Goal: Task Accomplishment & Management: Manage account settings

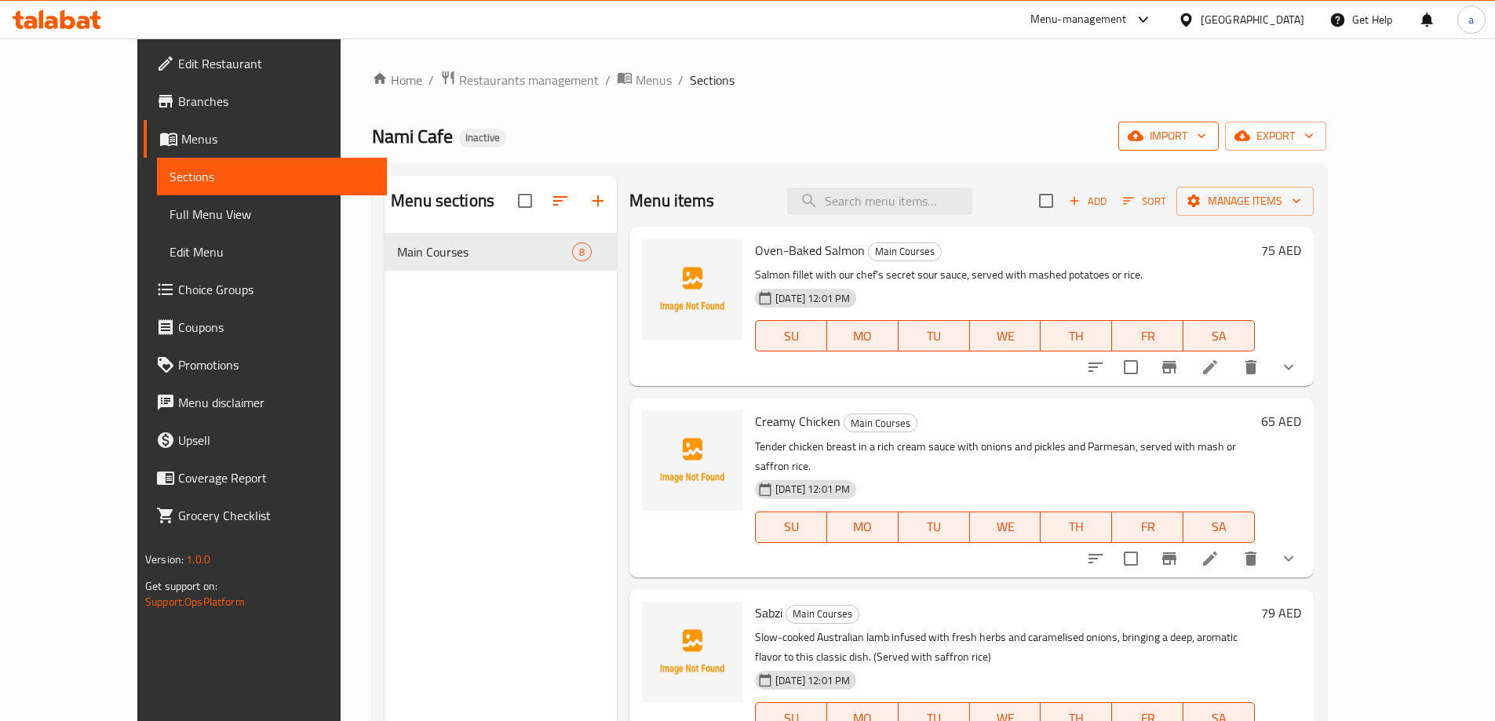
click at [1206, 137] on span "import" at bounding box center [1168, 136] width 75 height 20
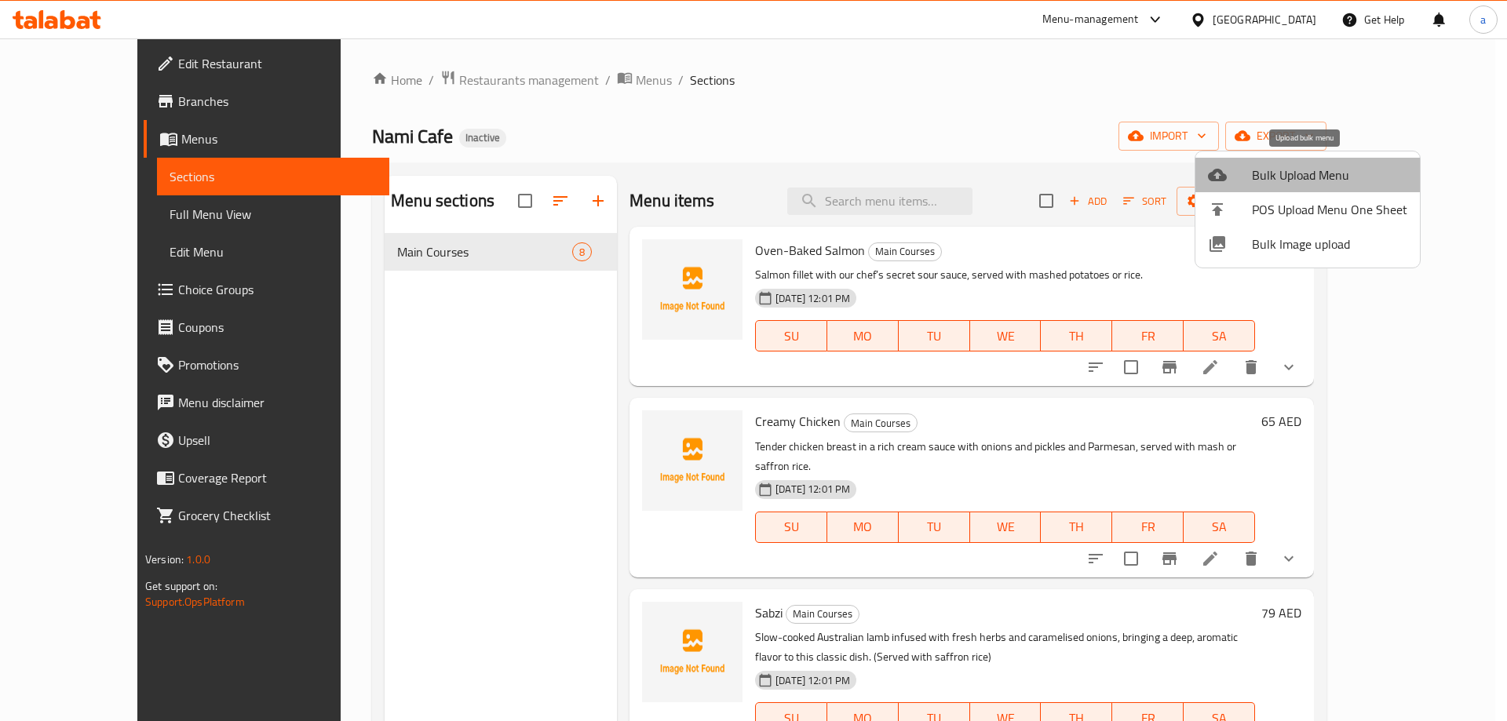
click at [1307, 168] on span "Bulk Upload Menu" at bounding box center [1329, 175] width 155 height 19
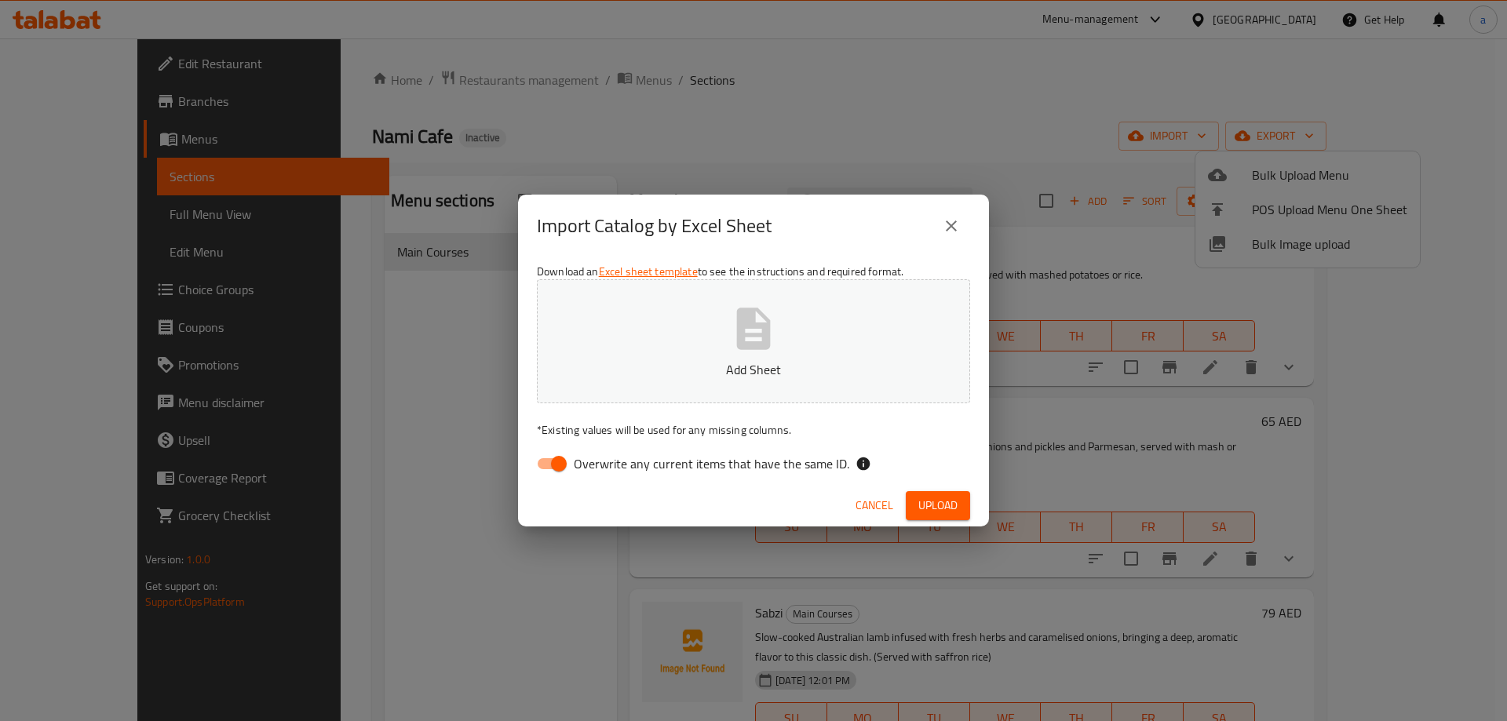
click at [752, 302] on button "Add Sheet" at bounding box center [753, 341] width 433 height 124
click at [553, 471] on input "Overwrite any current items that have the same ID." at bounding box center [558, 464] width 89 height 30
checkbox input "false"
click at [943, 496] on span "Upload" at bounding box center [937, 506] width 39 height 20
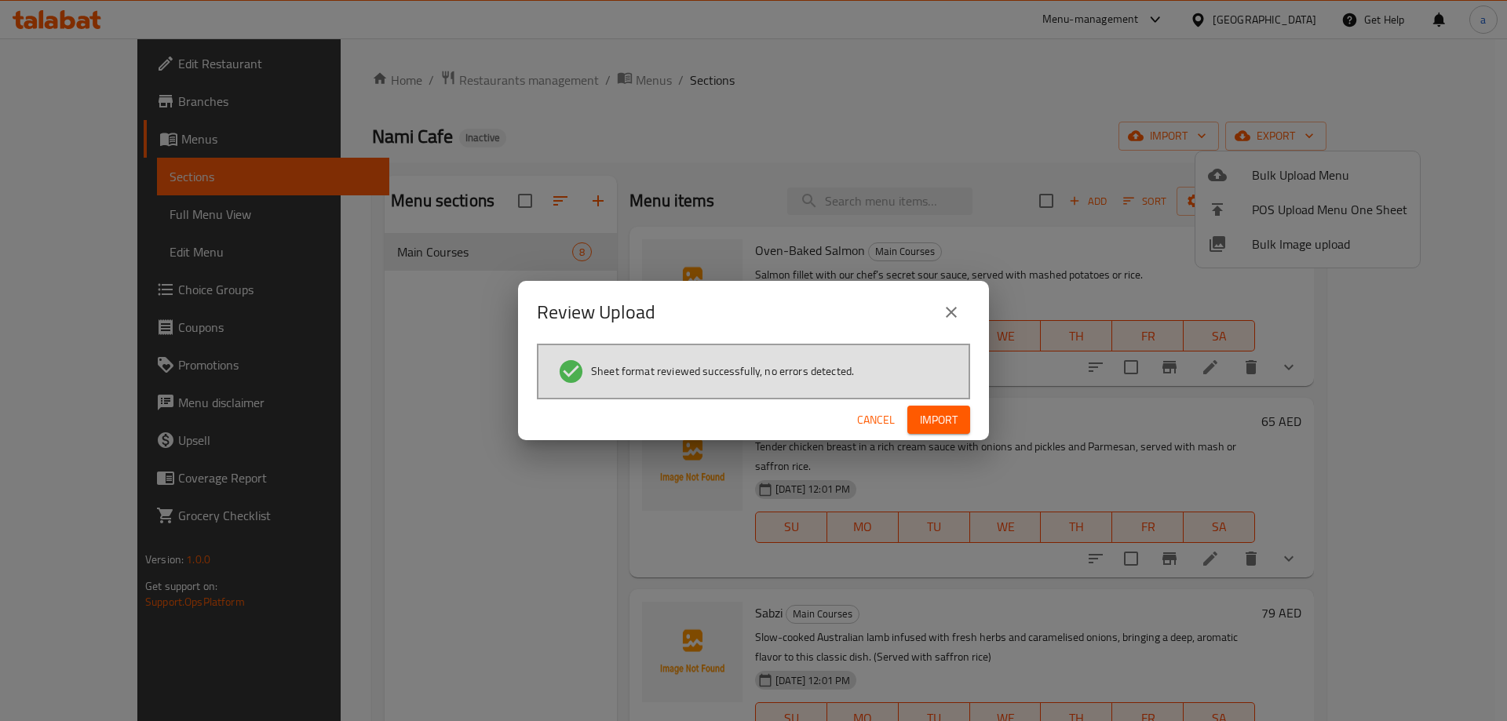
click at [939, 411] on span "Import" at bounding box center [939, 420] width 38 height 20
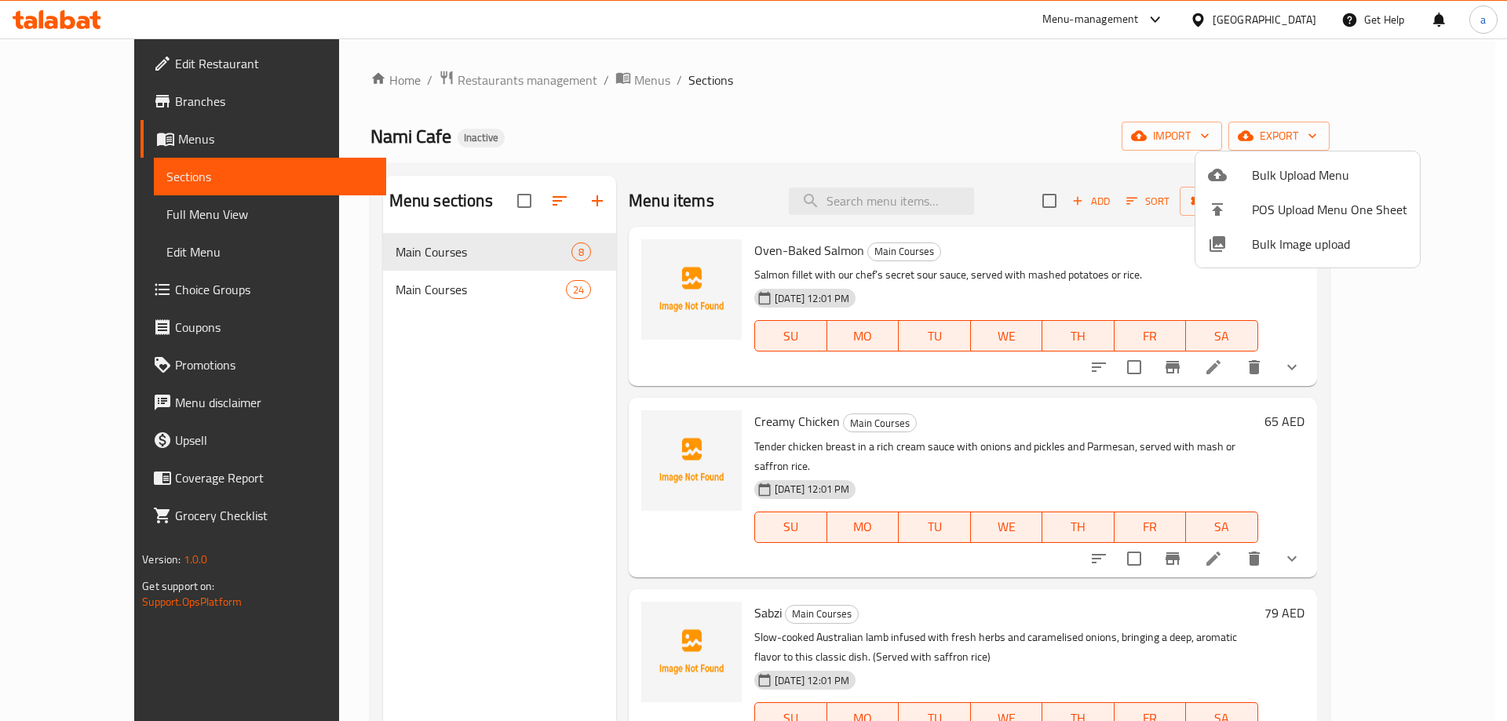
click at [543, 288] on div at bounding box center [753, 360] width 1507 height 721
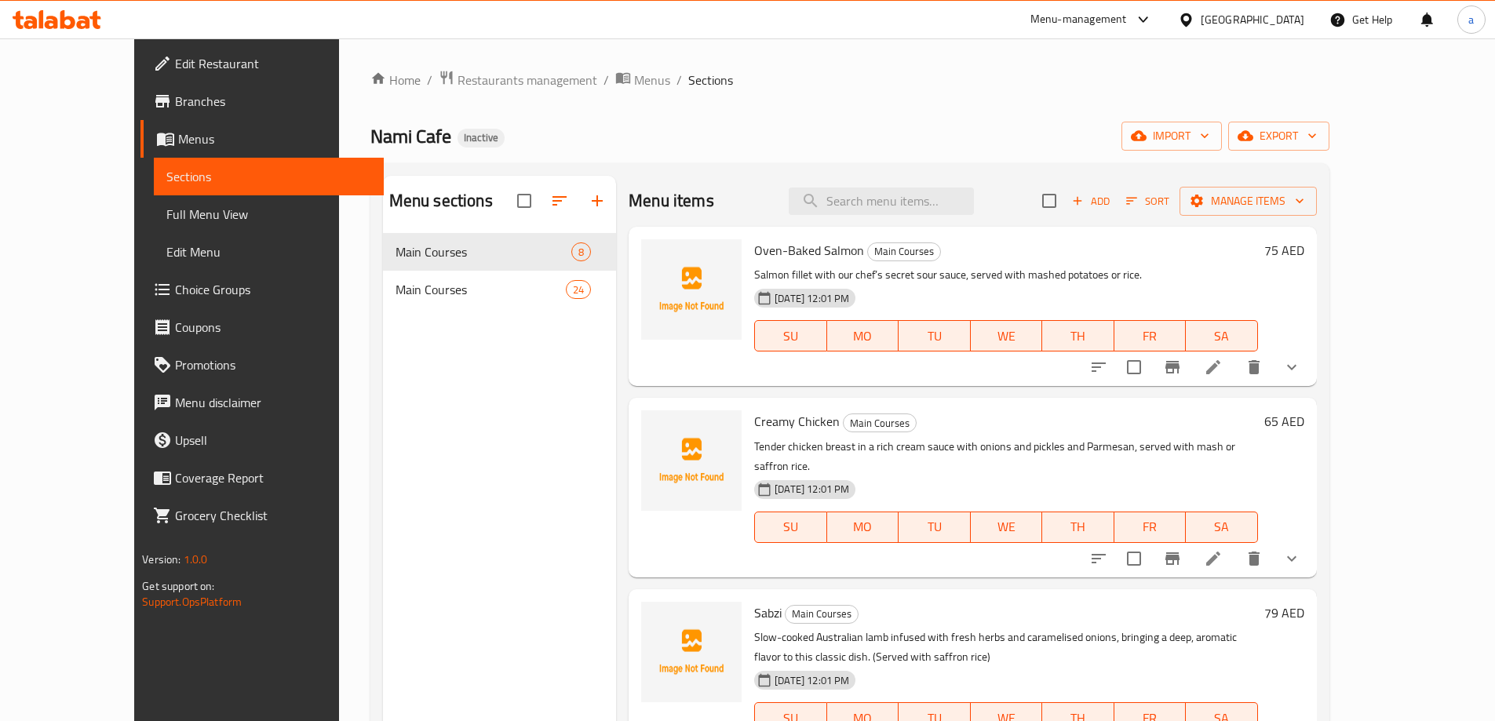
click at [462, 301] on div "Main Courses 24" at bounding box center [499, 290] width 233 height 38
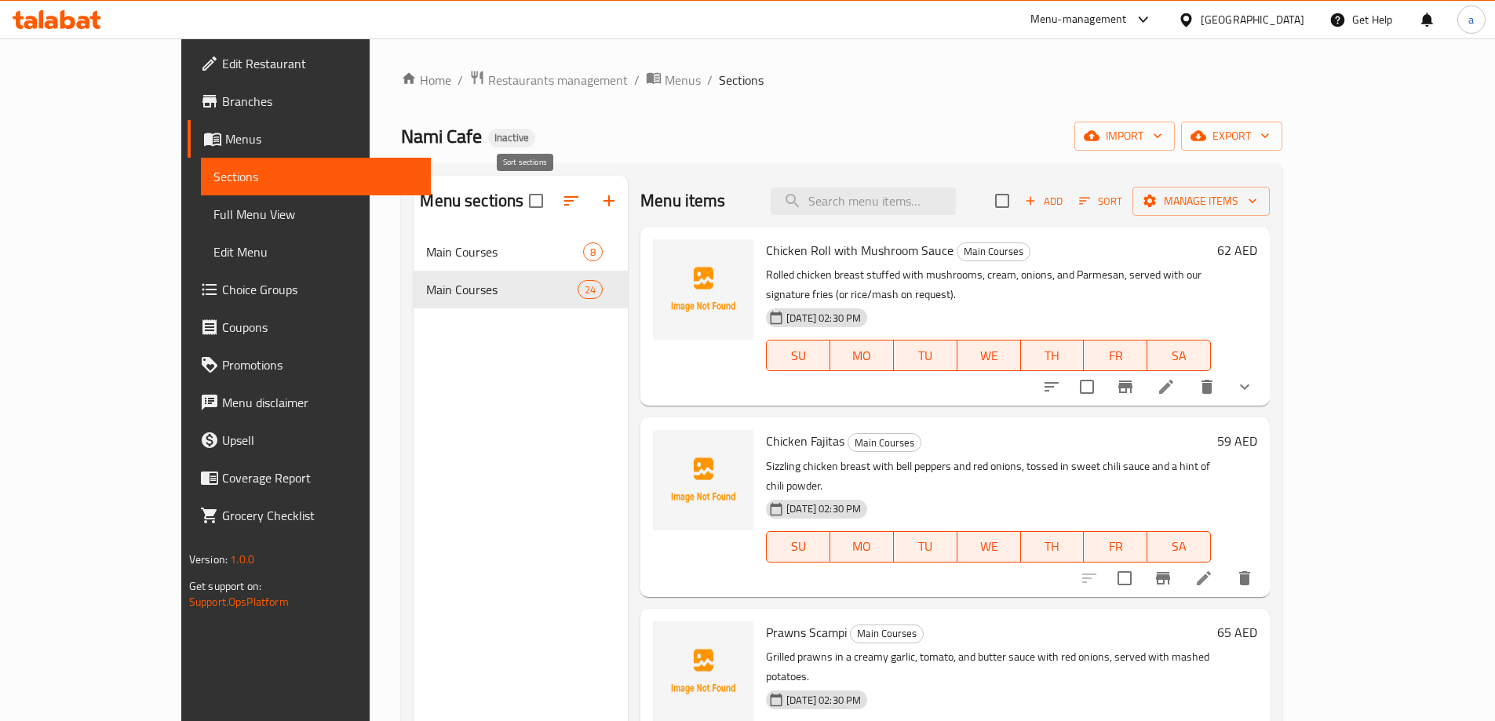
click at [562, 192] on icon "button" at bounding box center [571, 200] width 19 height 19
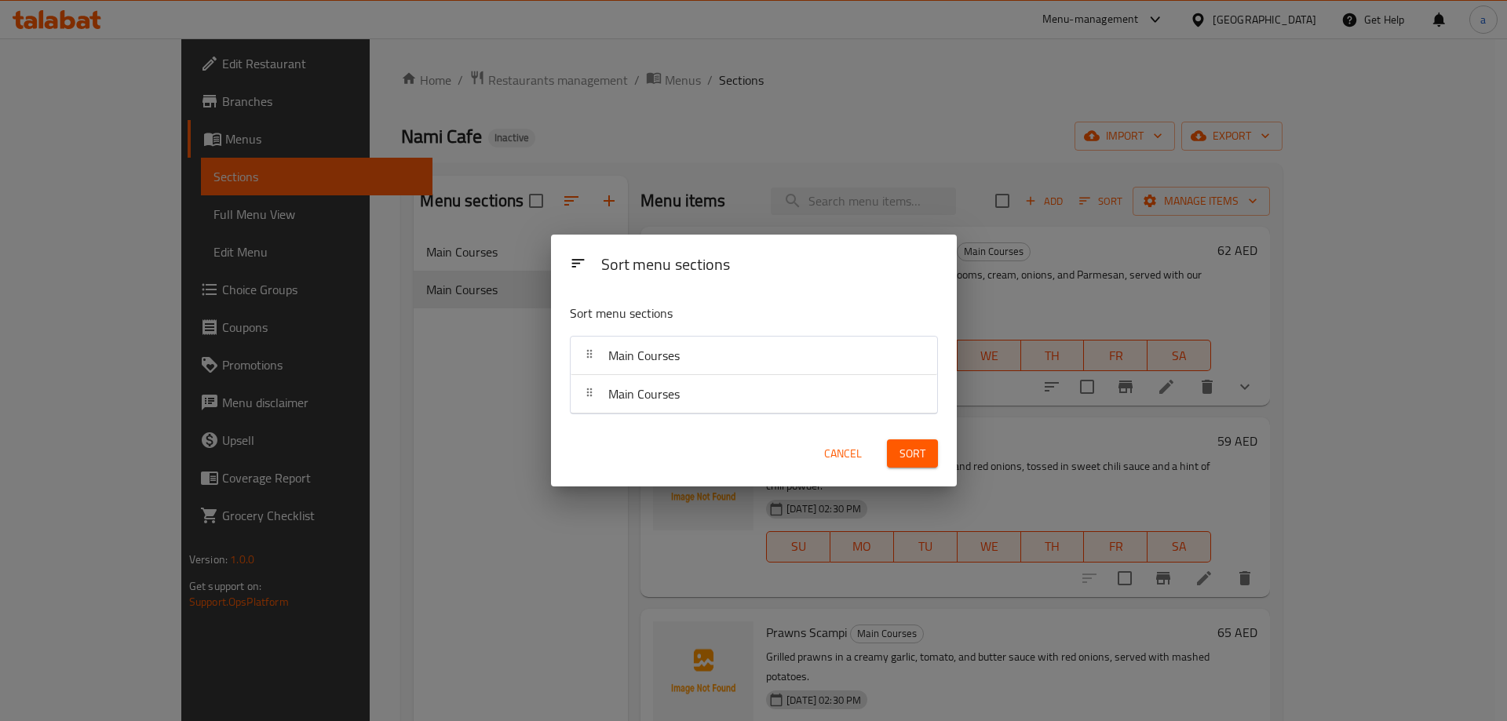
click at [679, 147] on div "Sort menu sections Sort menu sections Main Courses Main Courses Cancel Sort" at bounding box center [753, 360] width 1507 height 721
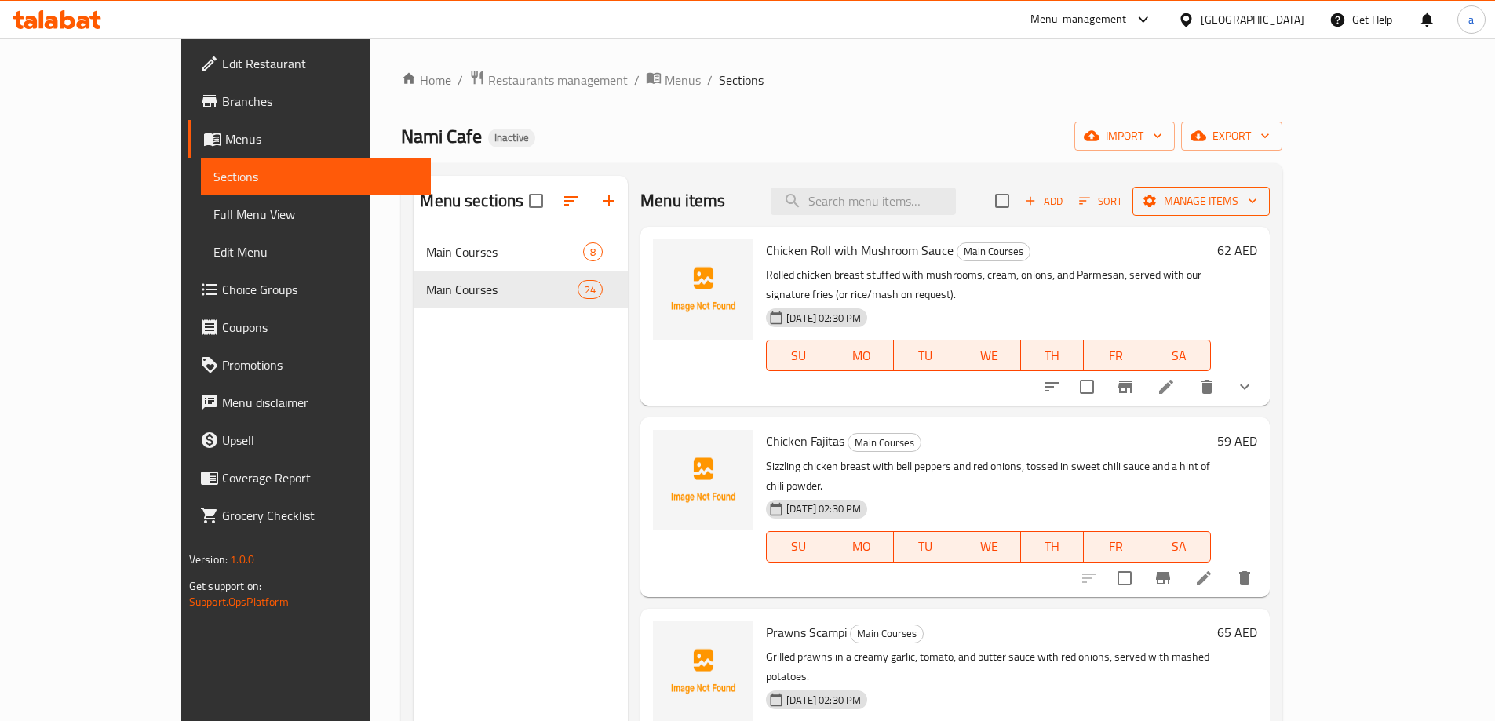
click at [1270, 212] on button "Manage items" at bounding box center [1200, 201] width 137 height 29
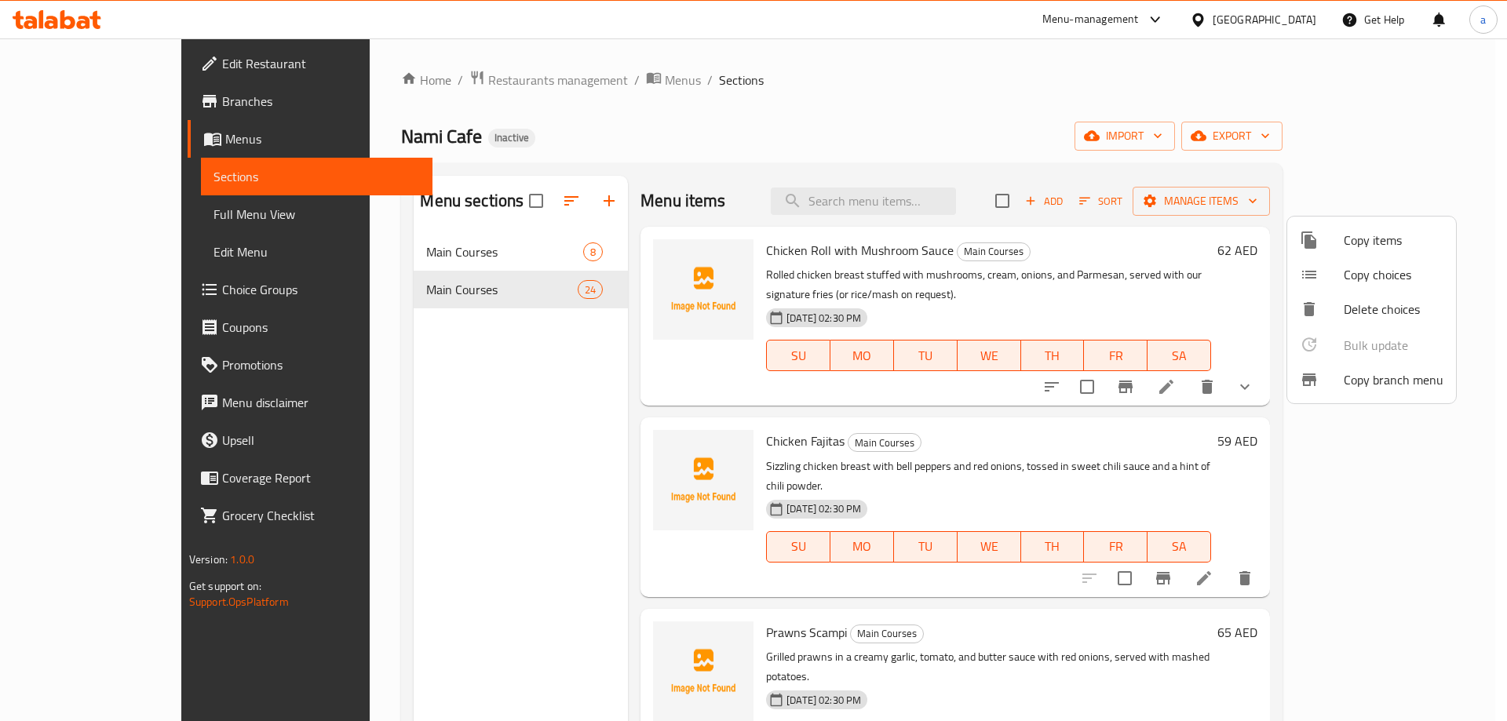
click at [1253, 371] on div at bounding box center [753, 360] width 1507 height 721
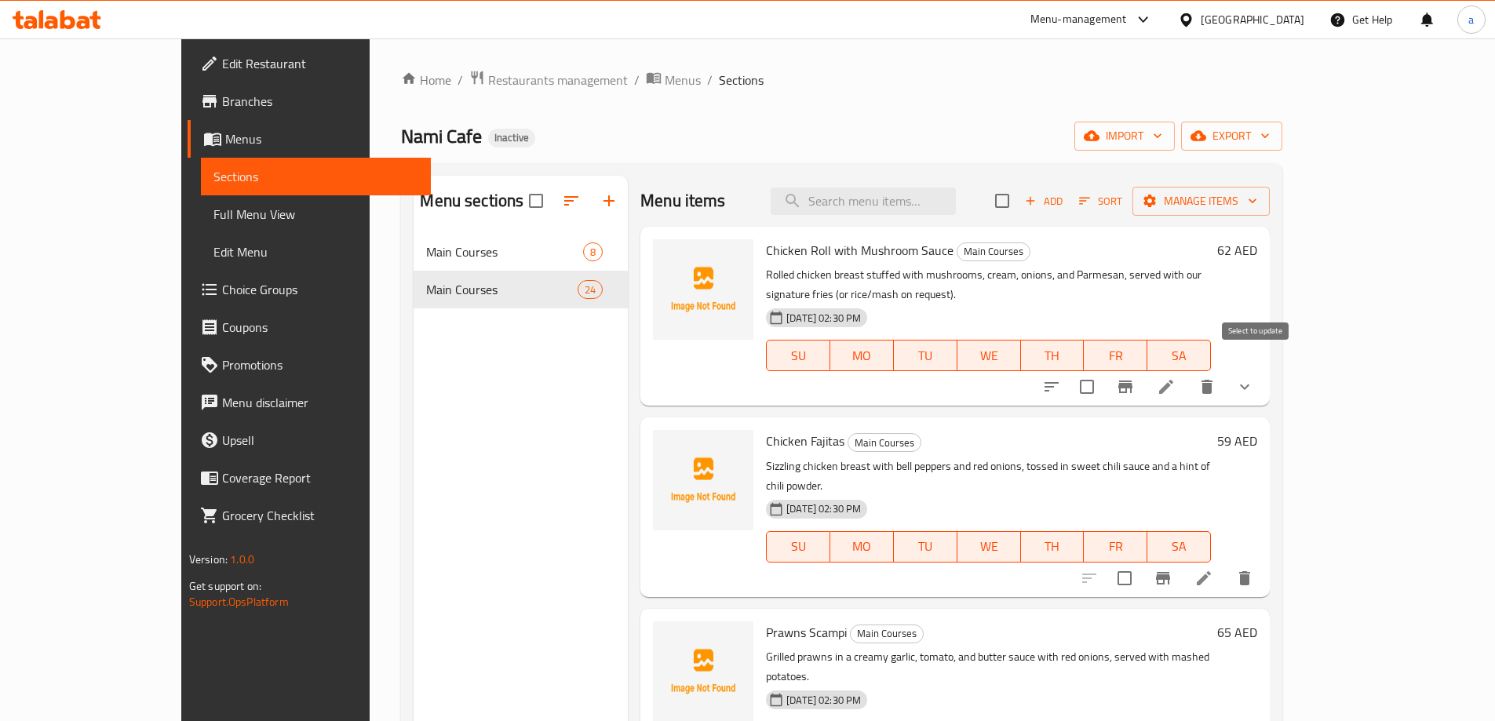
click at [1103, 371] on input "checkbox" at bounding box center [1086, 386] width 33 height 33
checkbox input "true"
click at [1018, 198] on input "checkbox" at bounding box center [1002, 200] width 33 height 33
checkbox input "true"
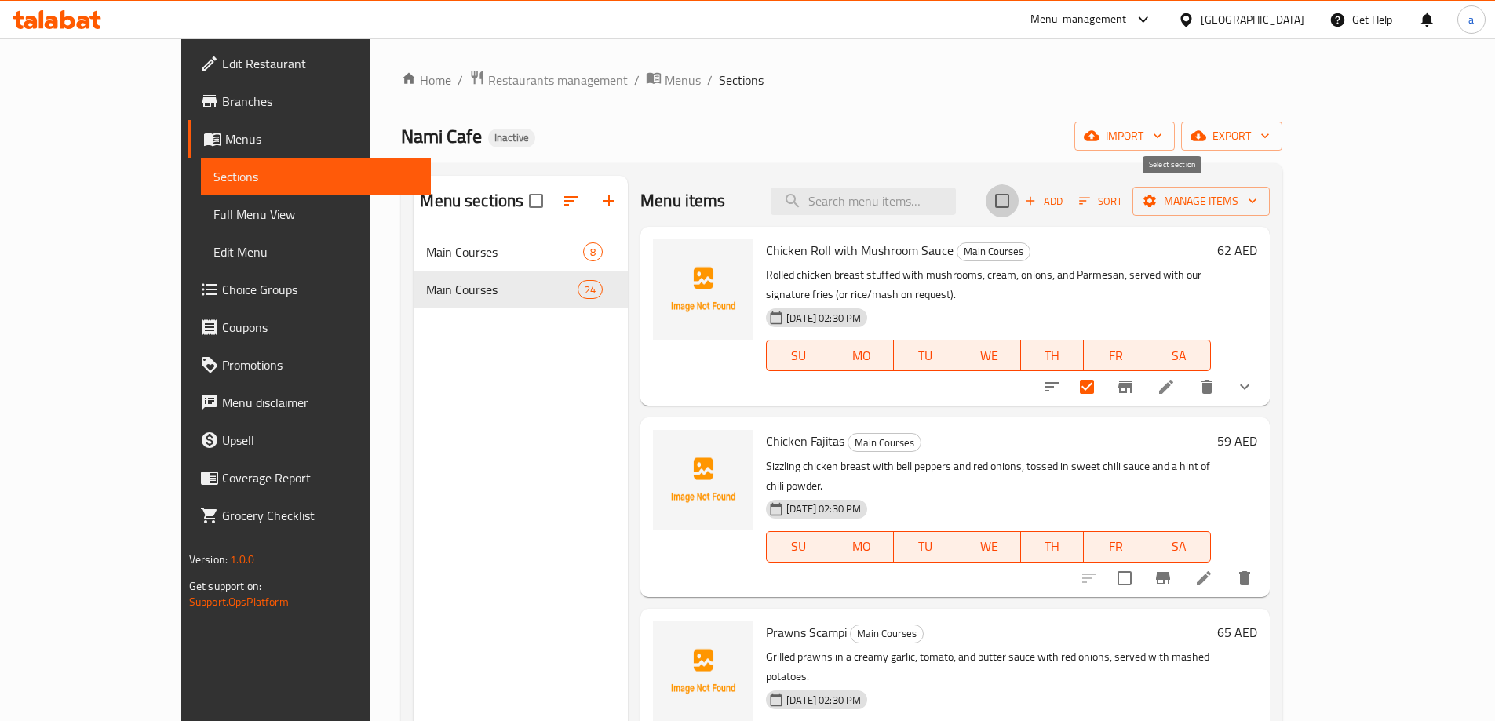
checkbox input "true"
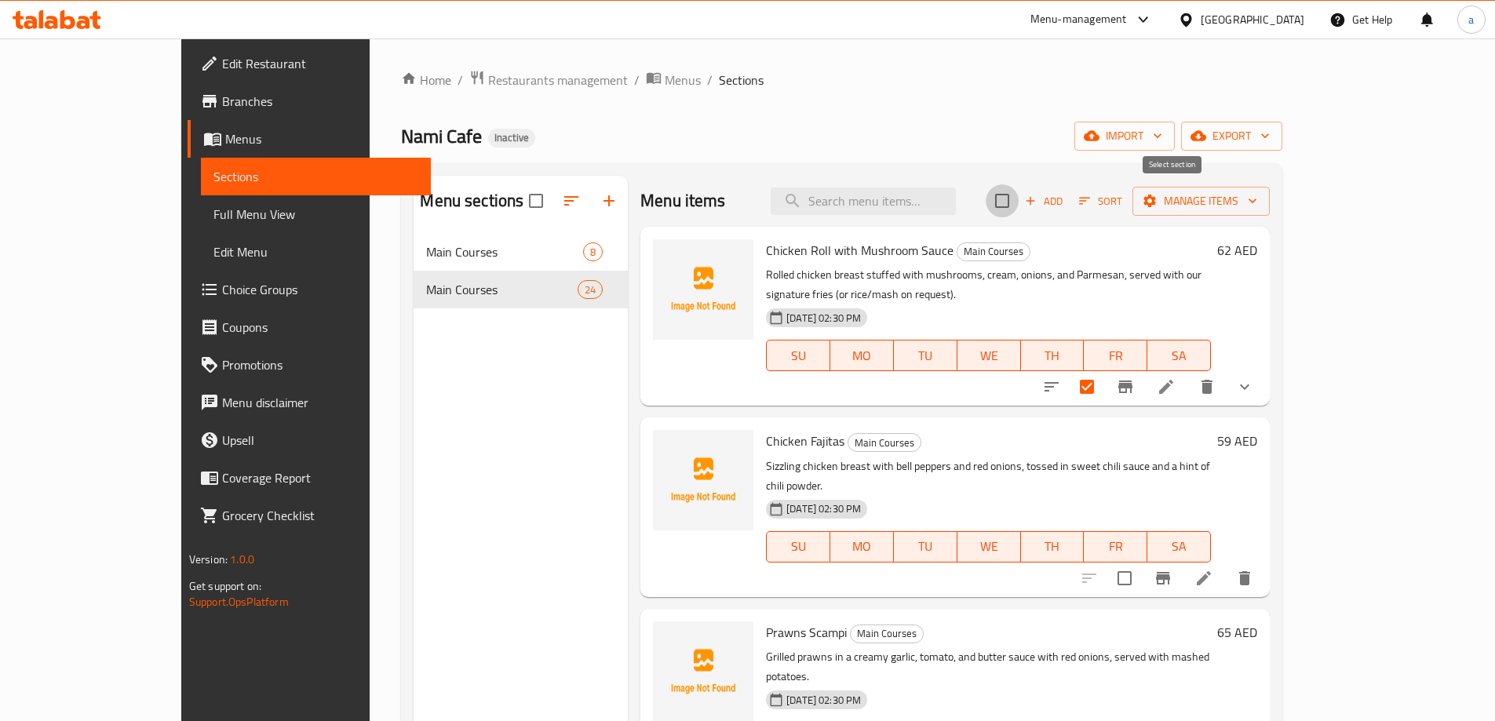
checkbox input "true"
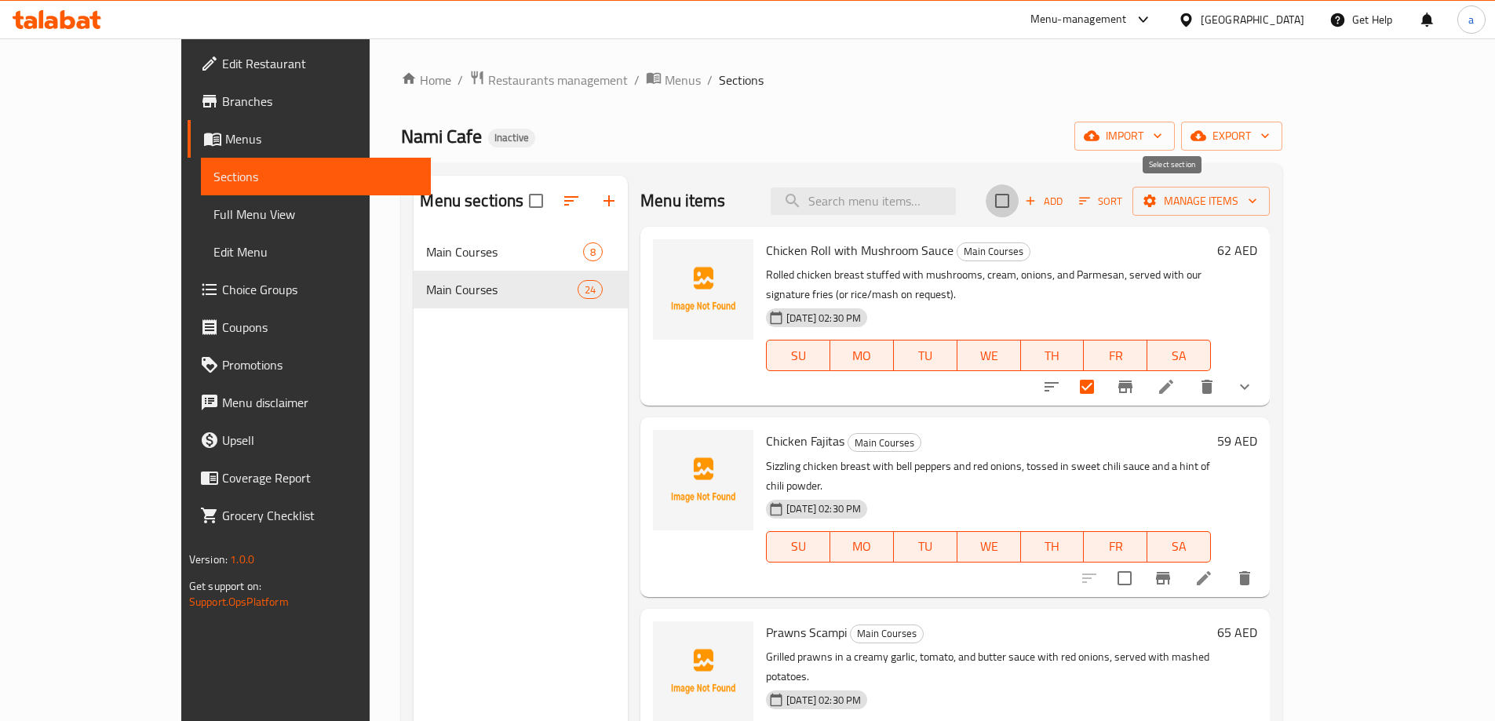
checkbox input "true"
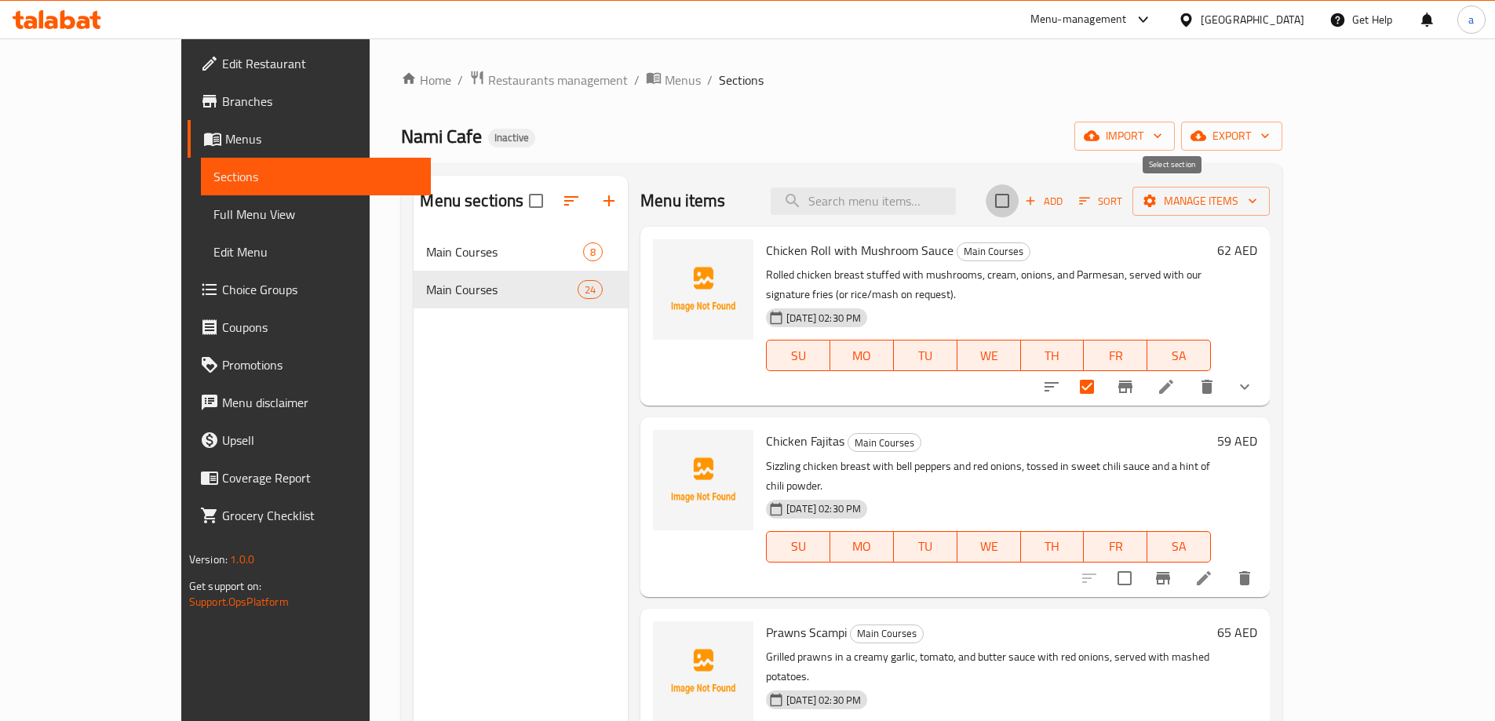
checkbox input "true"
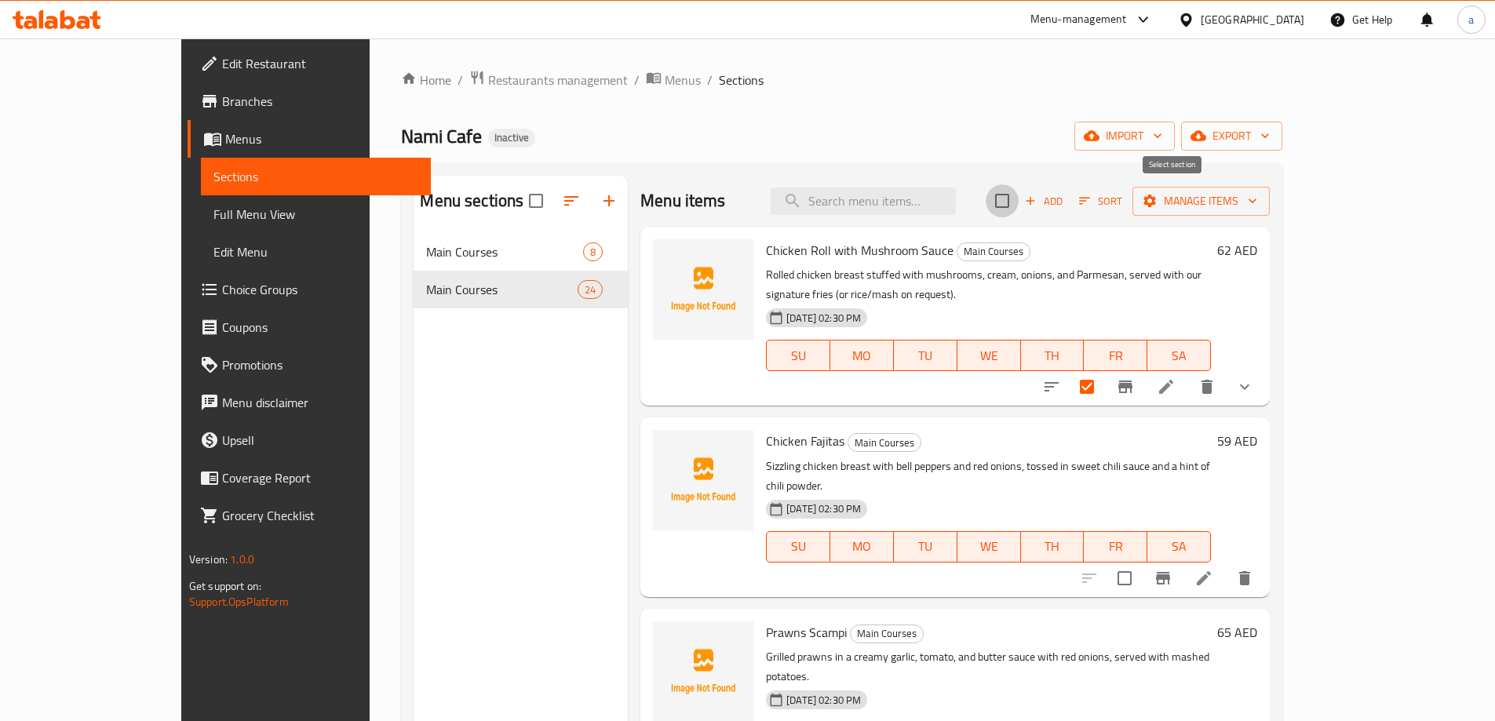
checkbox input "true"
click at [1069, 211] on button "Add" at bounding box center [1043, 201] width 50 height 24
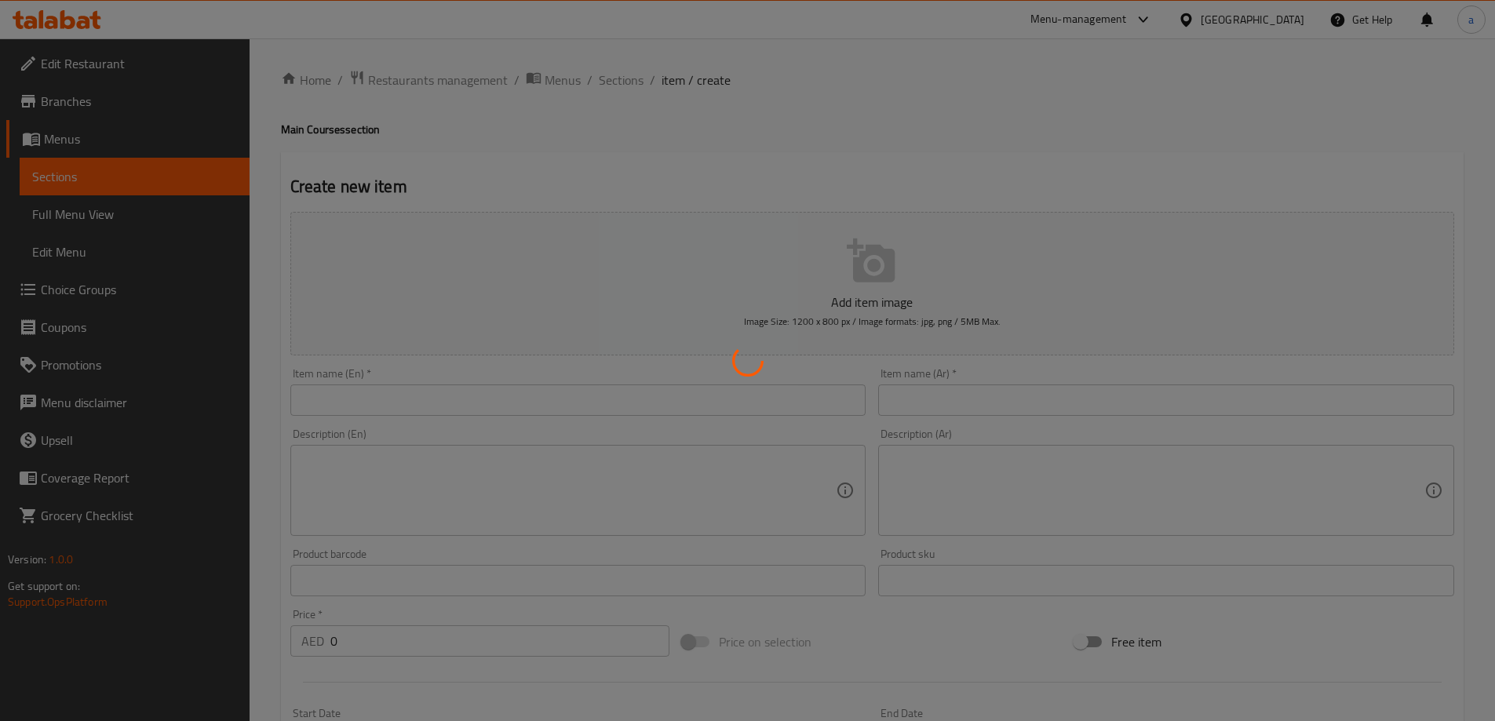
click at [605, 81] on div at bounding box center [747, 360] width 1495 height 721
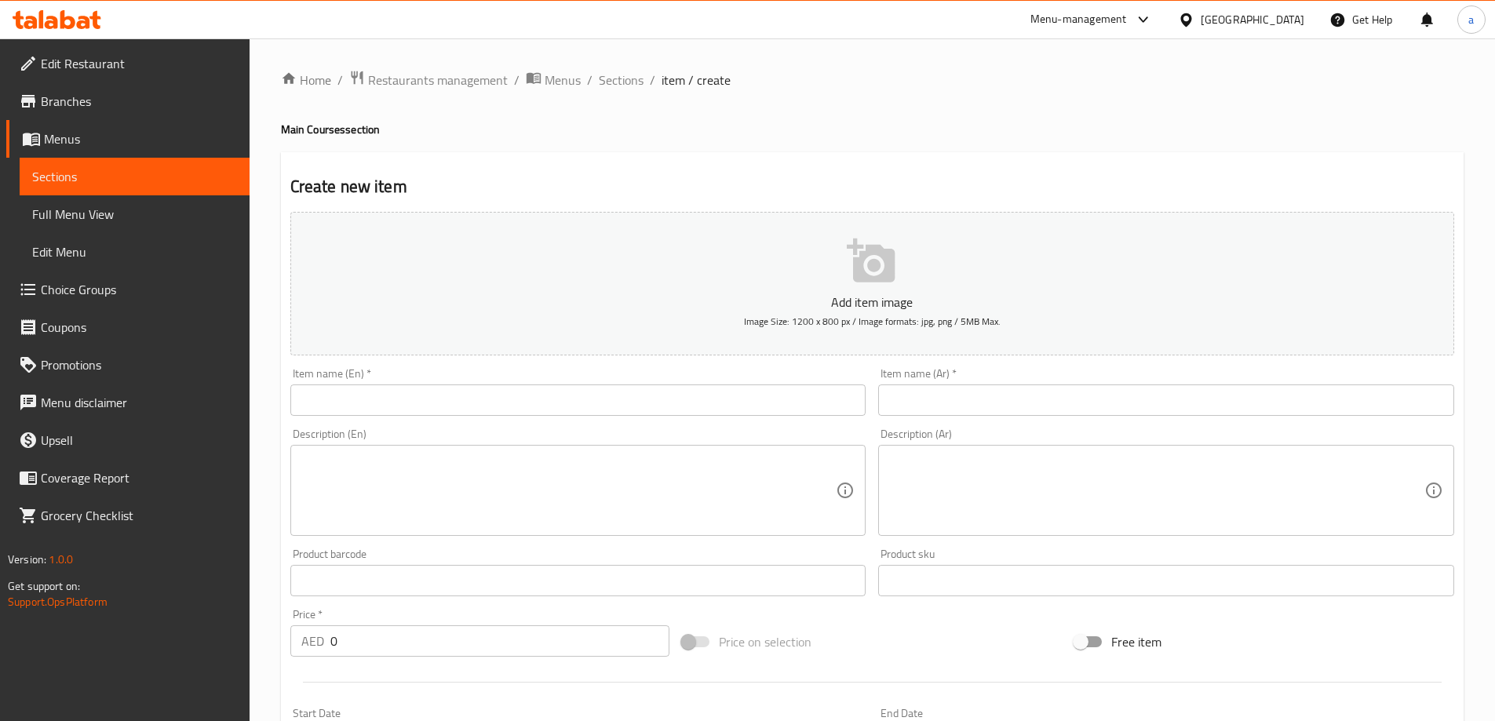
click at [605, 81] on span "Sections" at bounding box center [621, 80] width 45 height 19
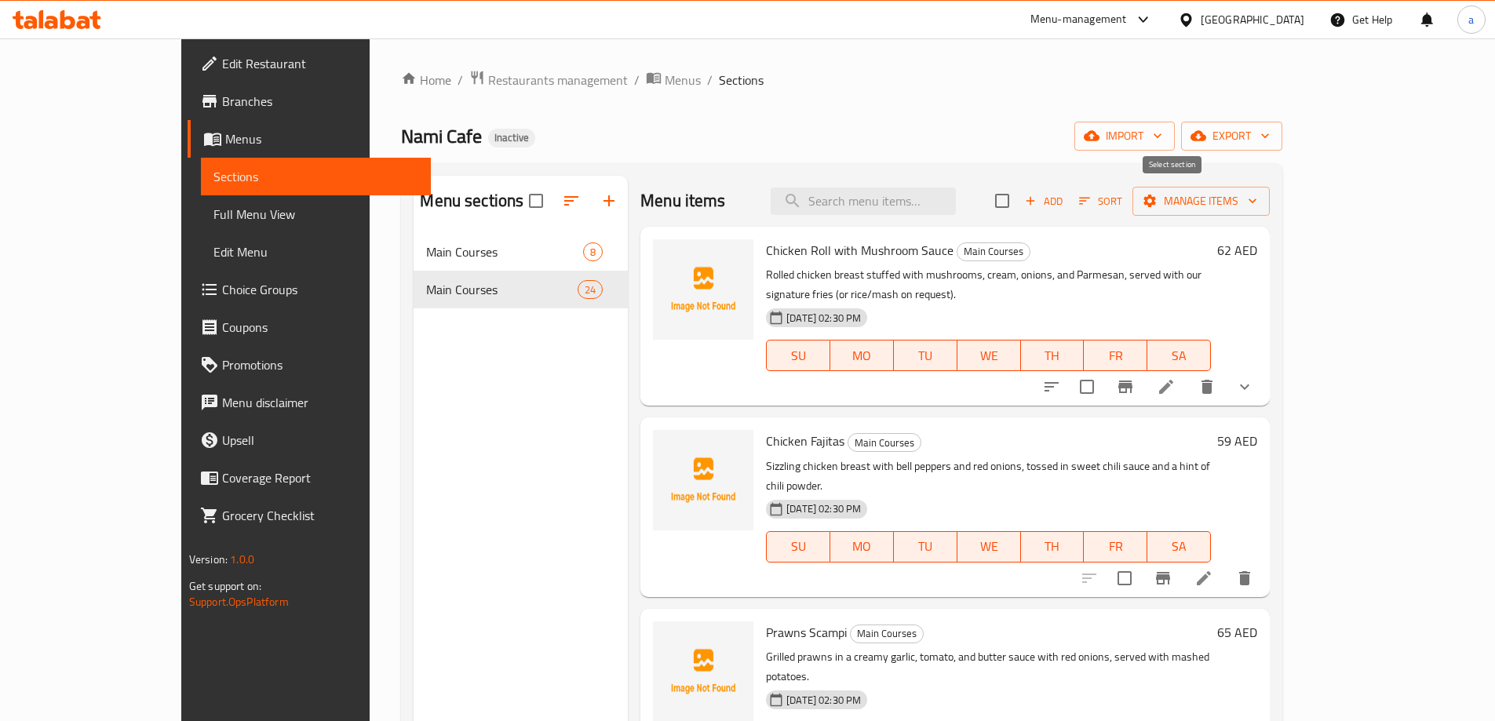
click at [1018, 206] on input "checkbox" at bounding box center [1002, 200] width 33 height 33
checkbox input "true"
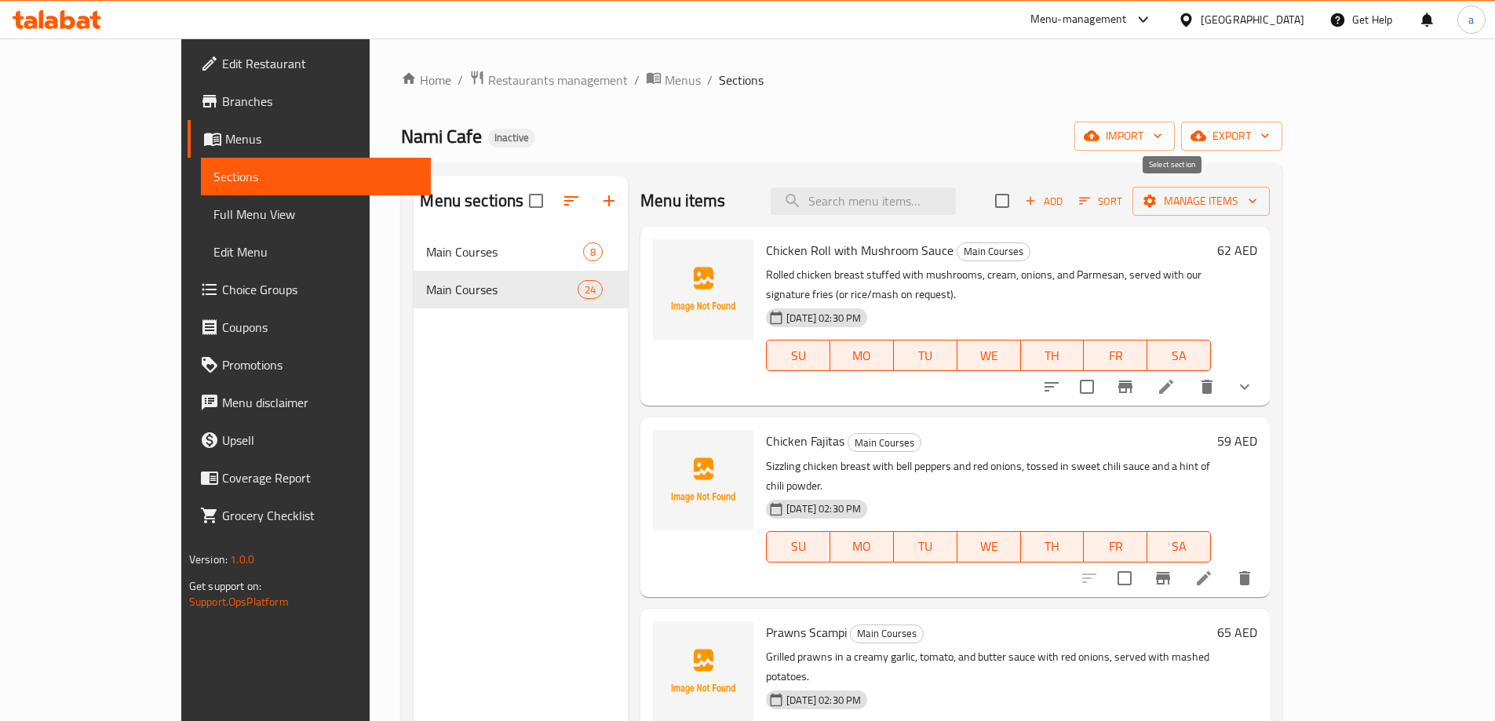
checkbox input "true"
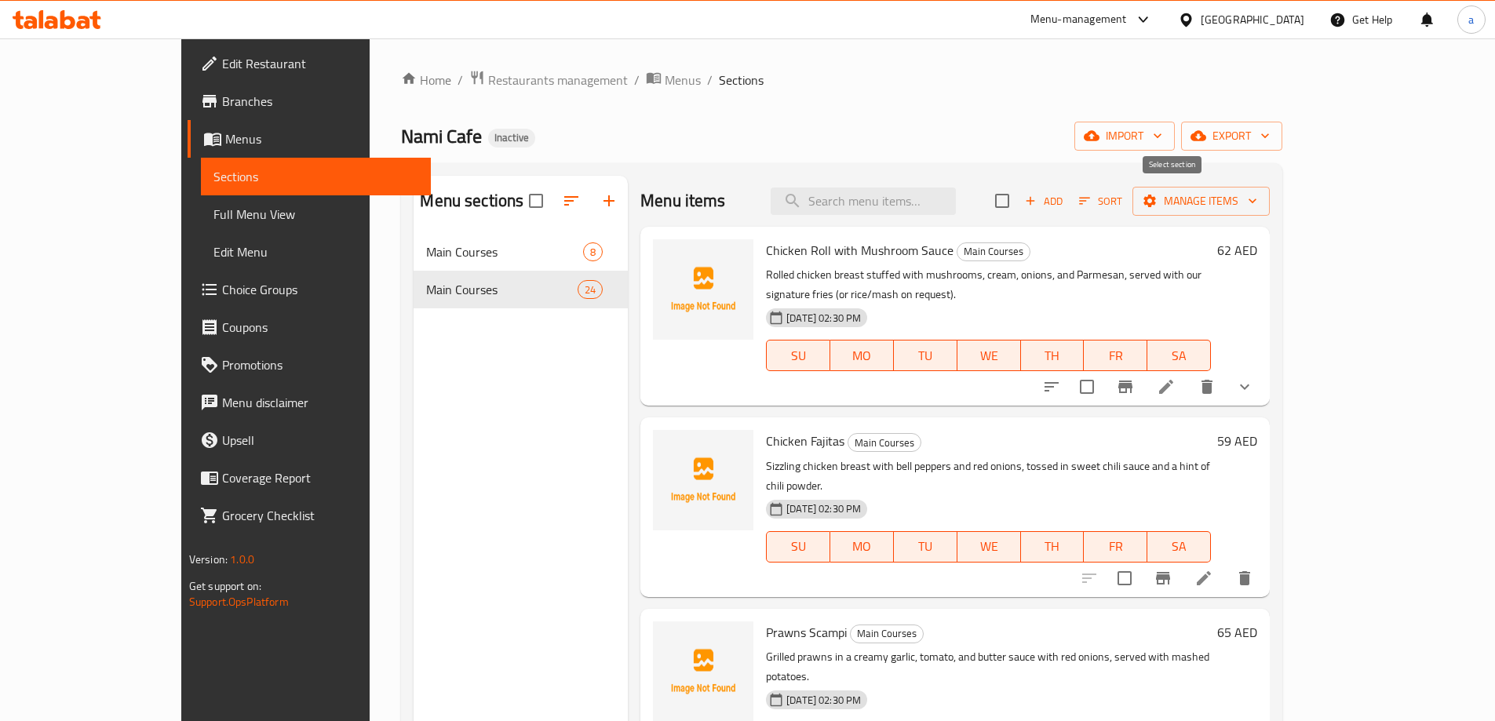
checkbox input "true"
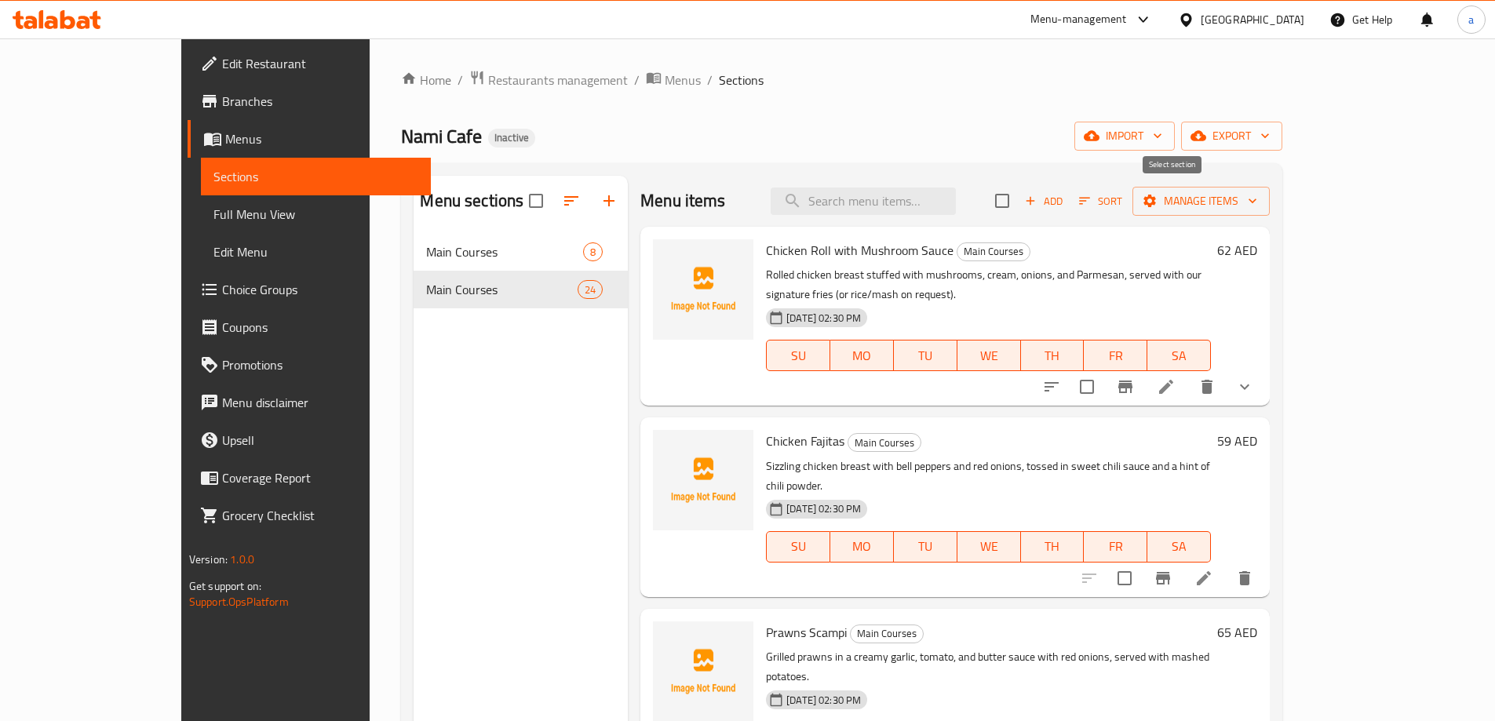
checkbox input "true"
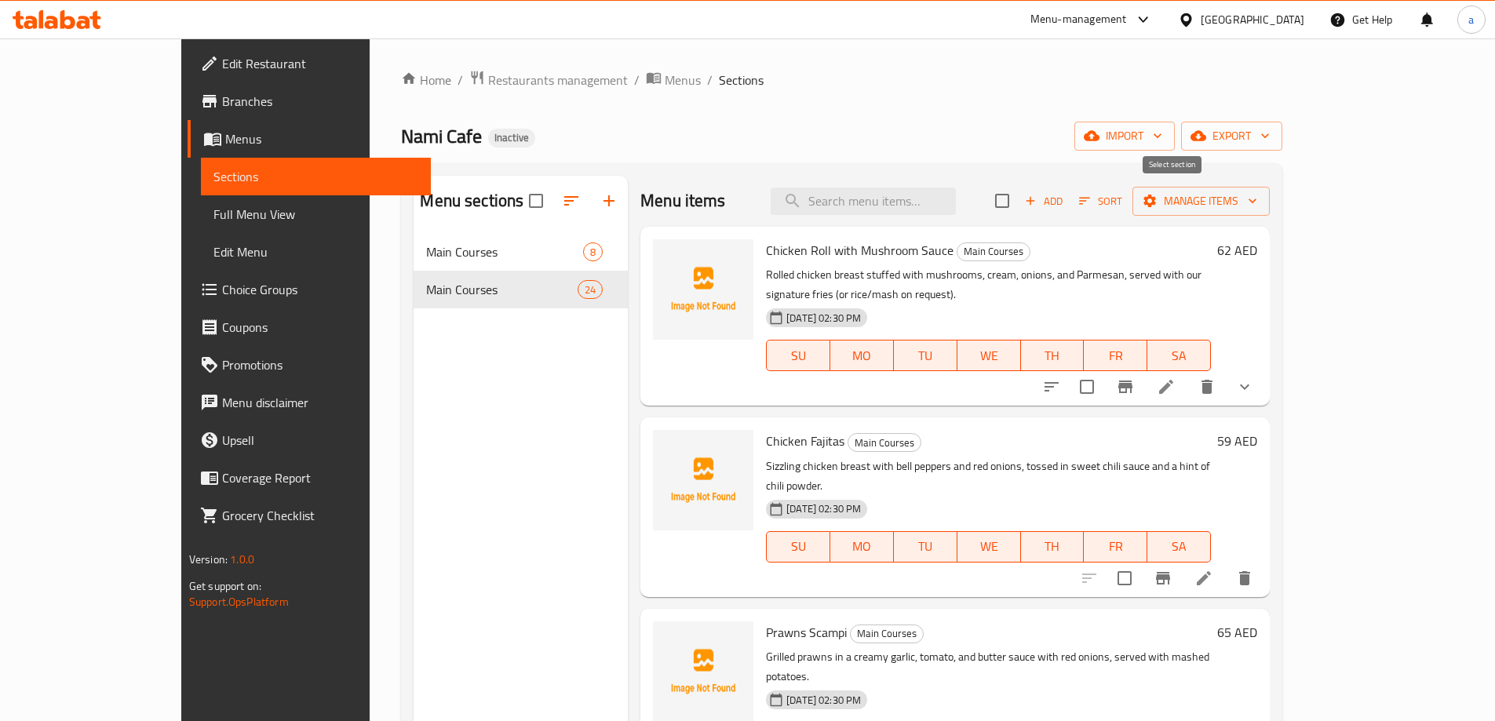
checkbox input "true"
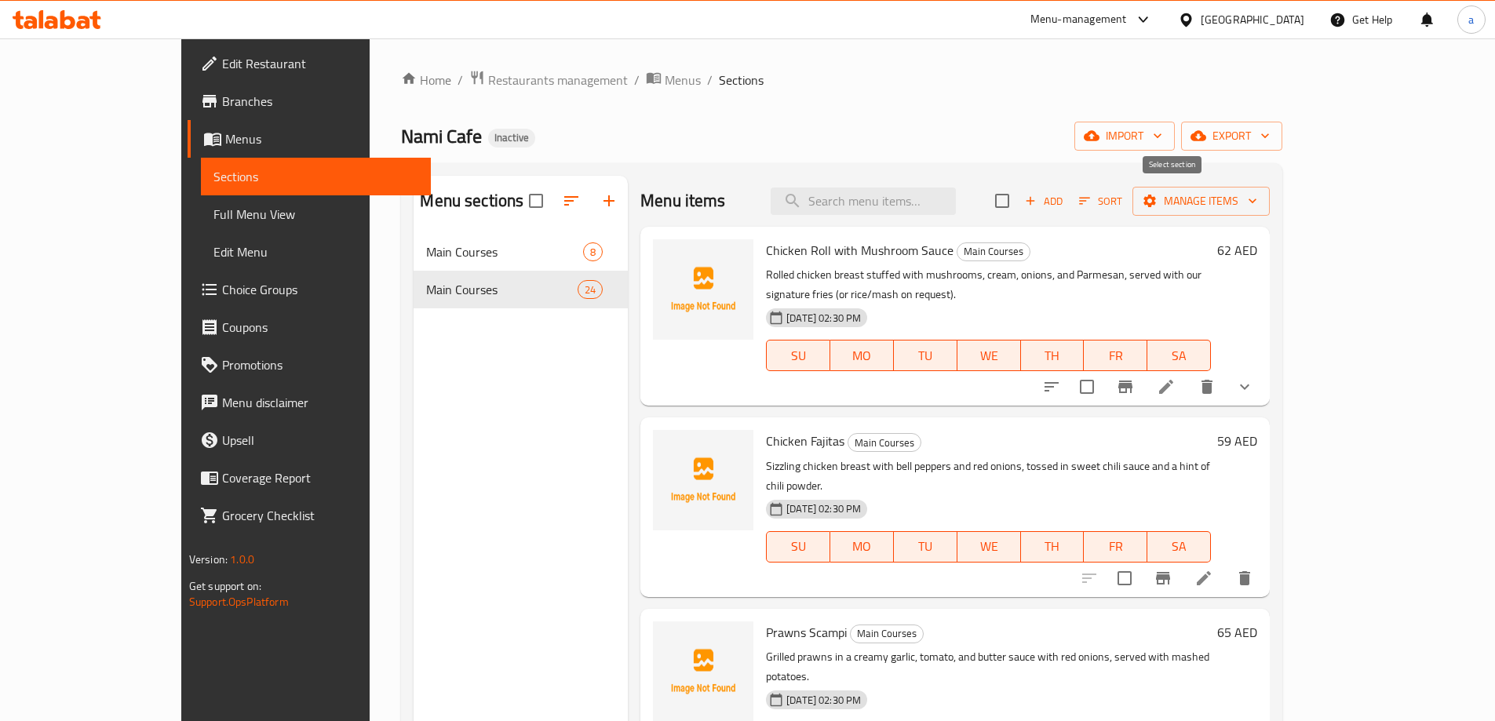
checkbox input "true"
click at [1157, 209] on icon "button" at bounding box center [1150, 201] width 16 height 16
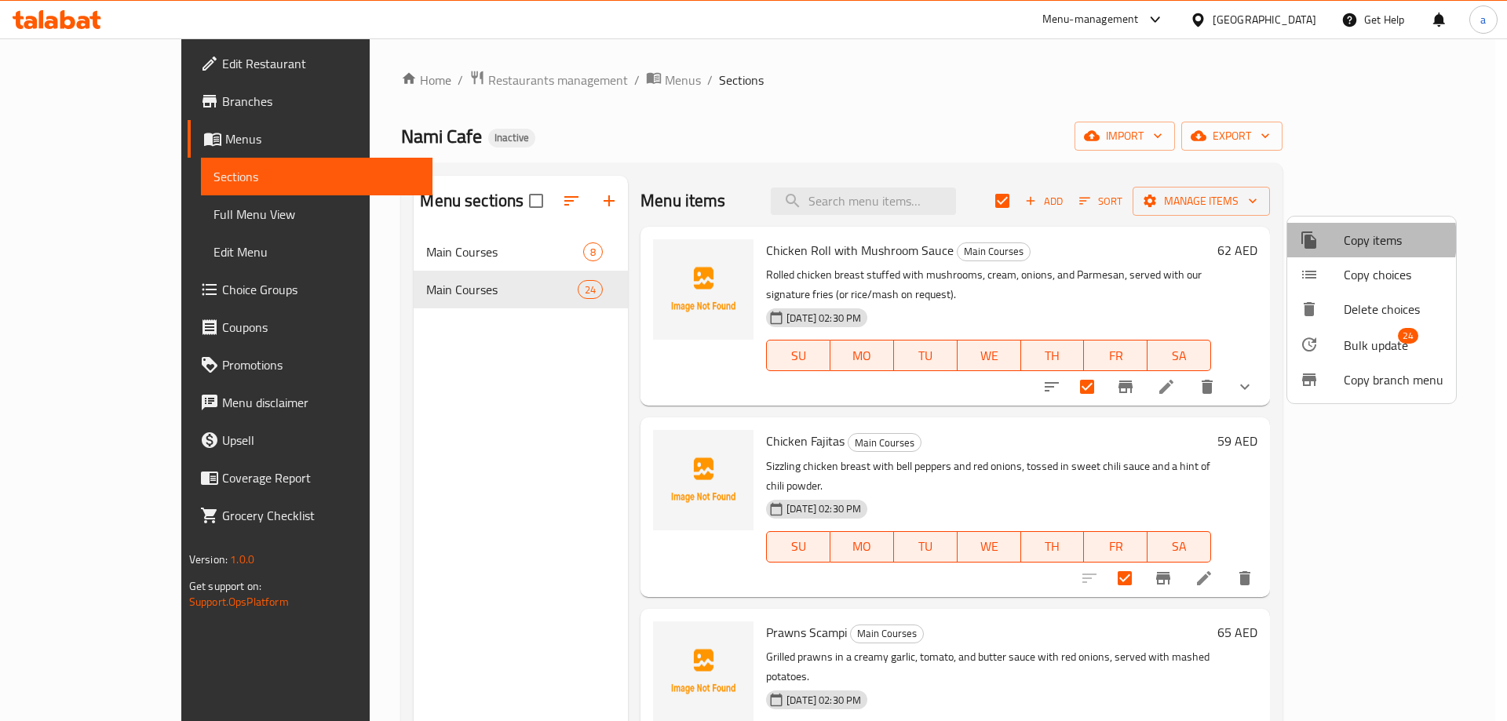
click at [1347, 239] on span "Copy items" at bounding box center [1393, 240] width 100 height 19
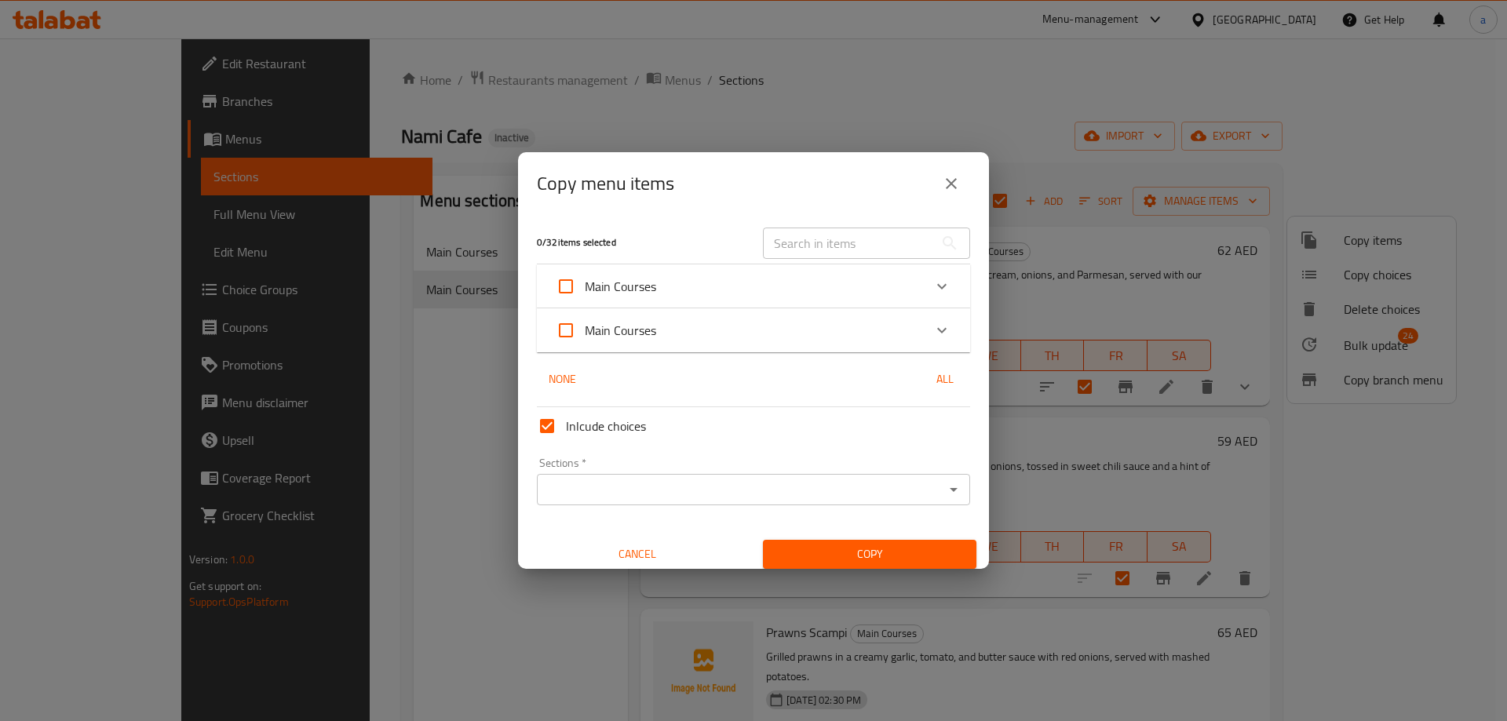
click at [588, 285] on span "Main Courses" at bounding box center [620, 287] width 71 height 24
click at [585, 285] on input "Main Courses" at bounding box center [566, 287] width 38 height 38
checkbox input "true"
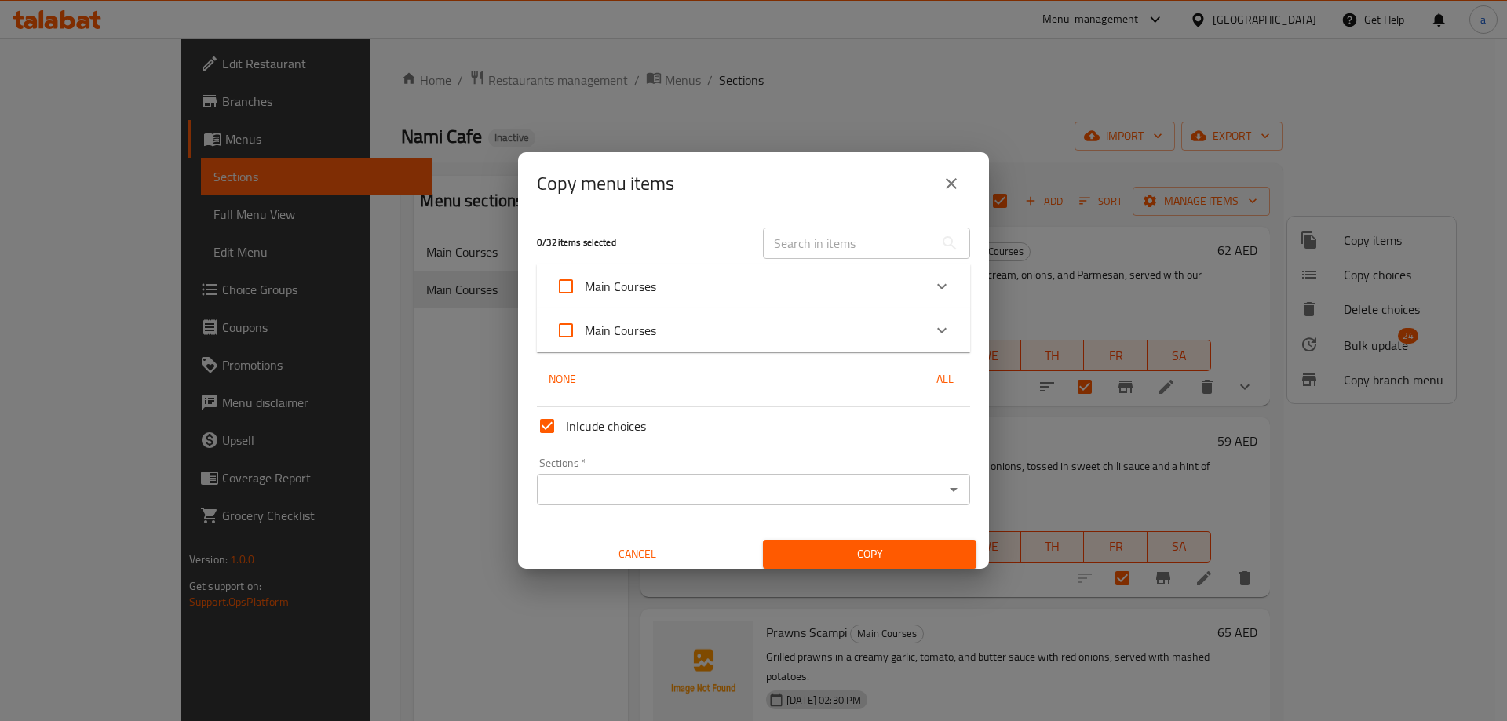
checkbox input "true"
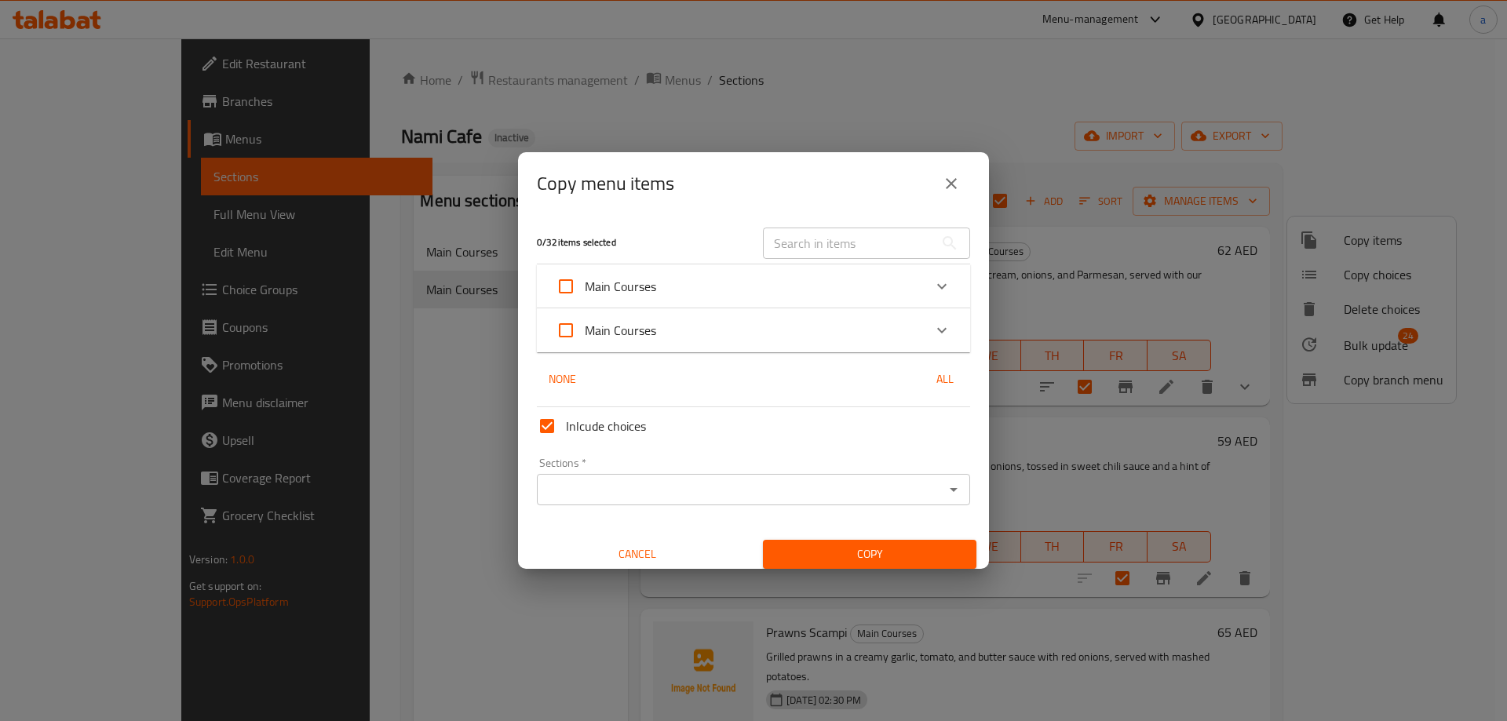
checkbox input "true"
click at [596, 329] on span "Main Courses" at bounding box center [620, 331] width 71 height 24
click at [585, 329] on input "Main Courses" at bounding box center [566, 331] width 38 height 38
checkbox input "true"
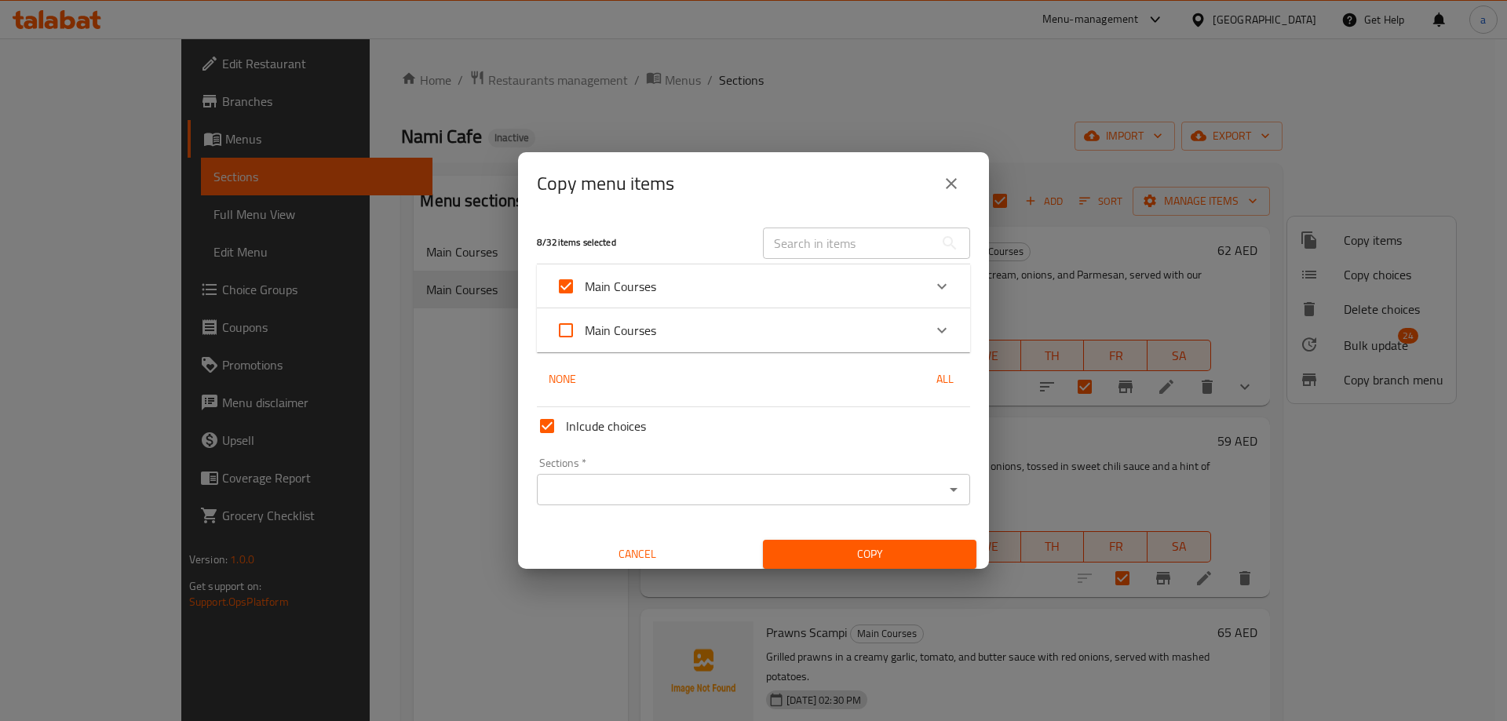
checkbox input "true"
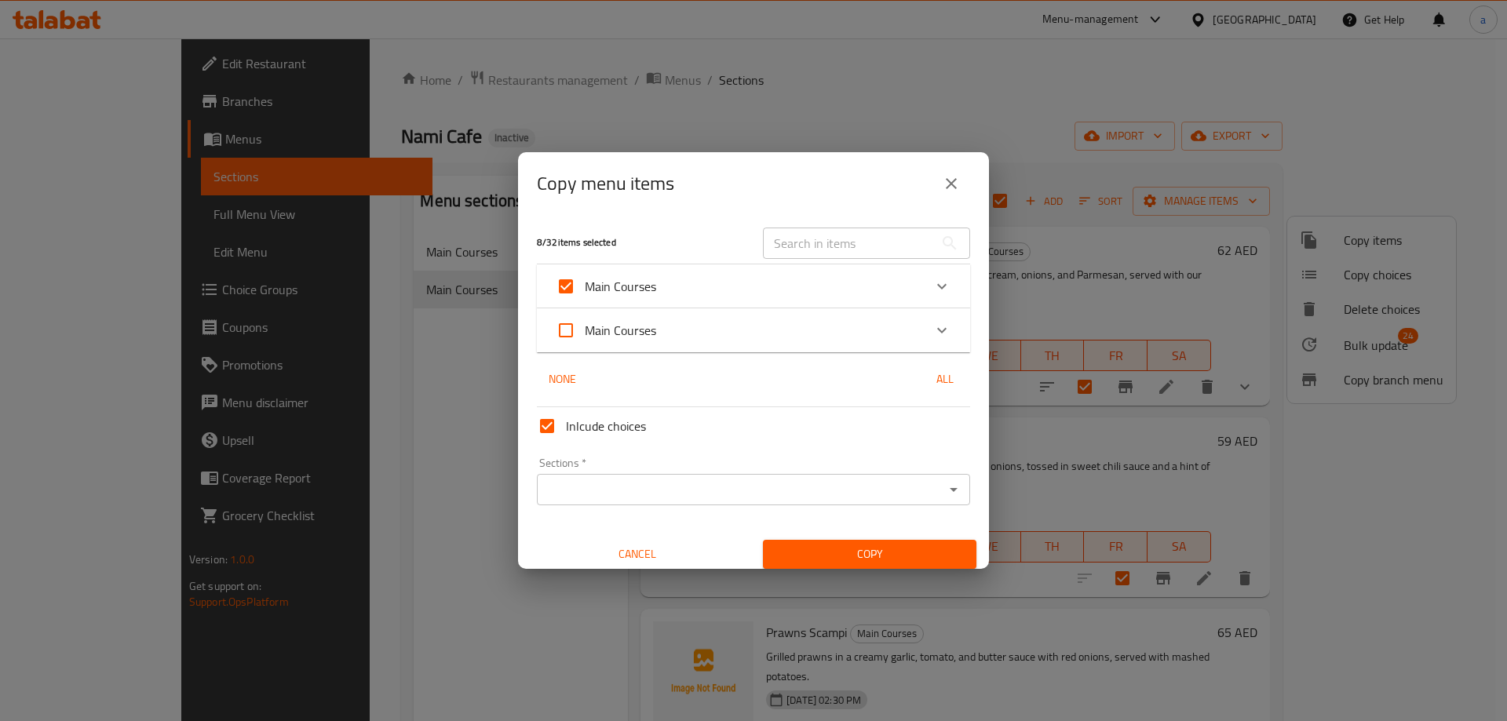
checkbox input "true"
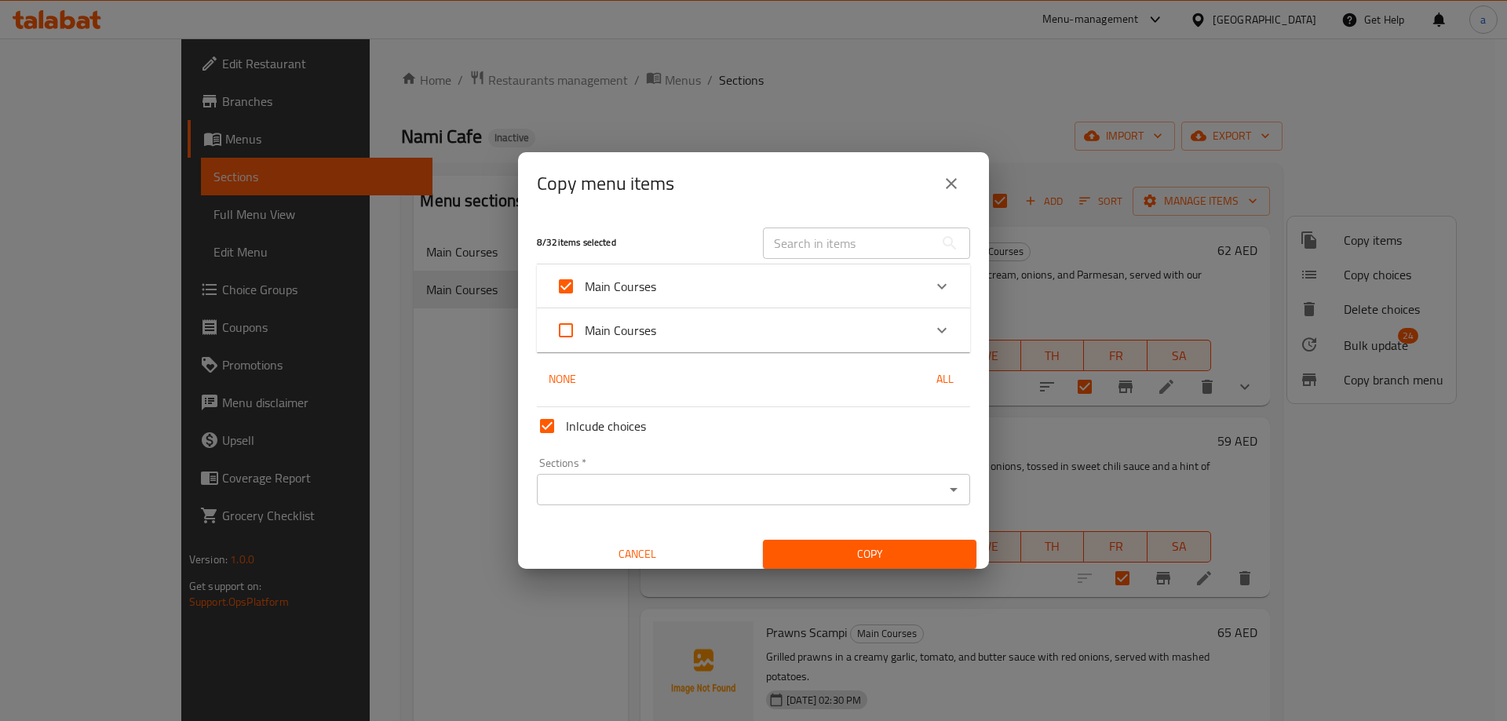
checkbox input "true"
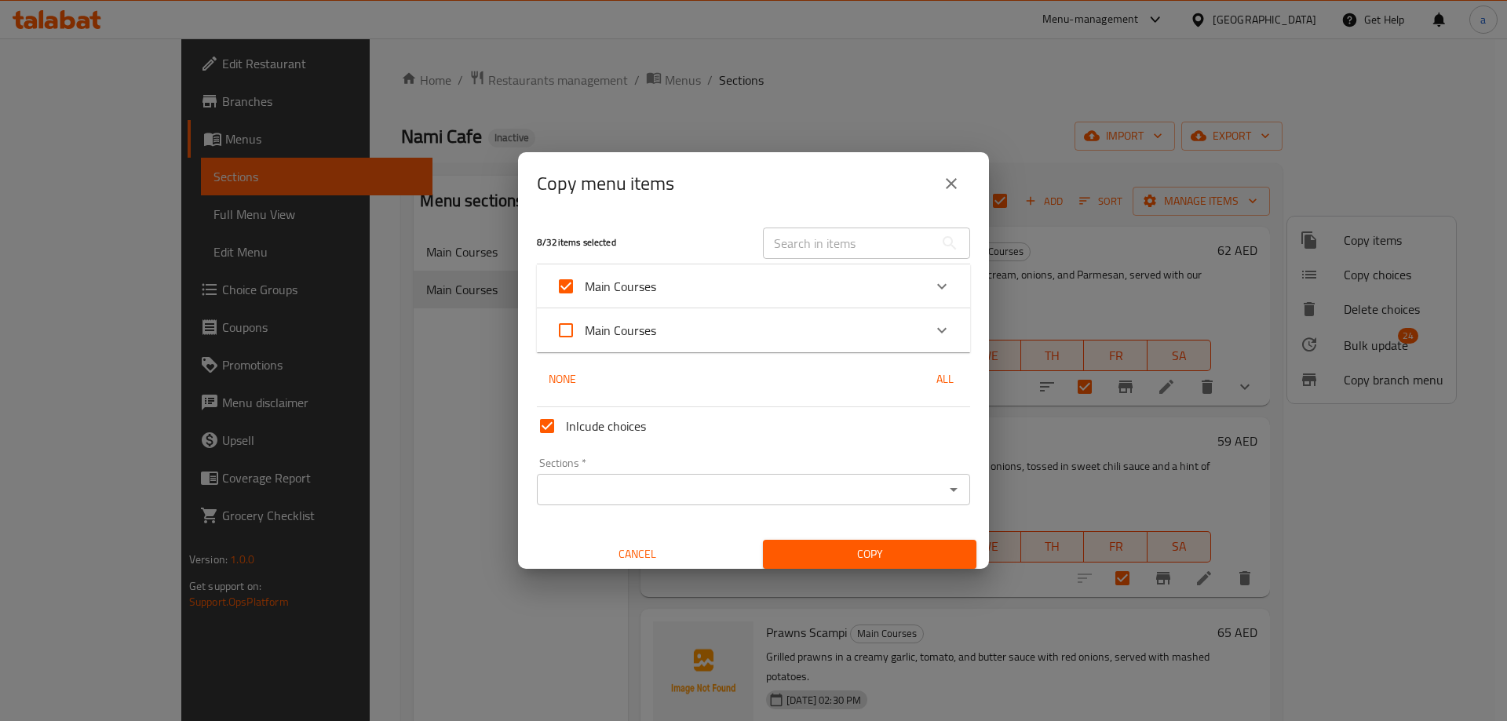
checkbox input "true"
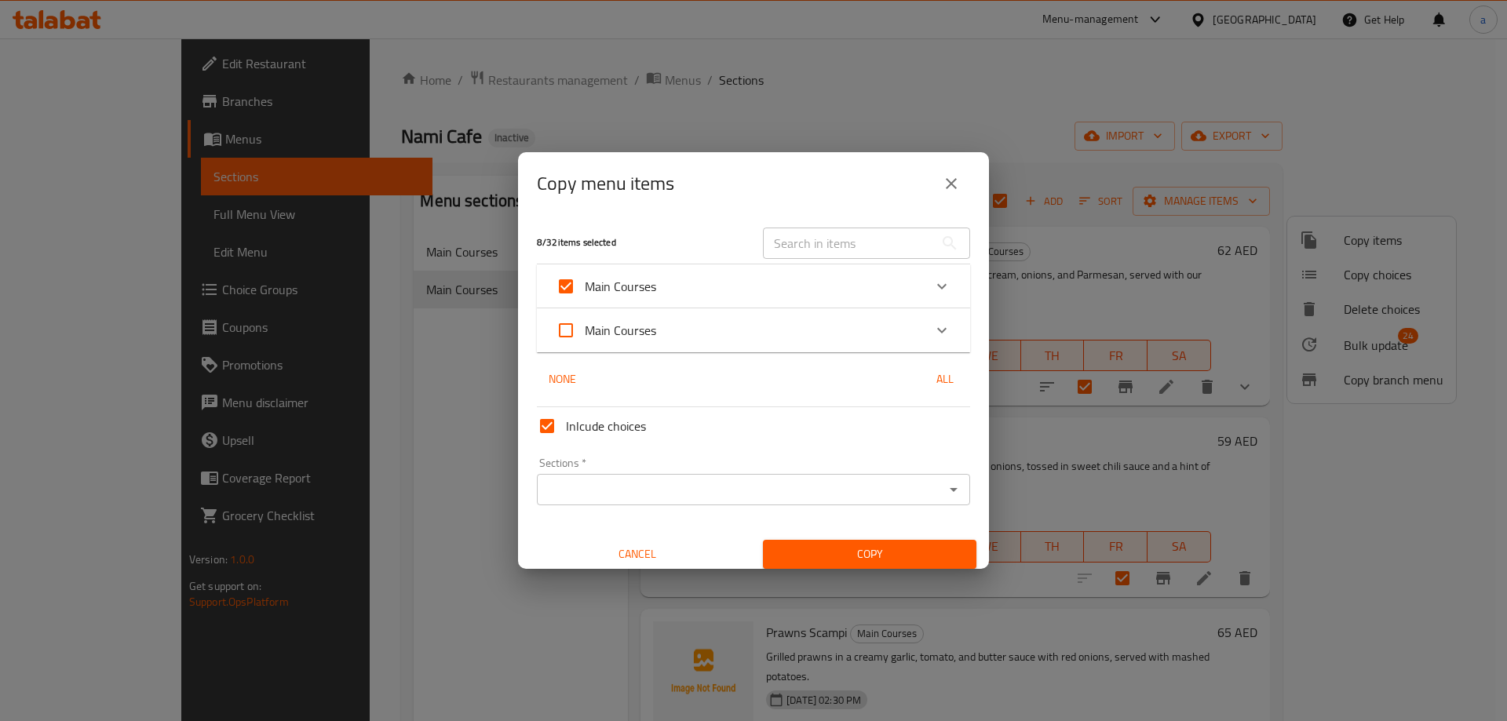
checkbox input "true"
click at [577, 286] on input "Main Courses" at bounding box center [566, 287] width 38 height 38
checkbox input "false"
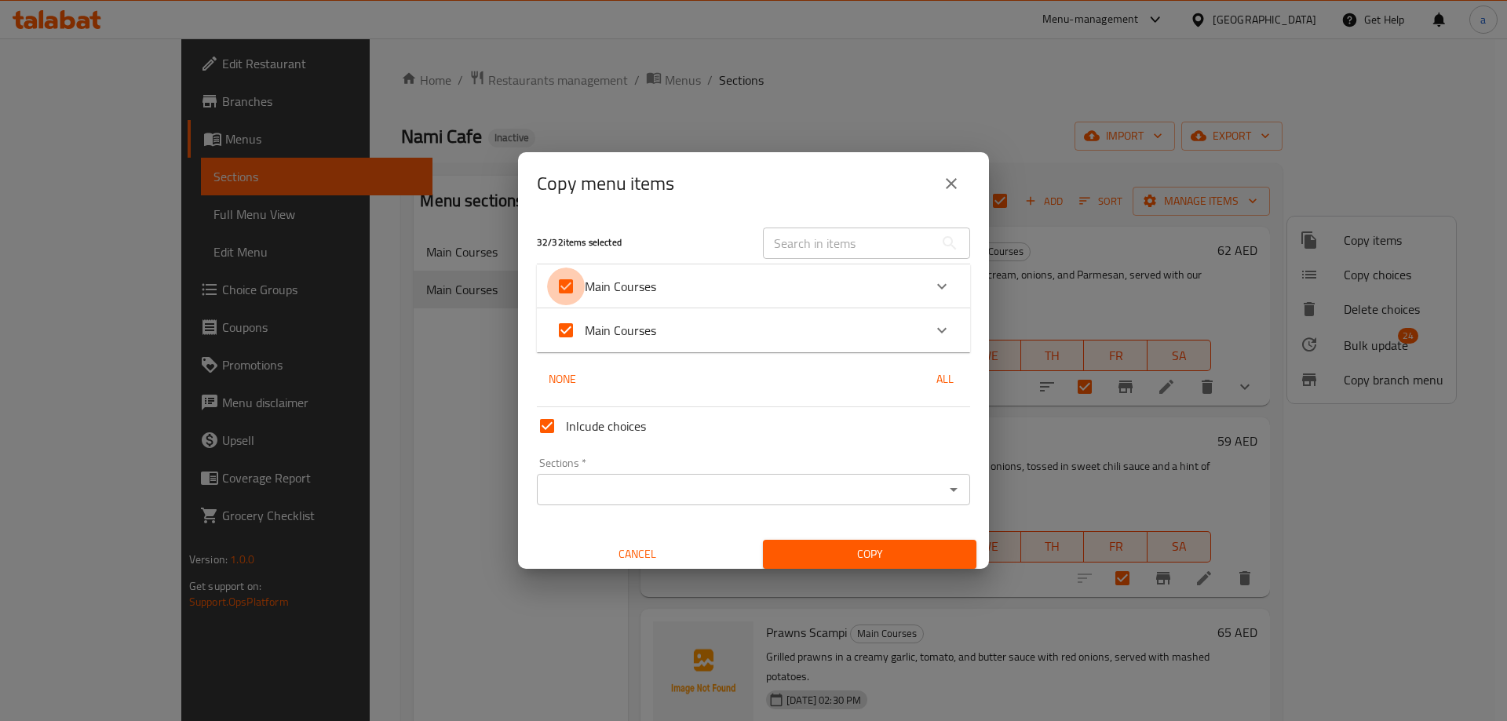
checkbox input "false"
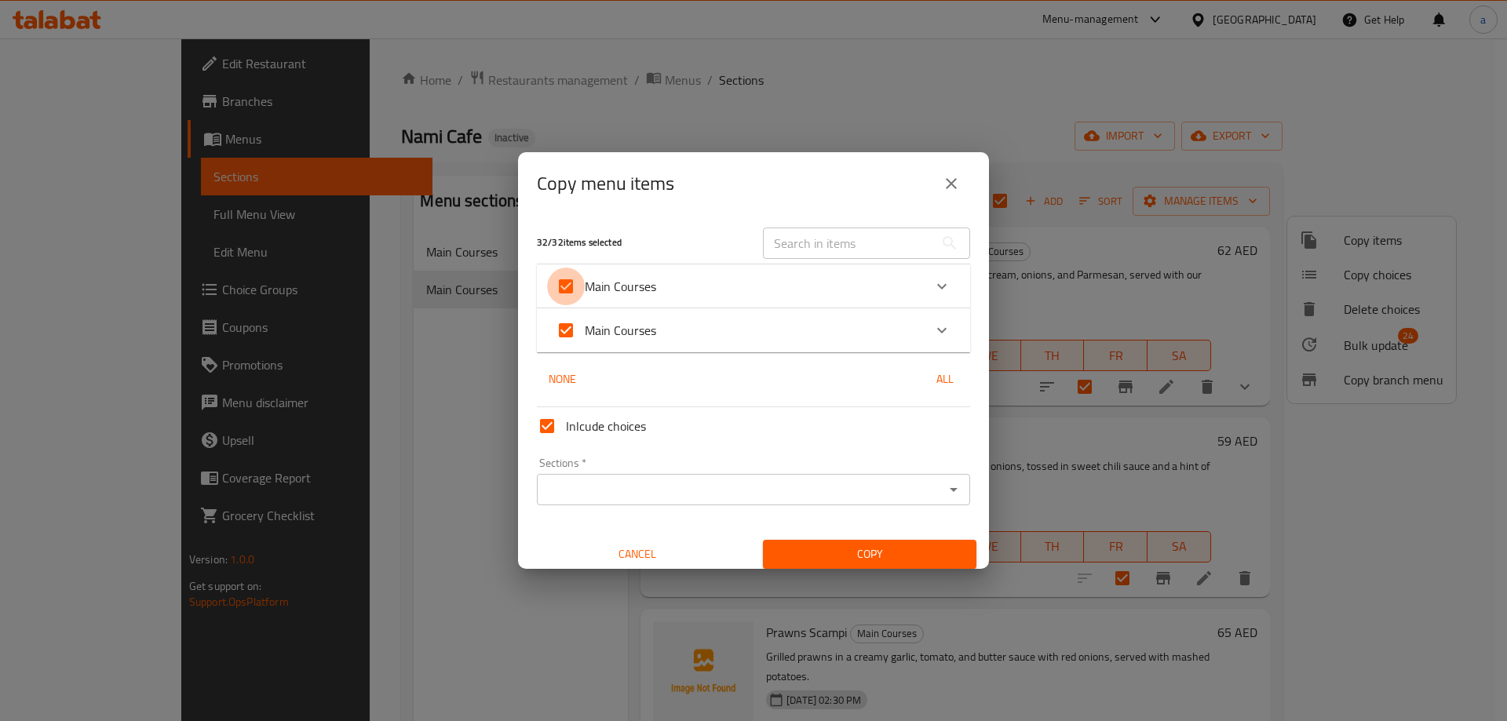
checkbox input "false"
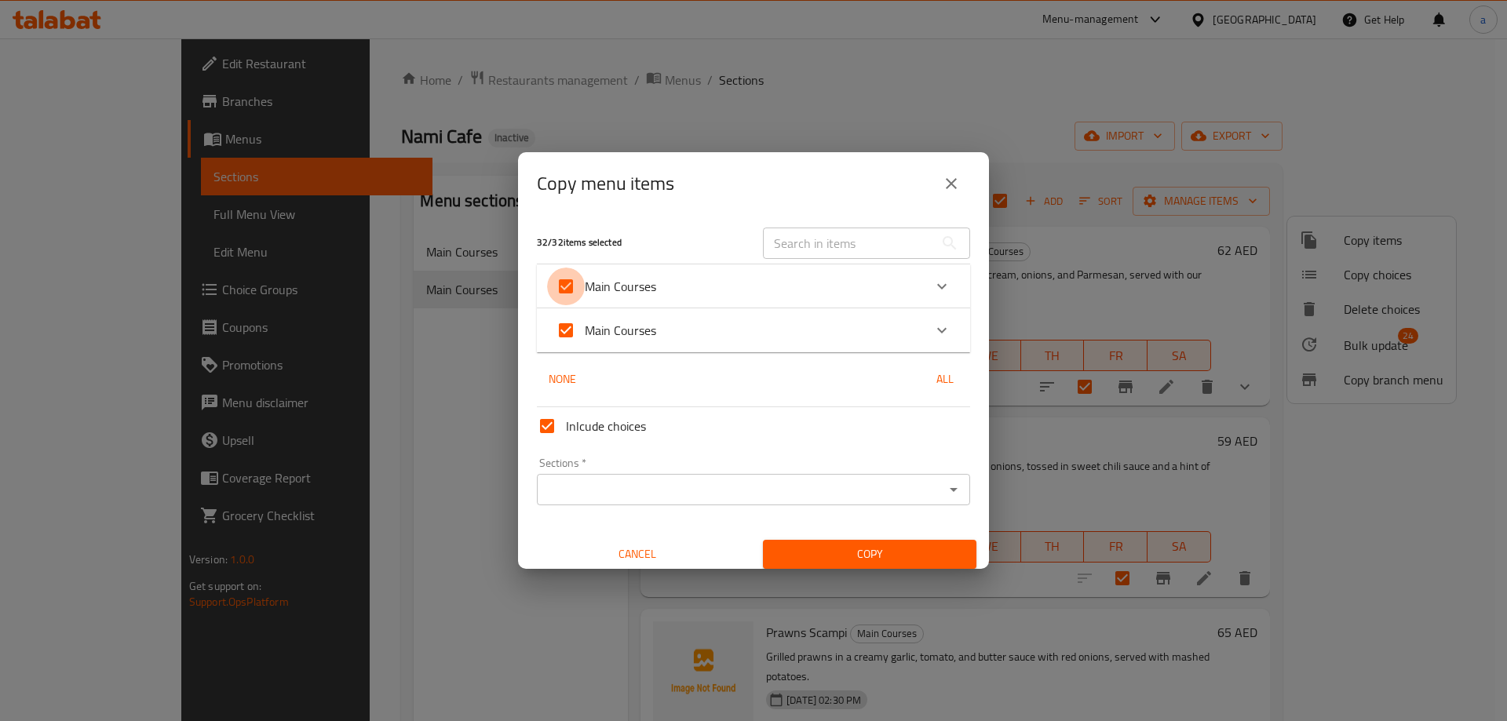
checkbox input "false"
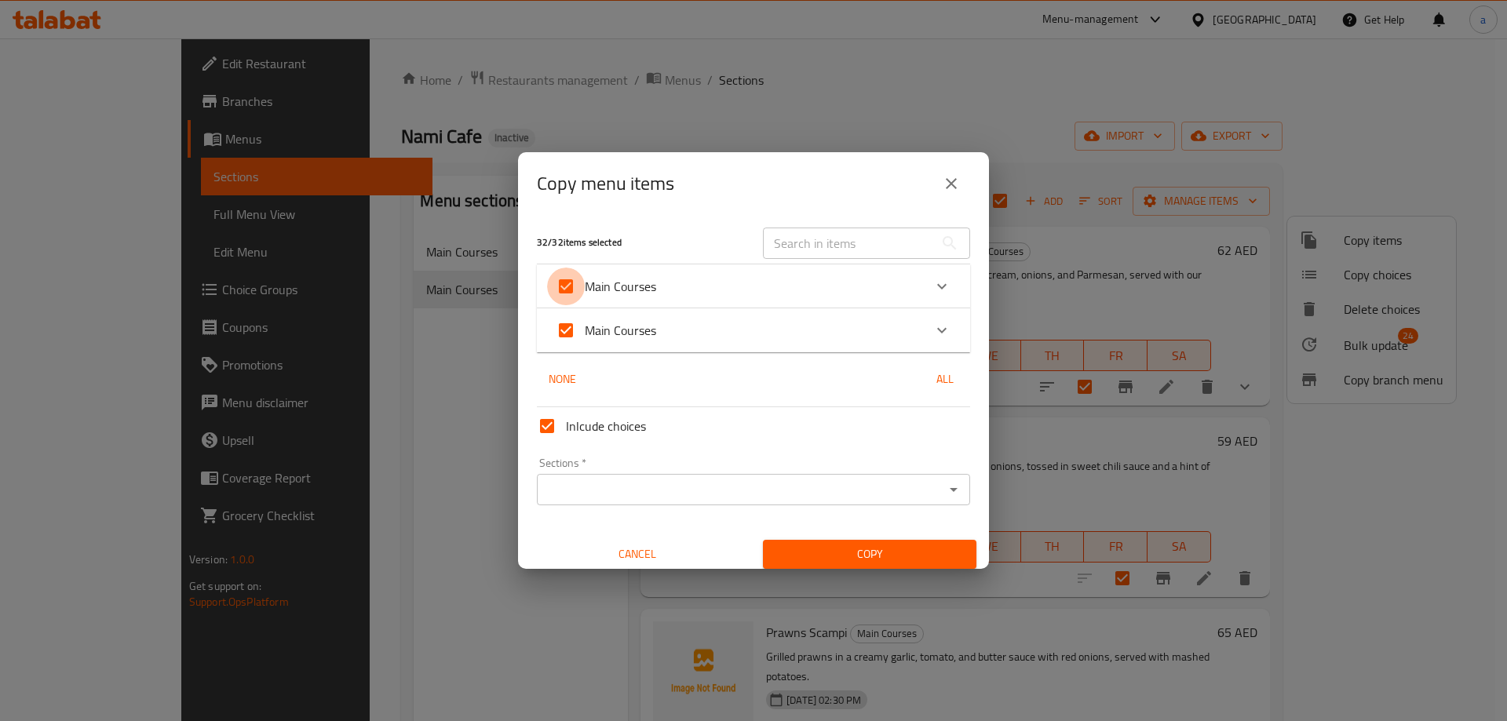
checkbox input "false"
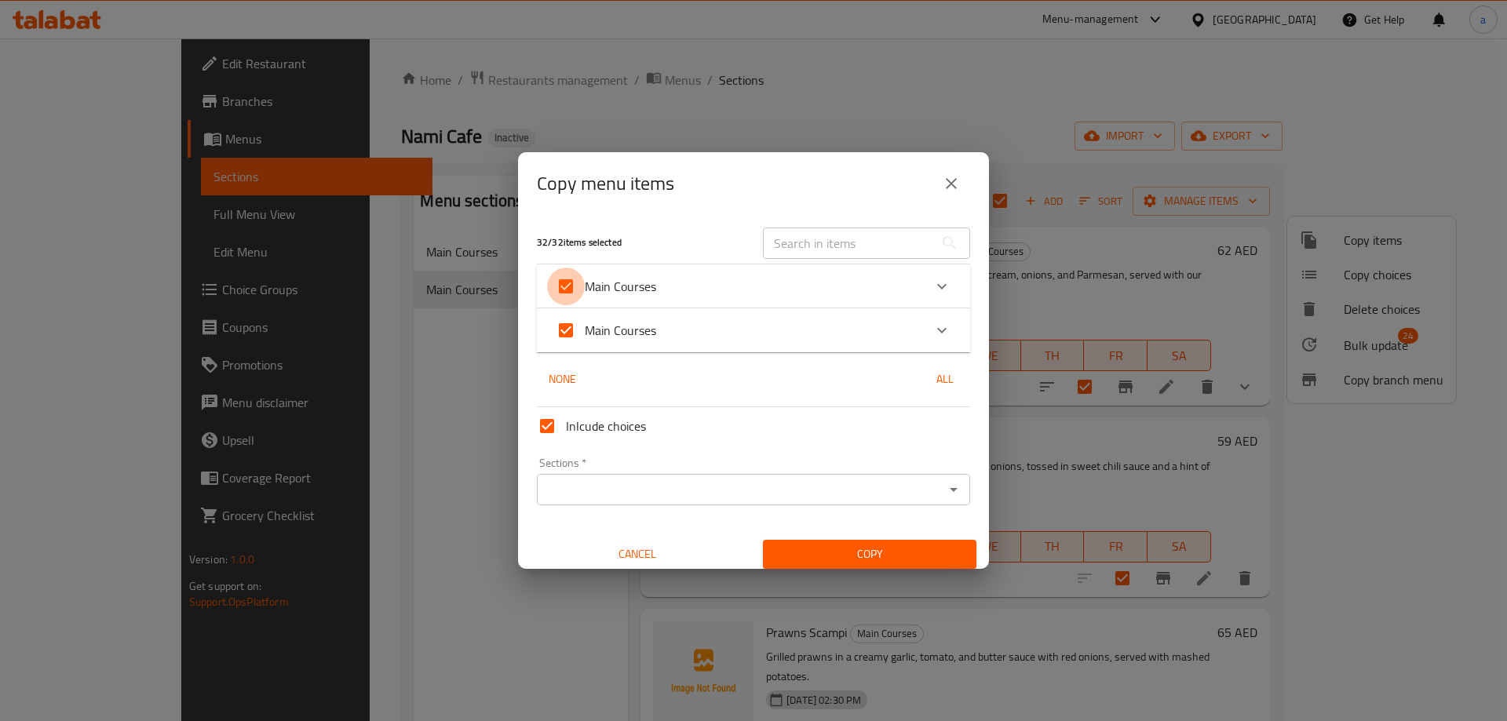
checkbox input "false"
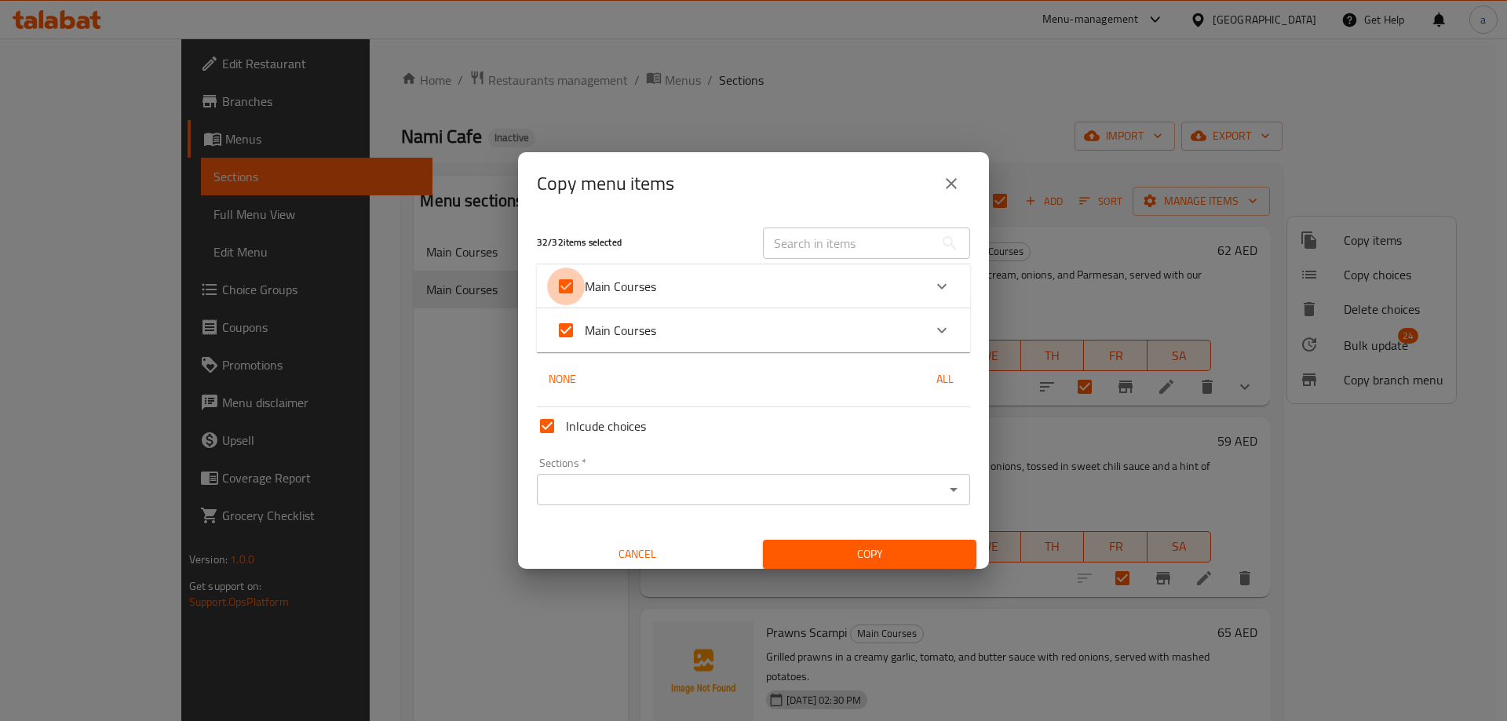
checkbox input "false"
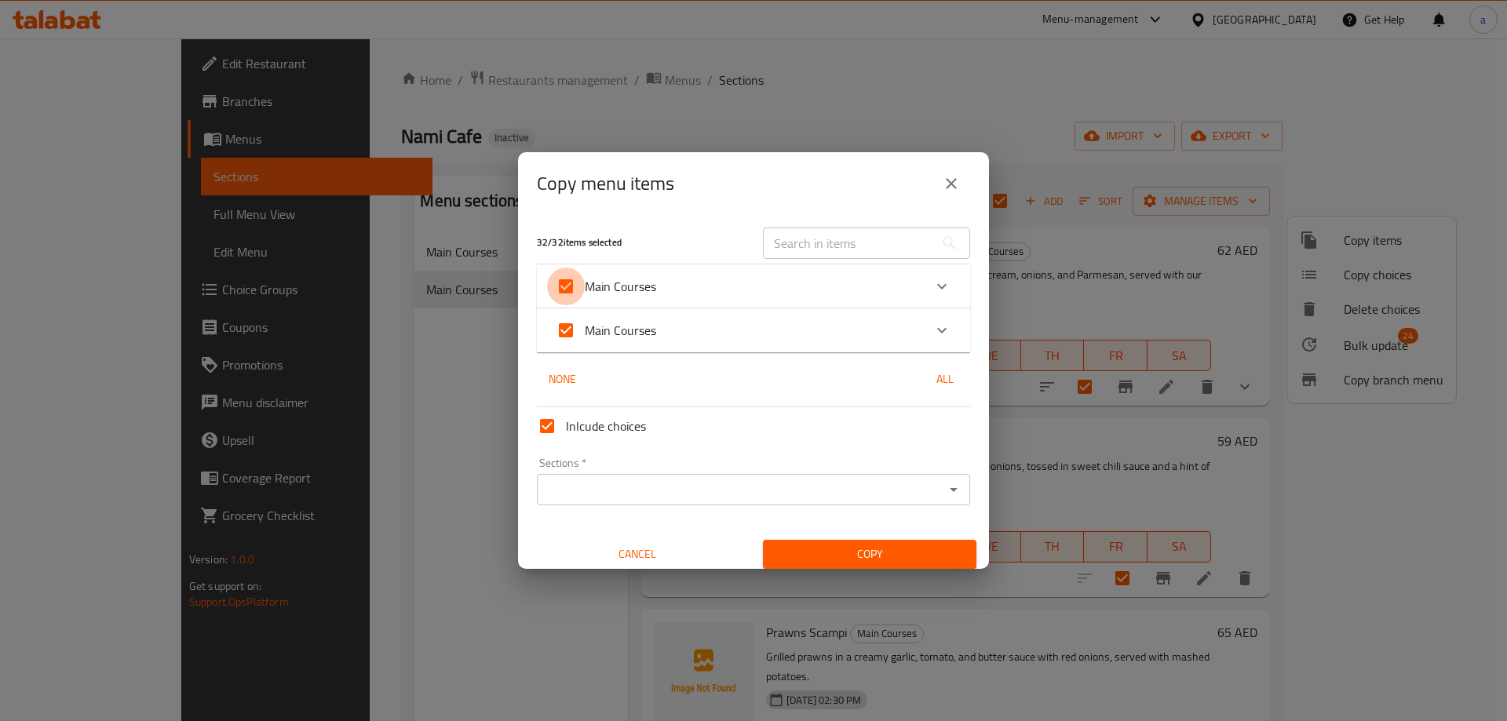
checkbox input "false"
click at [932, 333] on icon "Expand" at bounding box center [941, 330] width 19 height 19
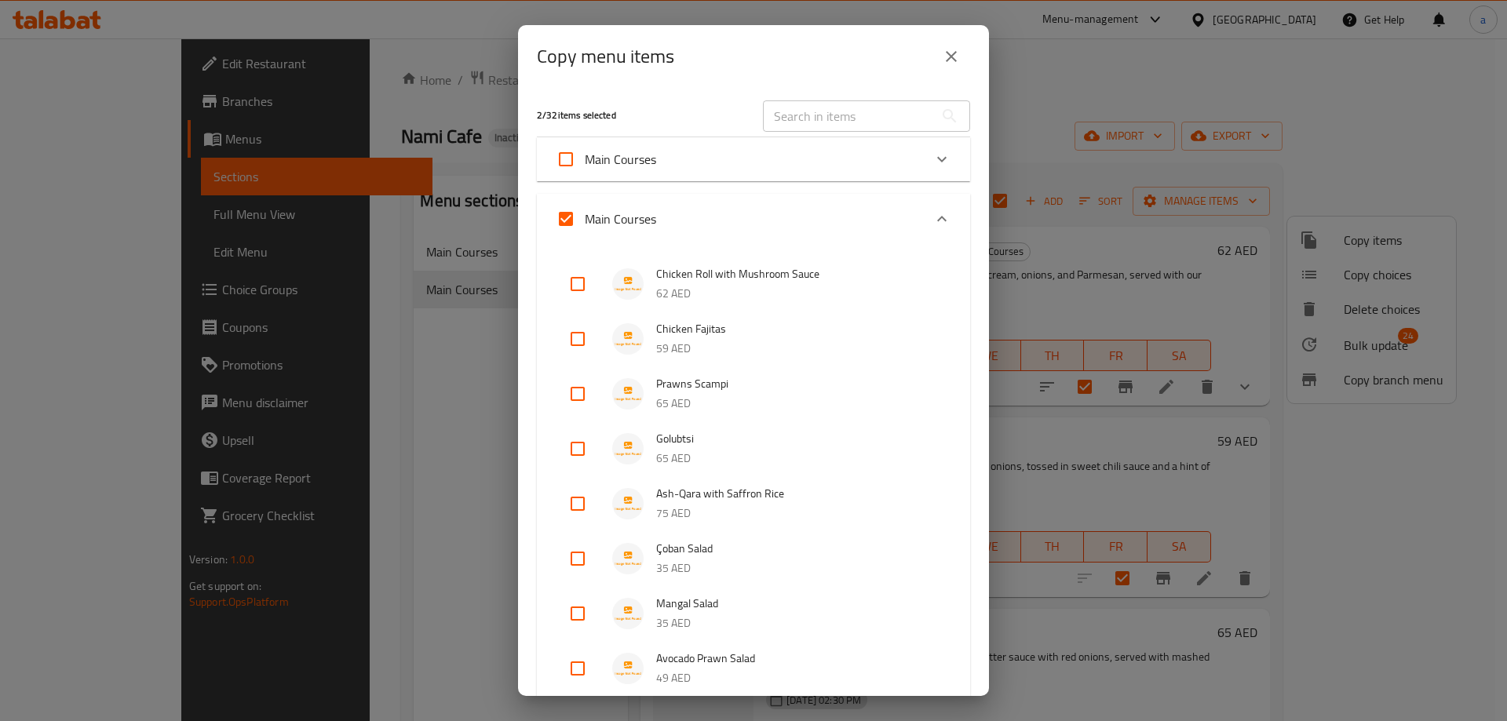
click at [574, 210] on input "Main Courses" at bounding box center [566, 219] width 38 height 38
checkbox input "true"
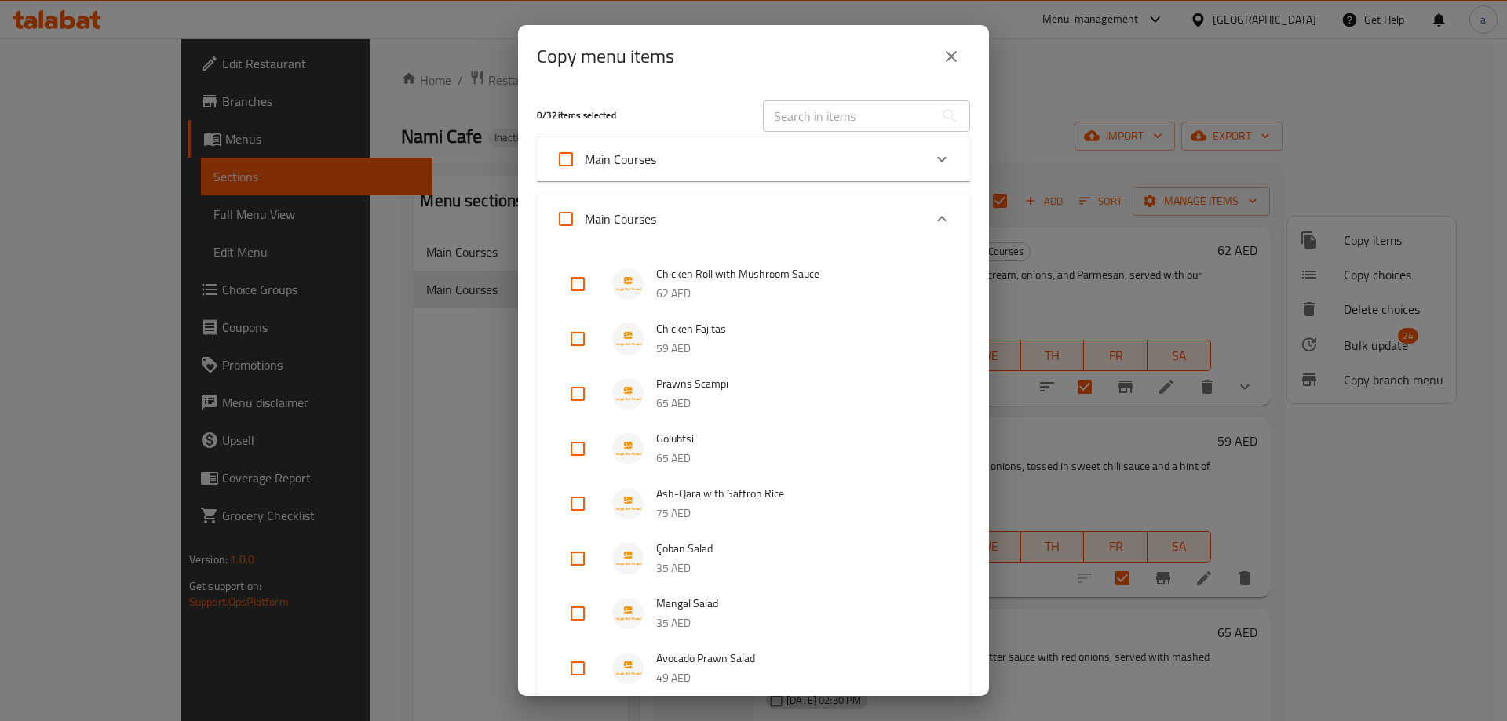
checkbox input "true"
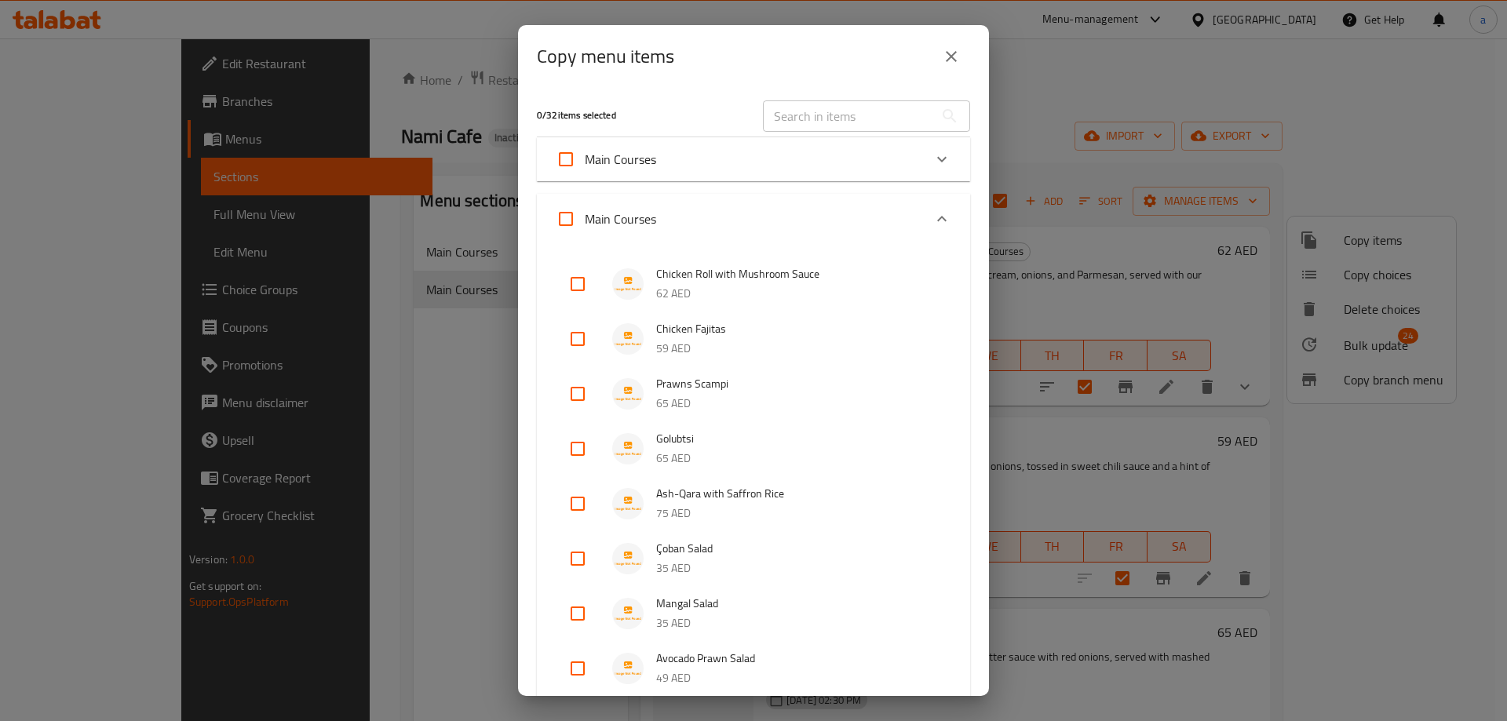
checkbox input "true"
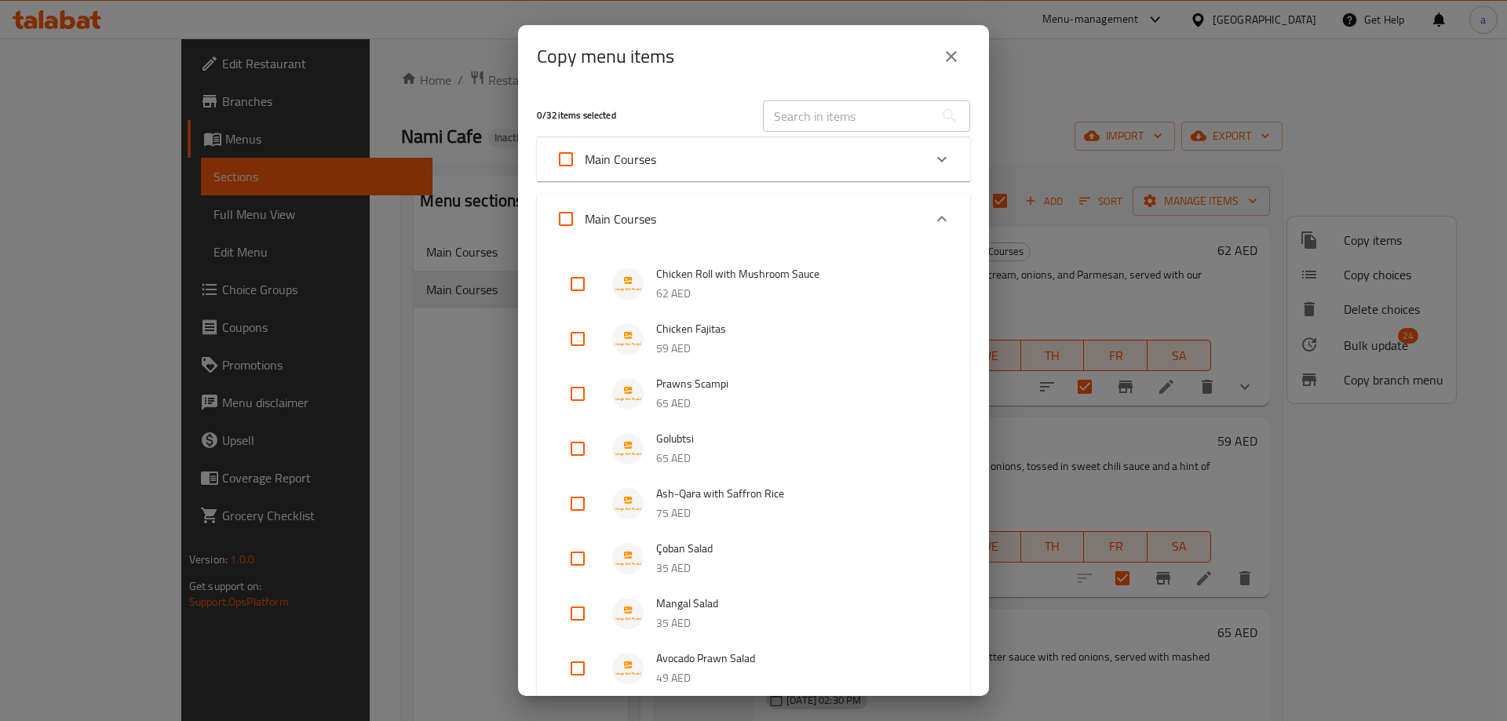
checkbox input "true"
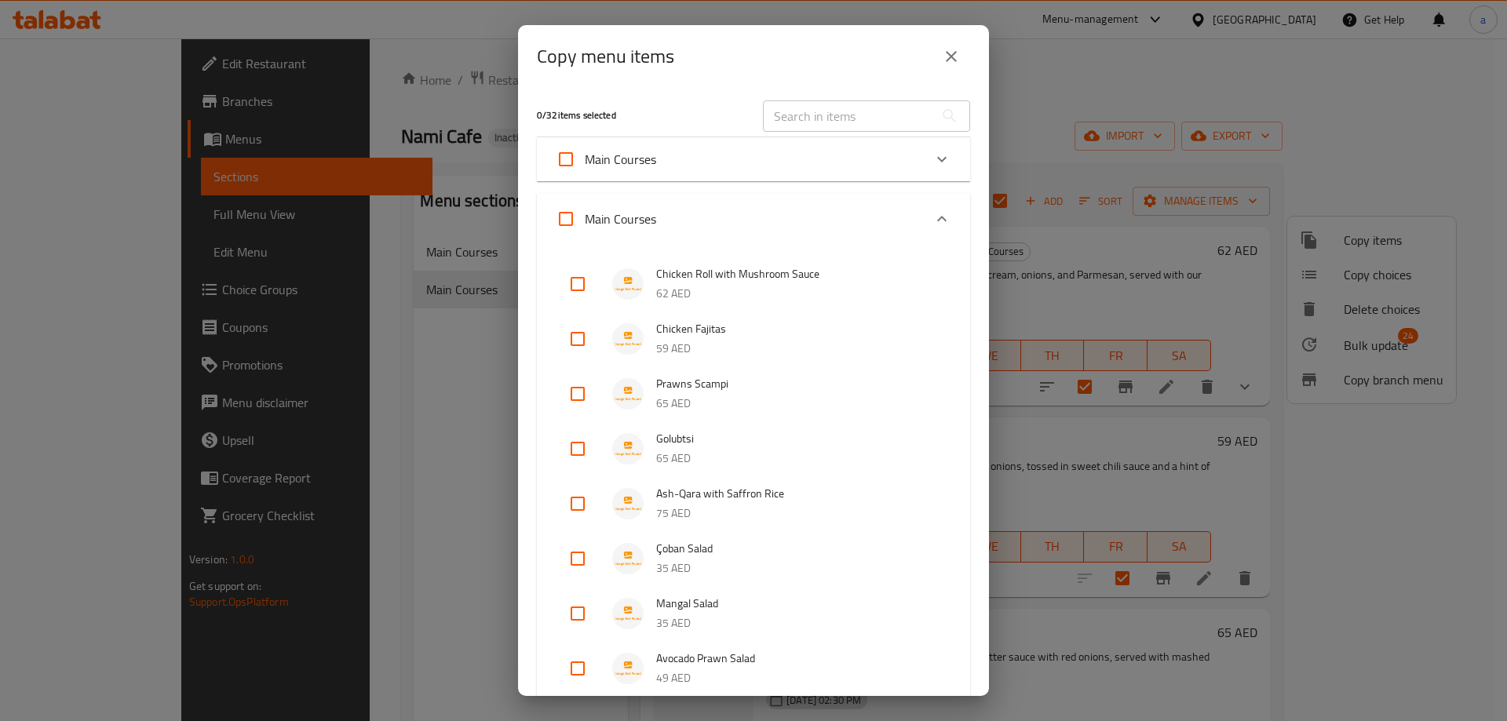
checkbox input "true"
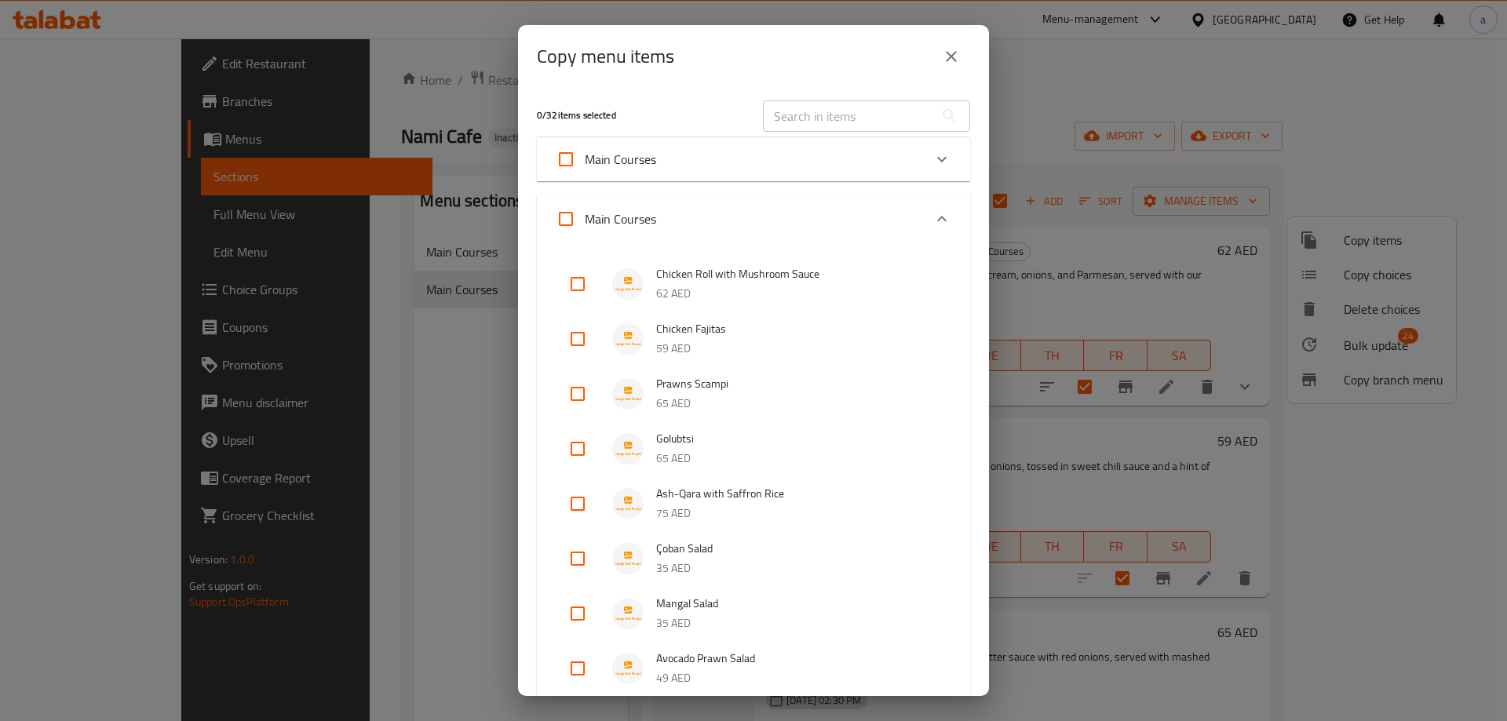
checkbox input "true"
click at [932, 220] on icon "Expand" at bounding box center [941, 219] width 19 height 19
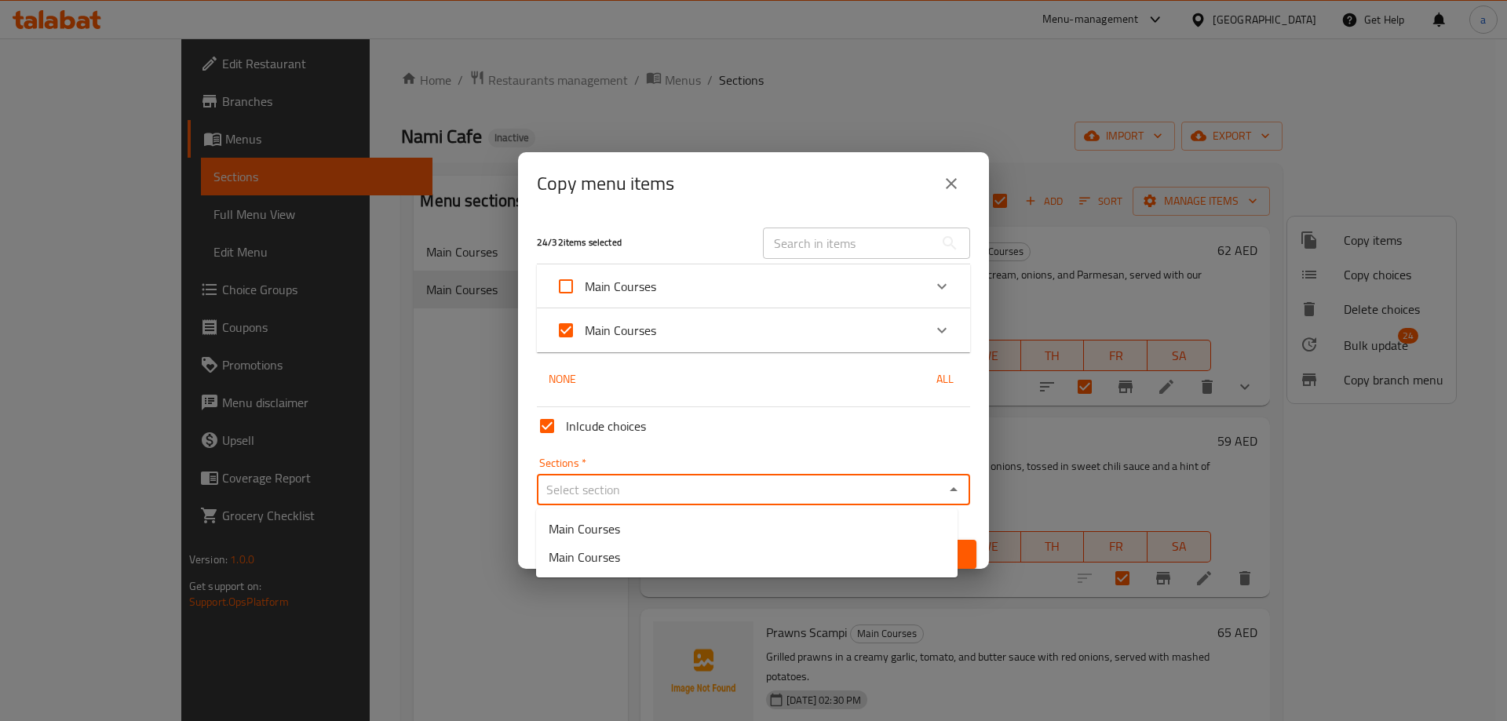
click at [751, 486] on input "Sections   *" at bounding box center [740, 490] width 398 height 22
click at [700, 522] on li "Main Courses" at bounding box center [746, 529] width 421 height 28
type input "Main Courses"
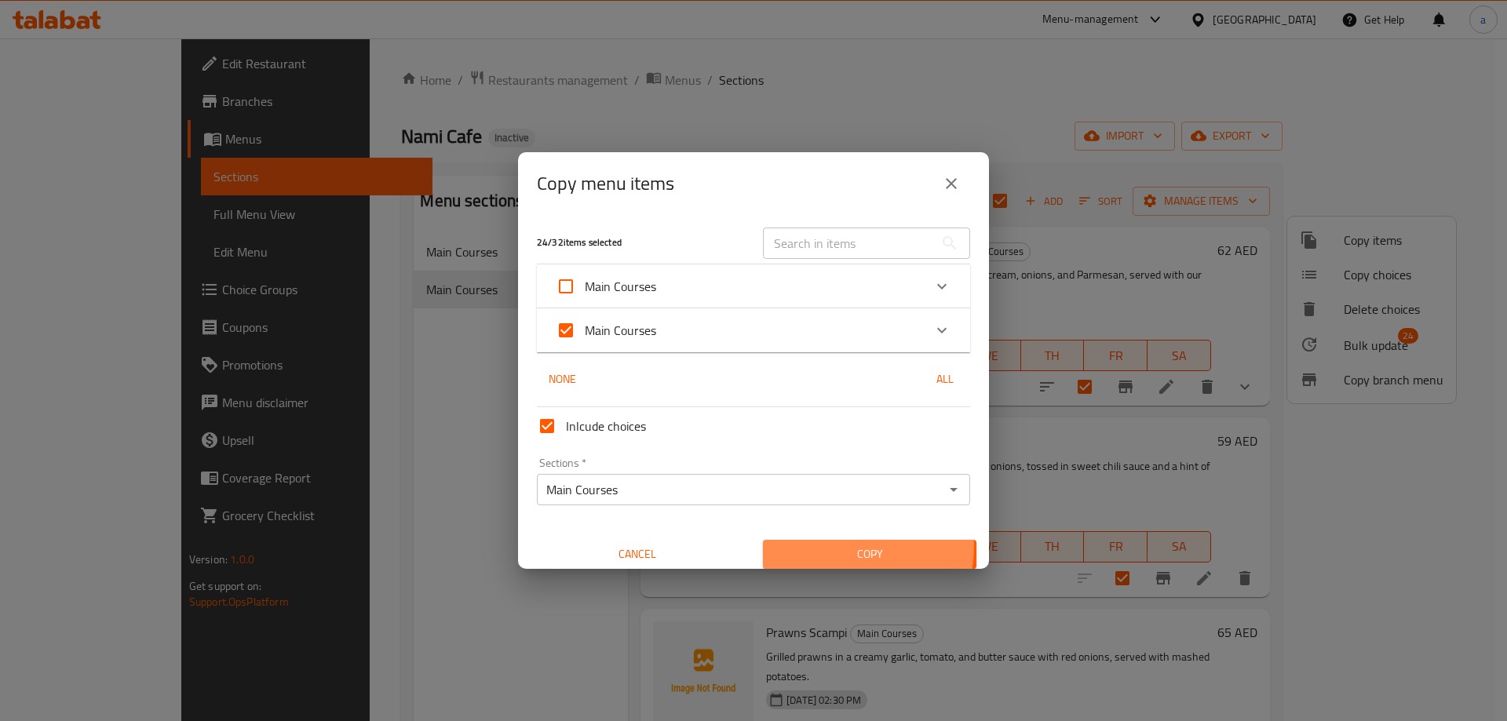
click at [823, 545] on span "Copy" at bounding box center [869, 555] width 188 height 20
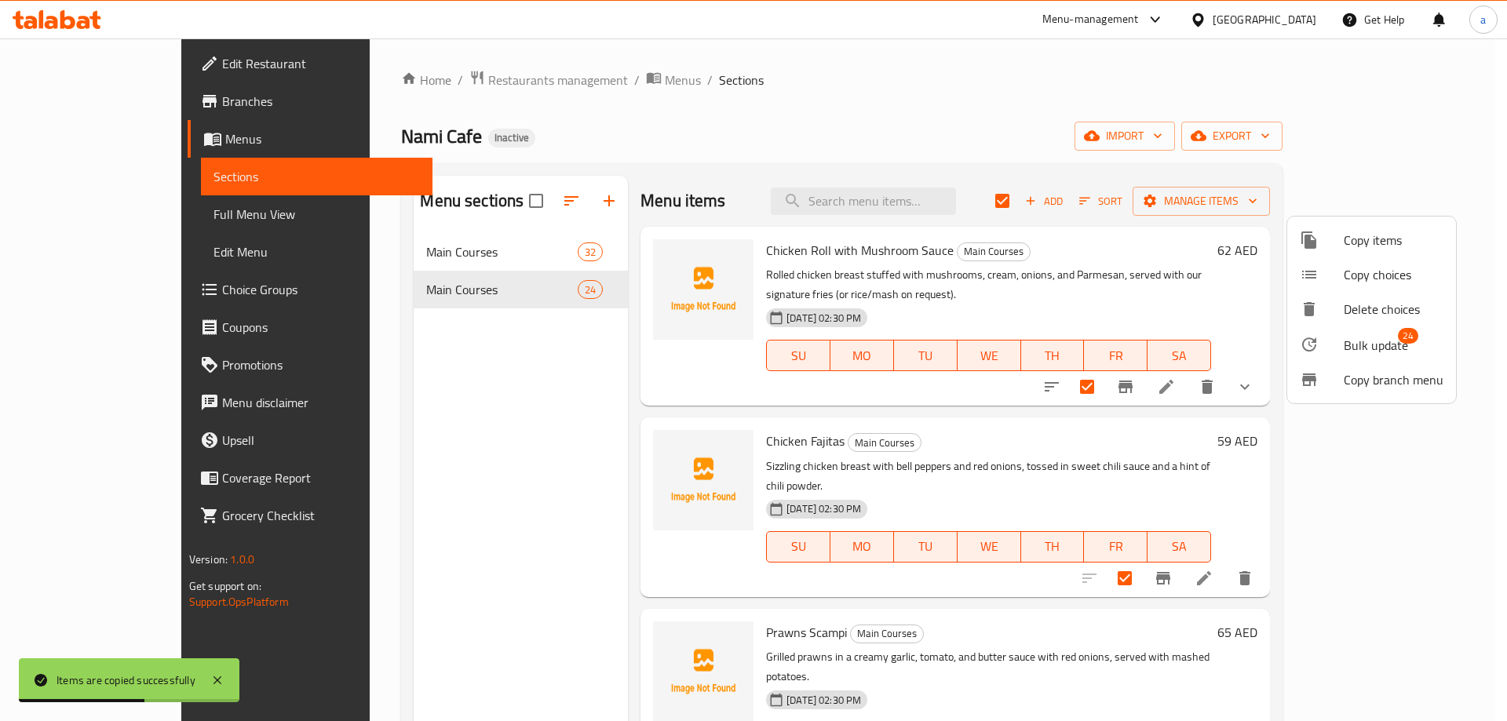
click at [537, 296] on div at bounding box center [753, 360] width 1507 height 721
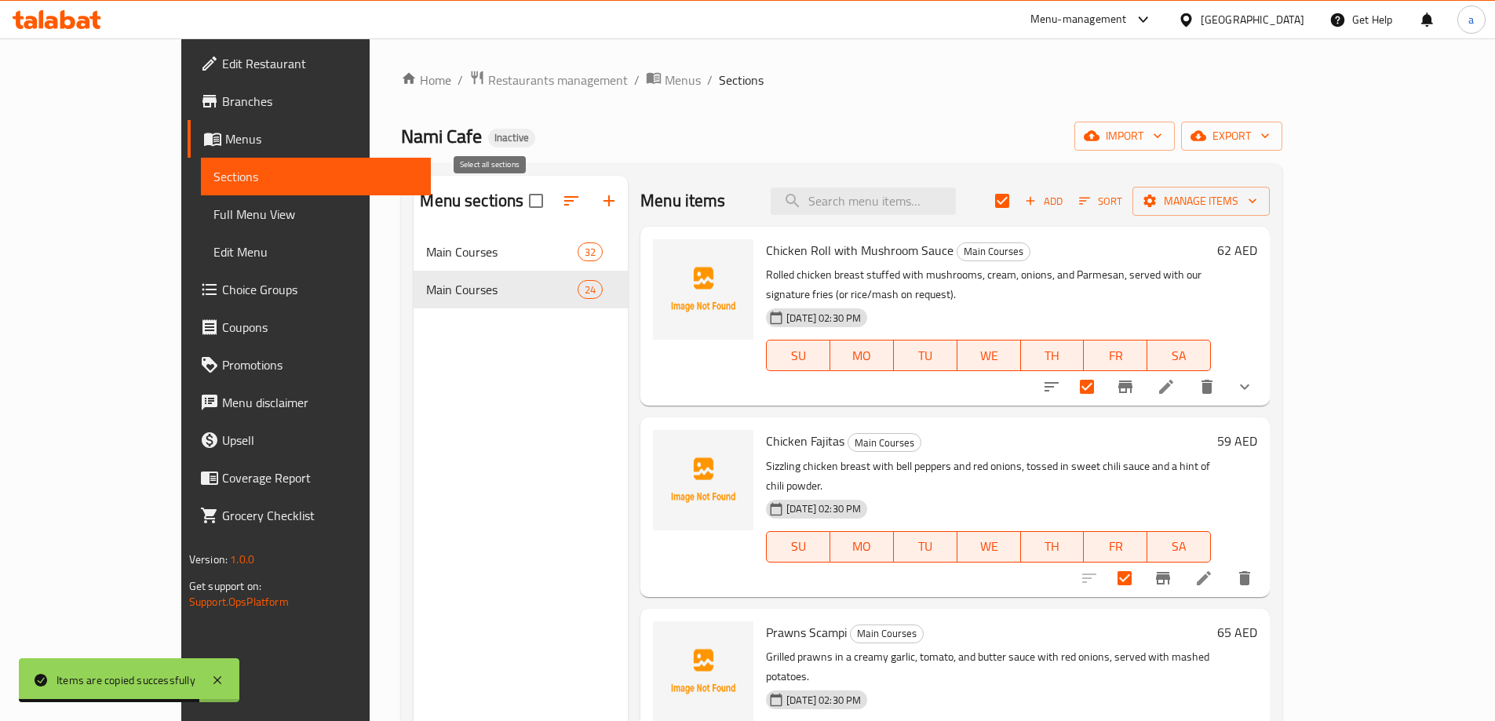
click at [519, 199] on input "checkbox" at bounding box center [535, 200] width 33 height 33
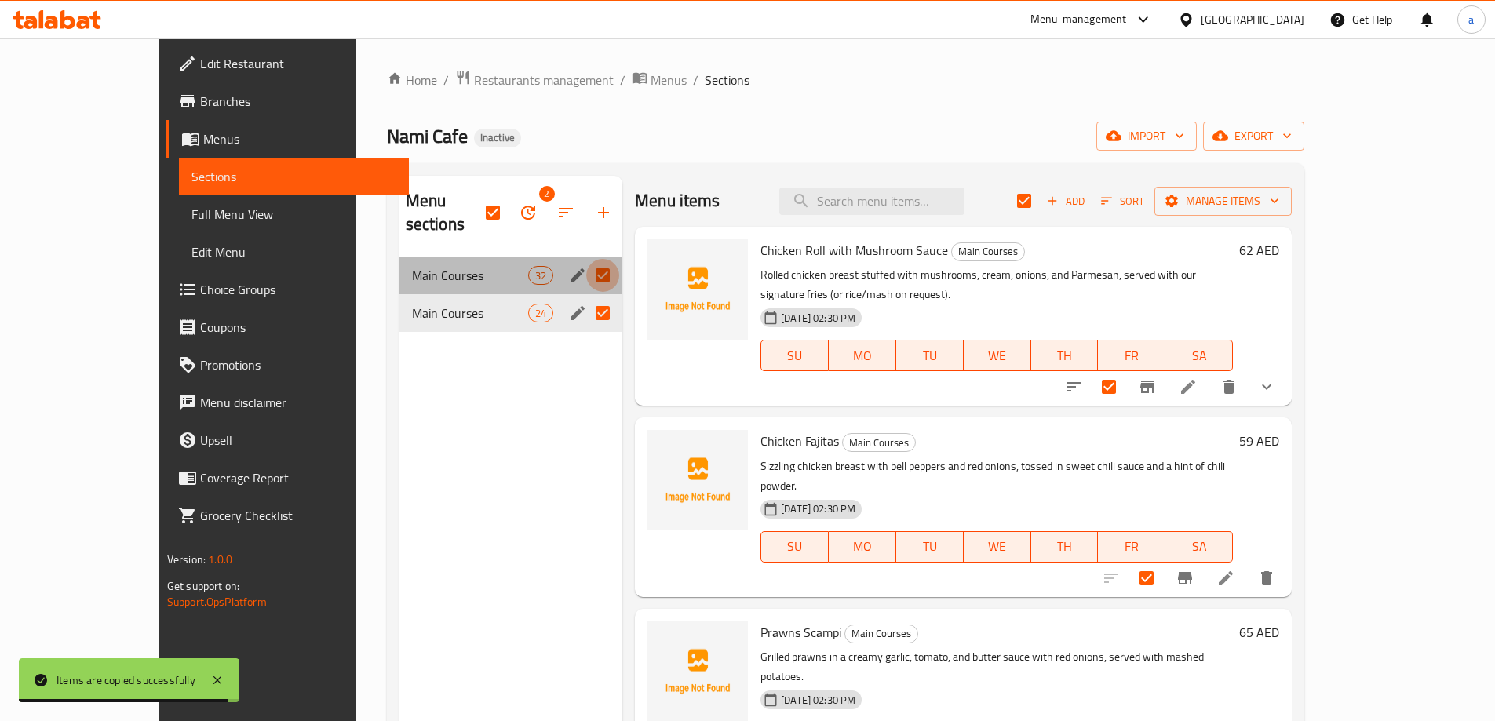
click at [586, 261] on input "Menu sections" at bounding box center [602, 275] width 33 height 33
checkbox input "false"
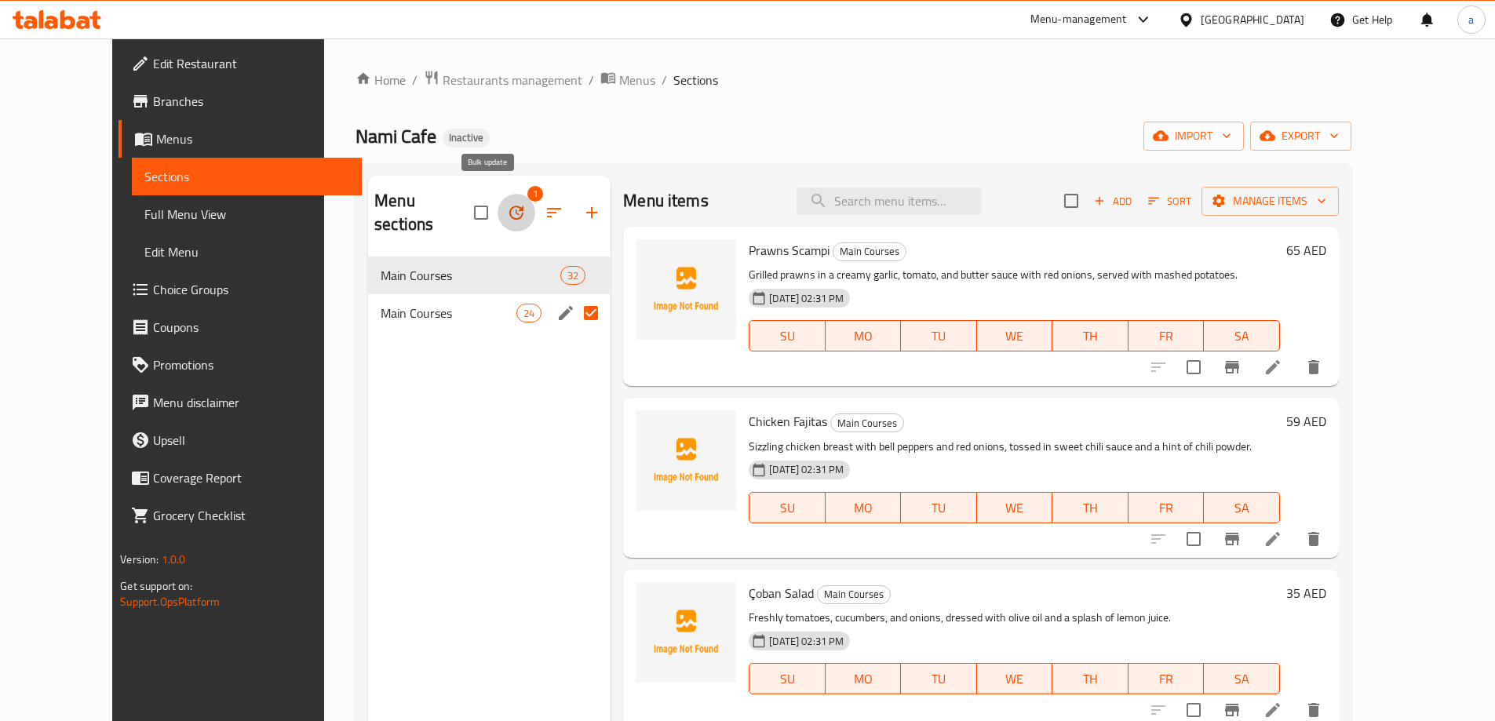
click at [503, 200] on button "button" at bounding box center [516, 213] width 38 height 38
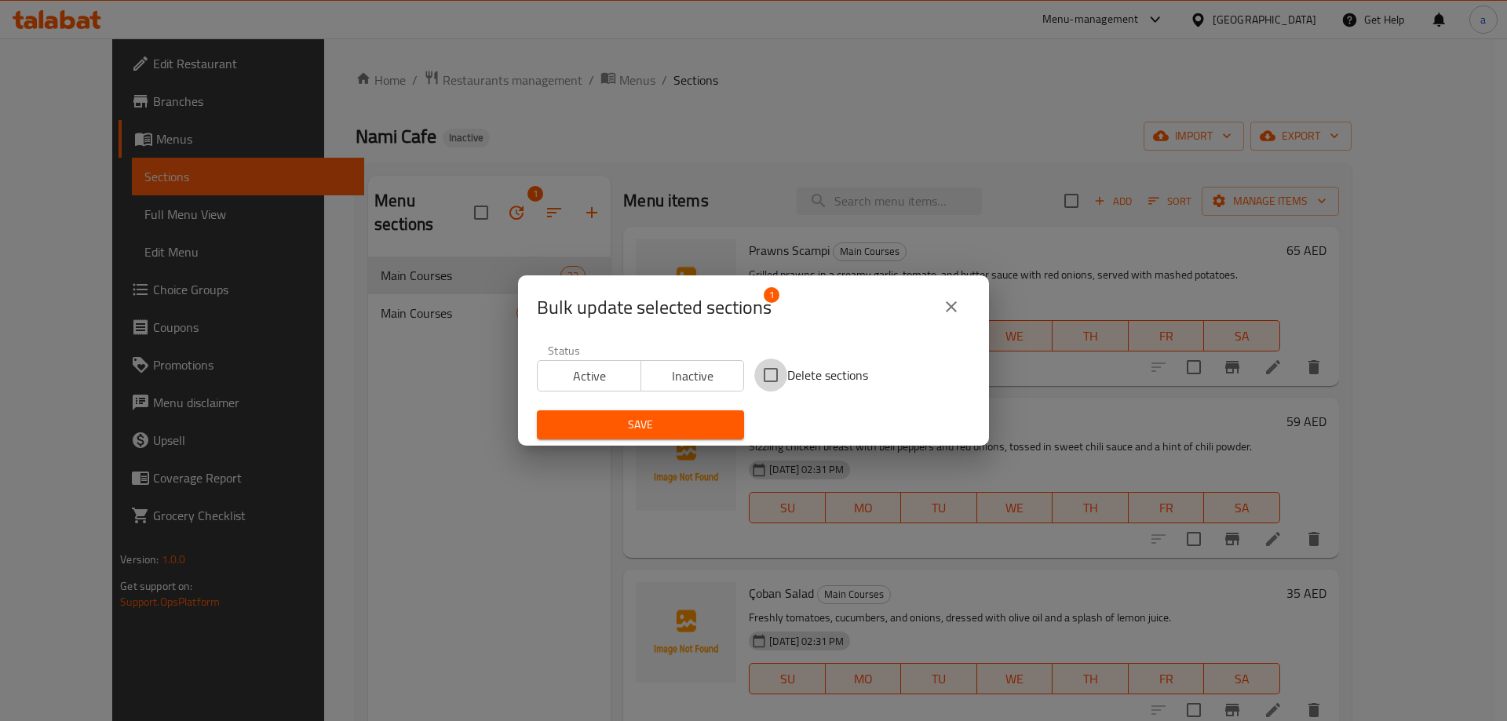
click at [767, 376] on input "Delete sections" at bounding box center [770, 375] width 33 height 33
checkbox input "true"
click at [945, 304] on icon "close" at bounding box center [951, 306] width 19 height 19
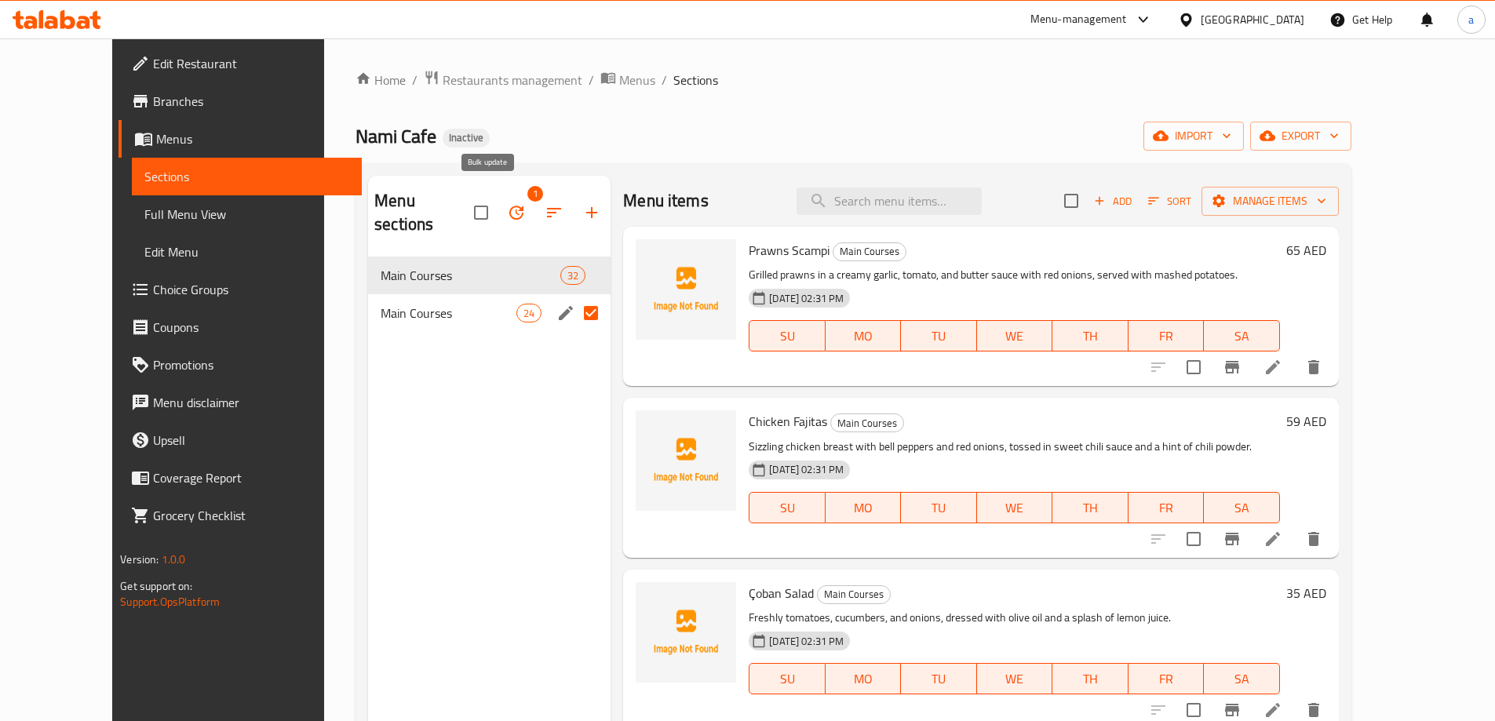
click at [507, 204] on icon "button" at bounding box center [516, 212] width 19 height 19
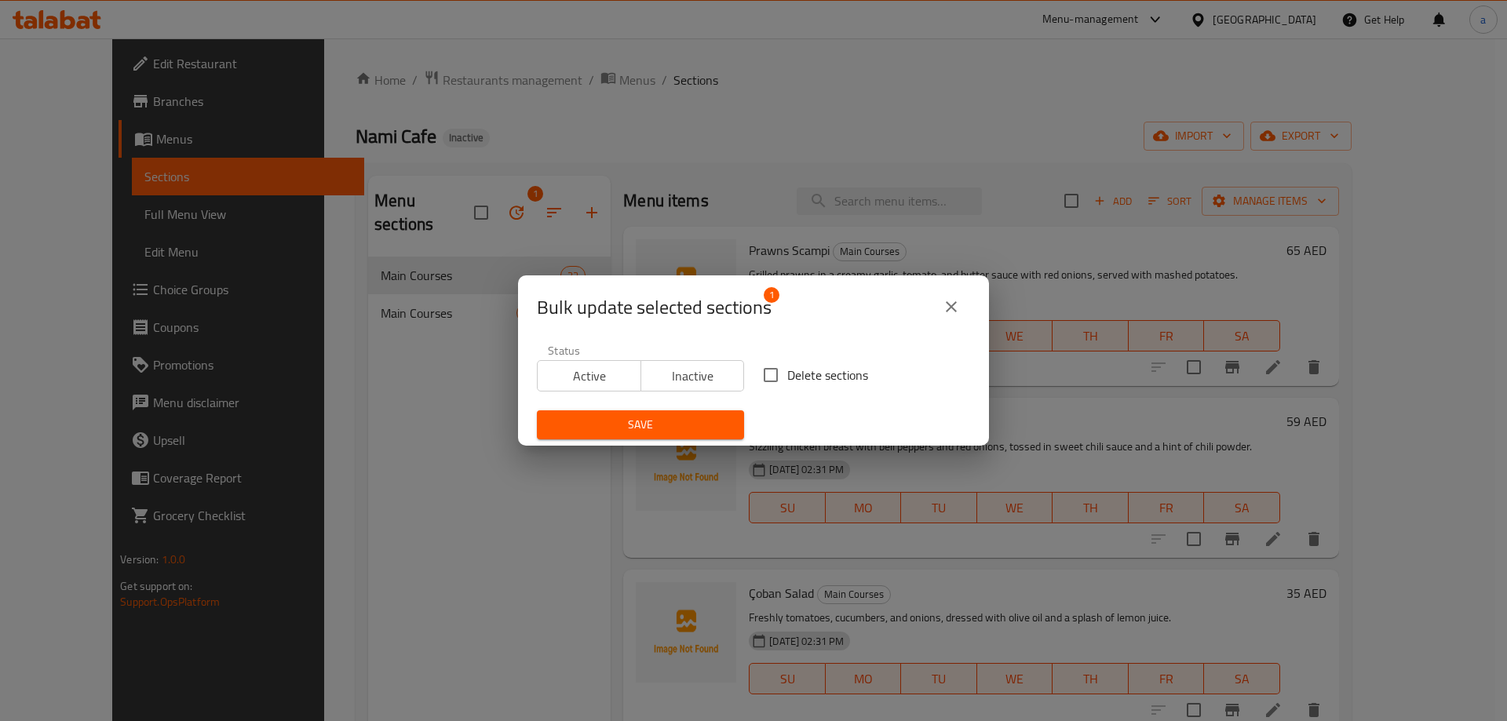
click at [791, 372] on span "Delete sections" at bounding box center [827, 375] width 81 height 19
click at [787, 372] on input "Delete sections" at bounding box center [770, 375] width 33 height 33
checkbox input "true"
click at [674, 398] on div "Status Active Inactive" at bounding box center [640, 368] width 226 height 66
click at [674, 419] on span "Save" at bounding box center [640, 425] width 182 height 20
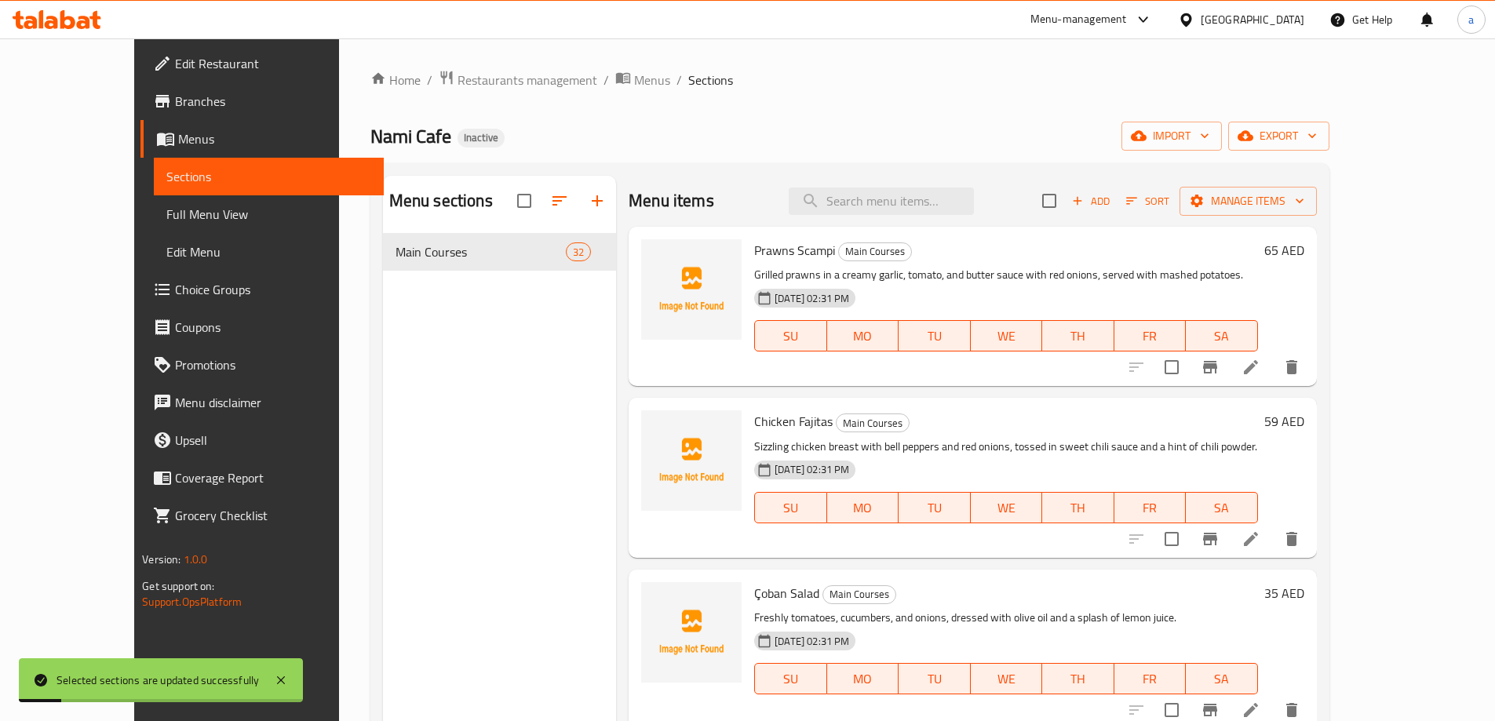
click at [166, 217] on span "Full Menu View" at bounding box center [268, 214] width 205 height 19
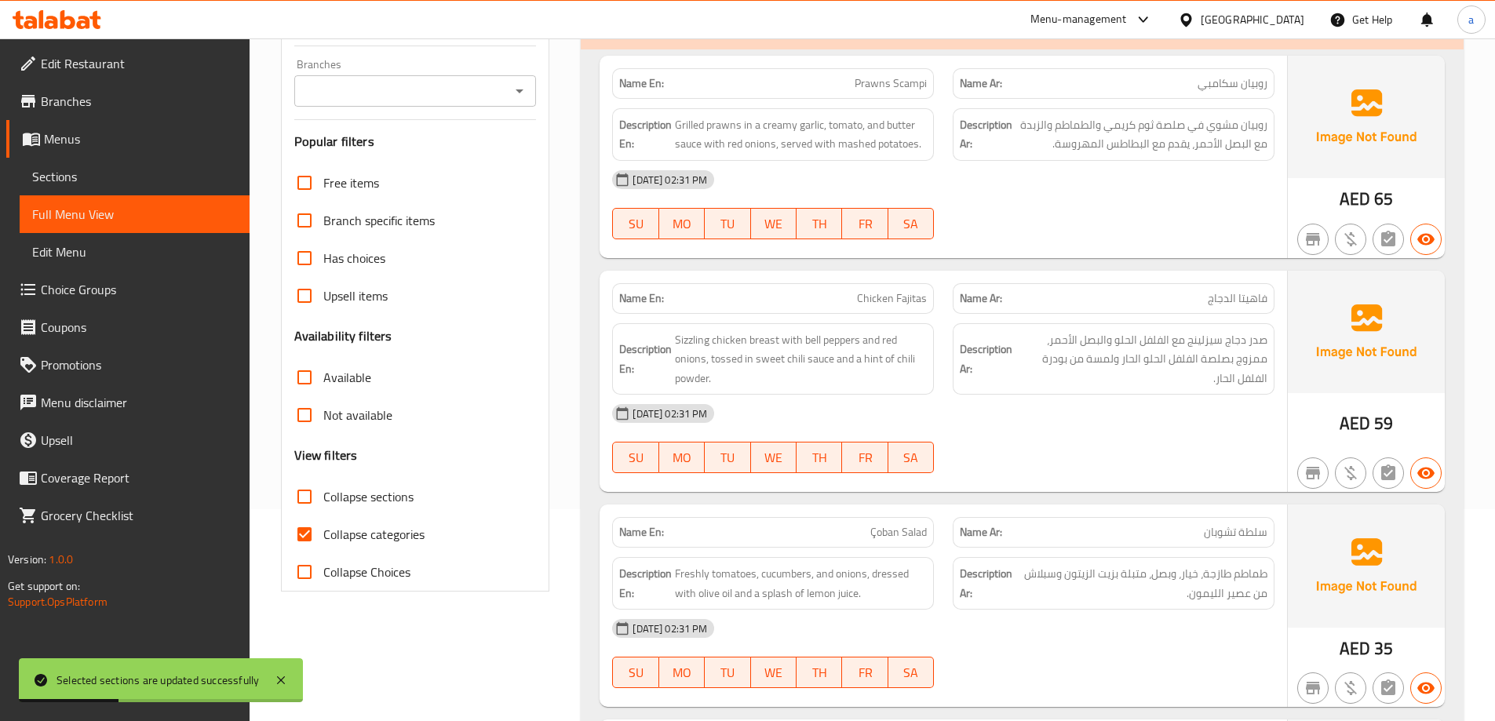
scroll to position [392, 0]
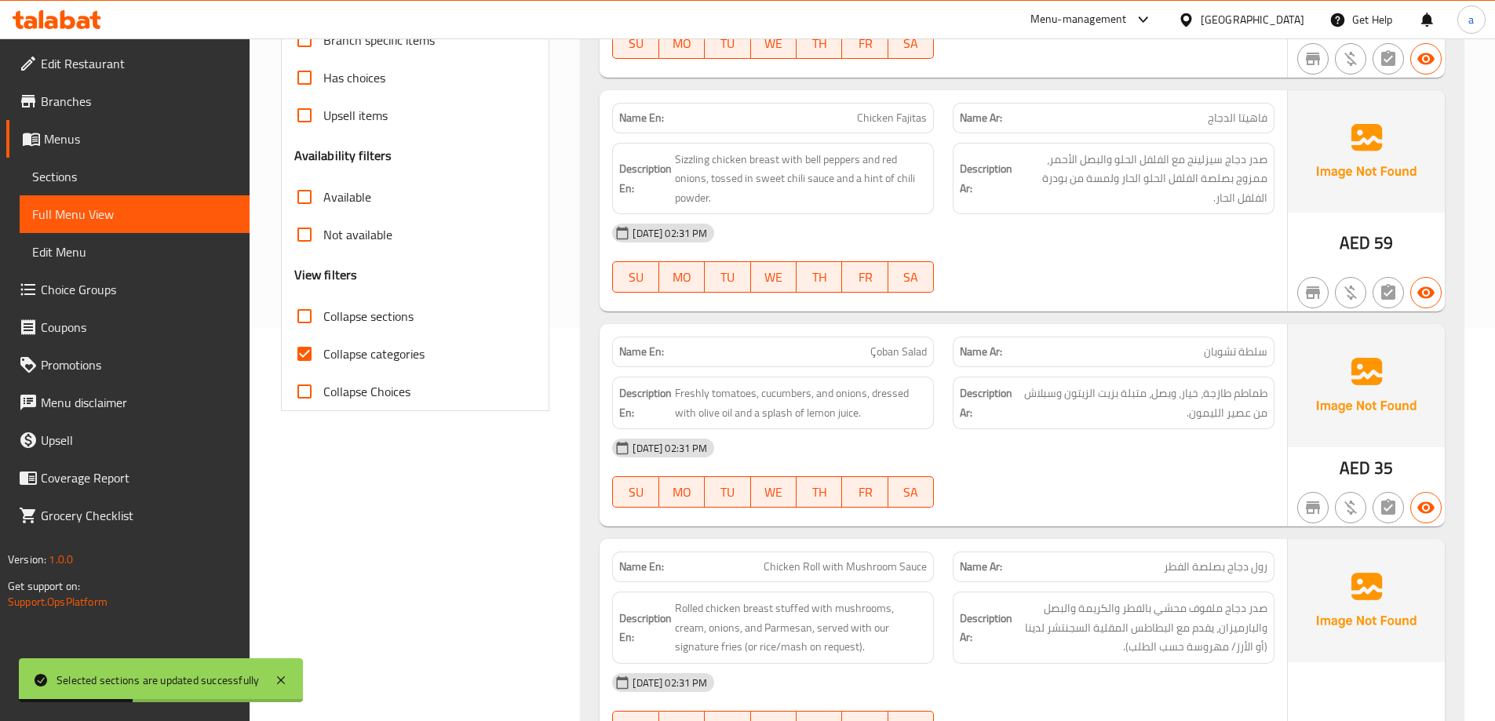
click at [367, 344] on span "Collapse categories" at bounding box center [373, 353] width 101 height 19
click at [323, 342] on input "Collapse categories" at bounding box center [305, 354] width 38 height 38
checkbox input "false"
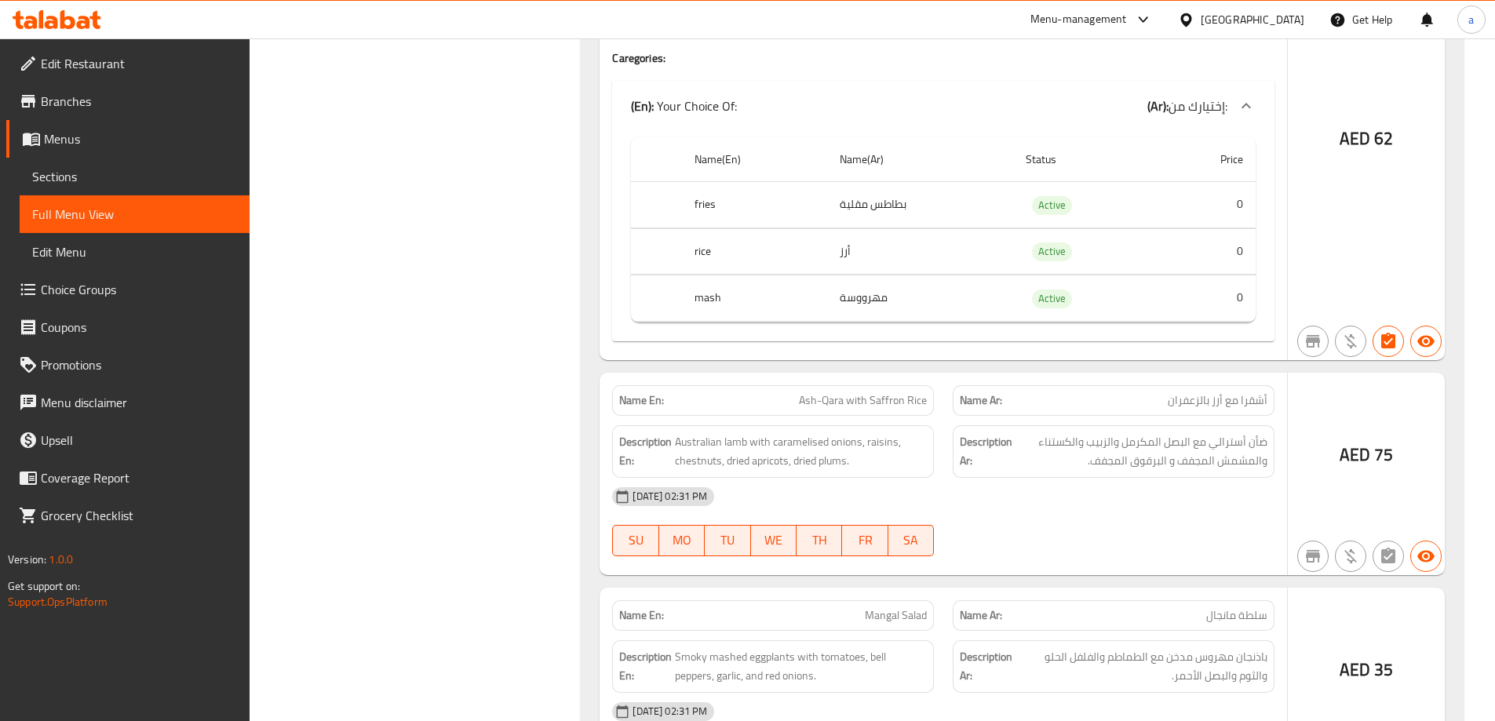
scroll to position [1255, 0]
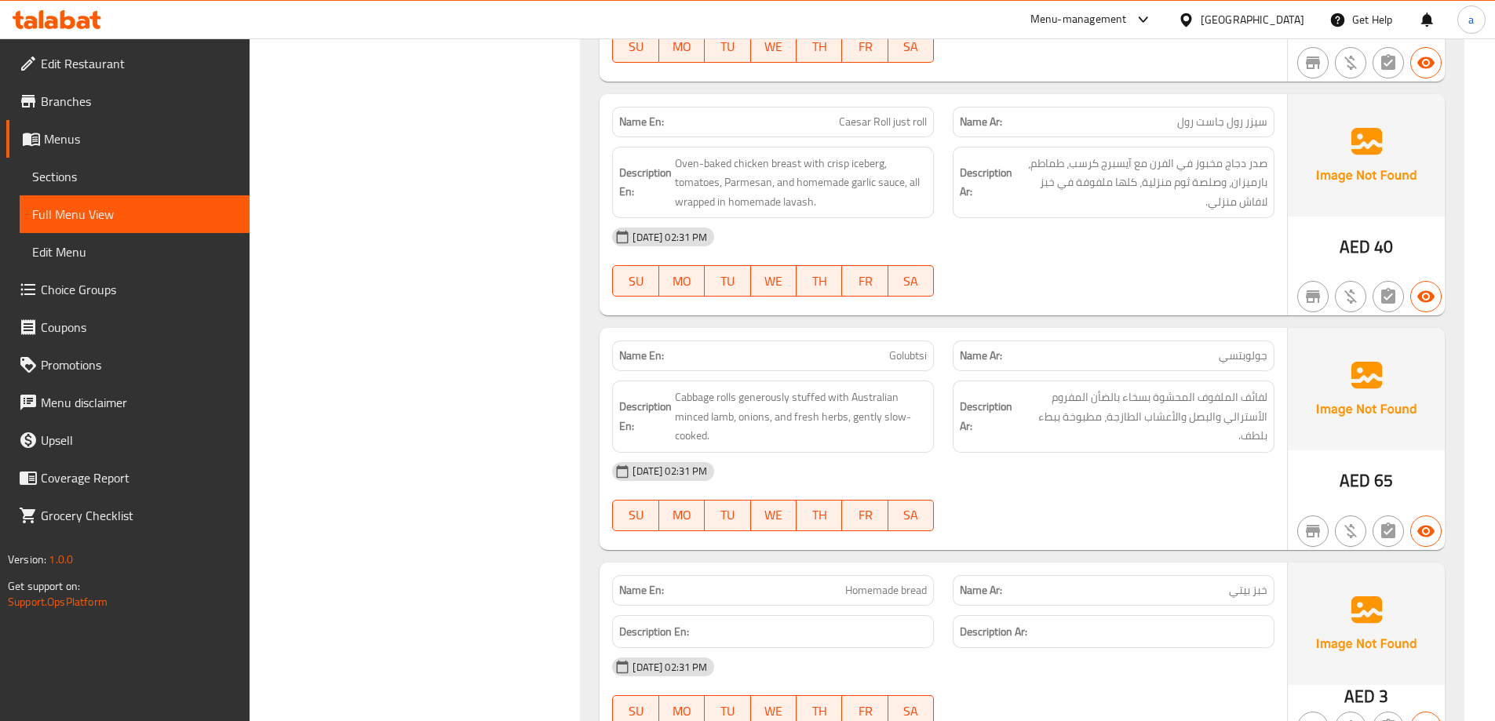
scroll to position [2354, 0]
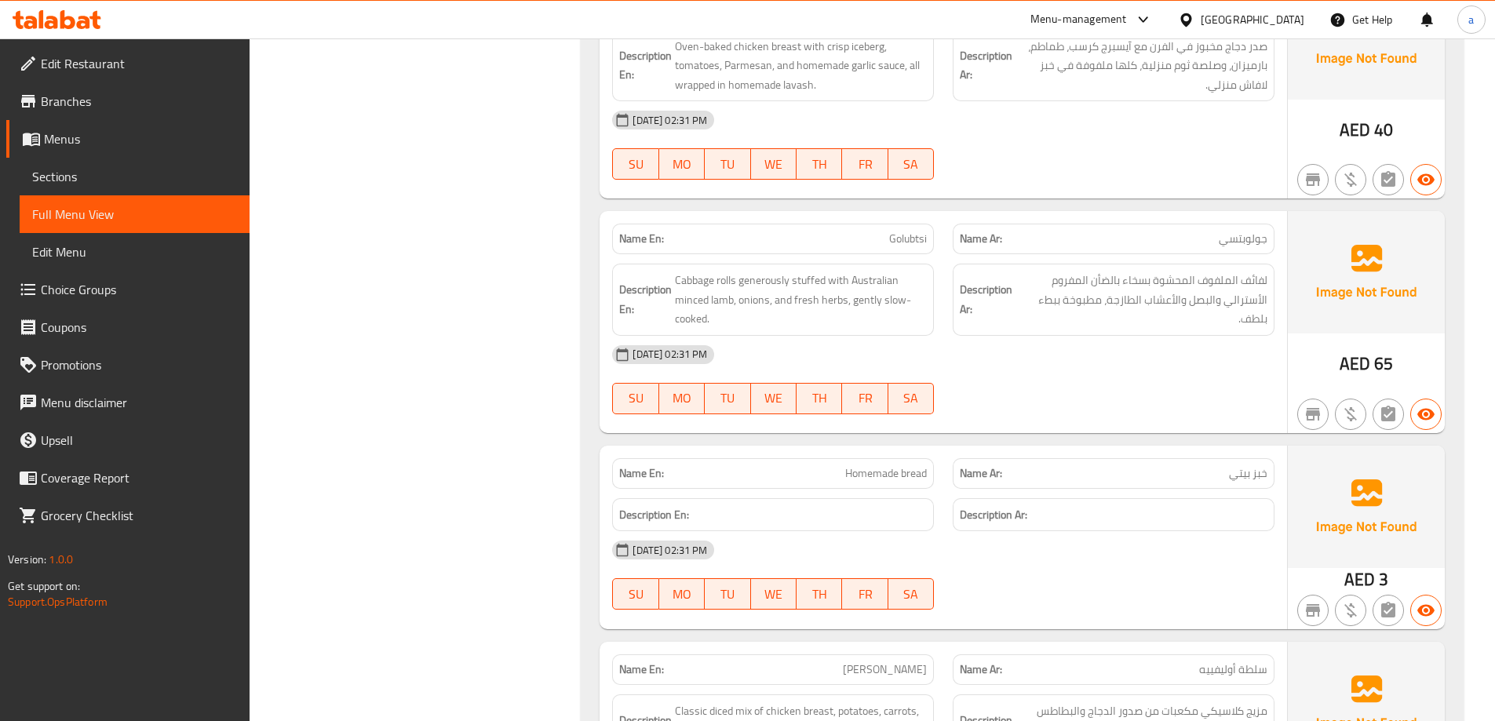
click at [123, 176] on span "Sections" at bounding box center [134, 176] width 205 height 19
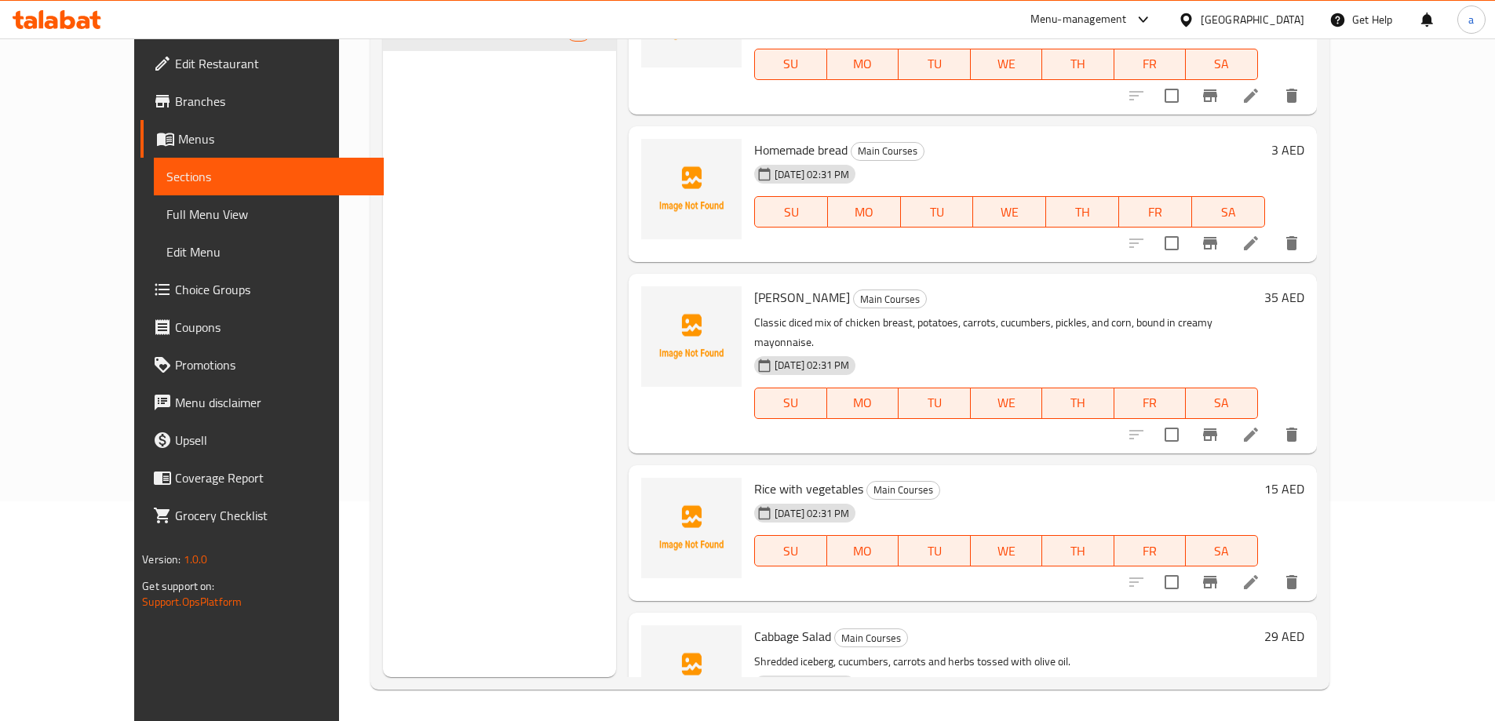
scroll to position [1491, 0]
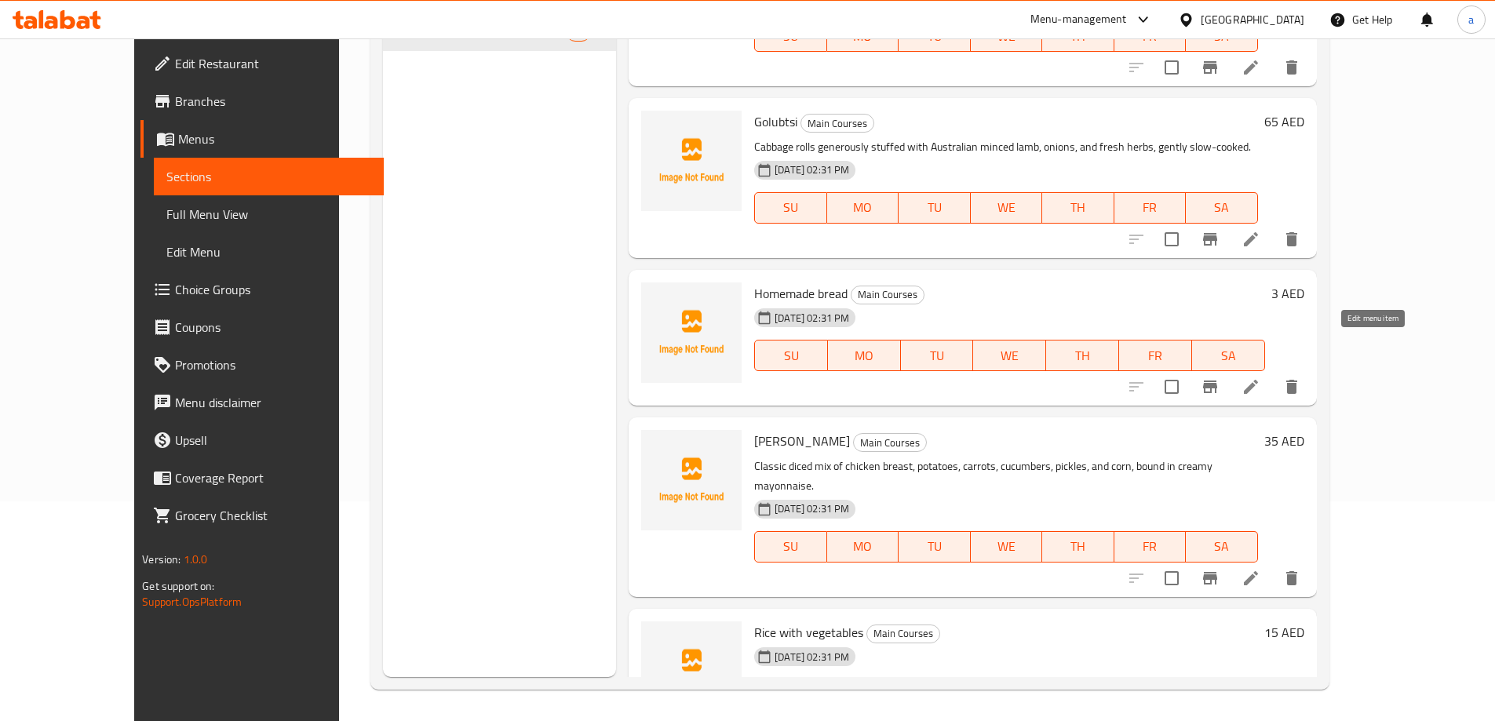
click at [1260, 377] on icon at bounding box center [1250, 386] width 19 height 19
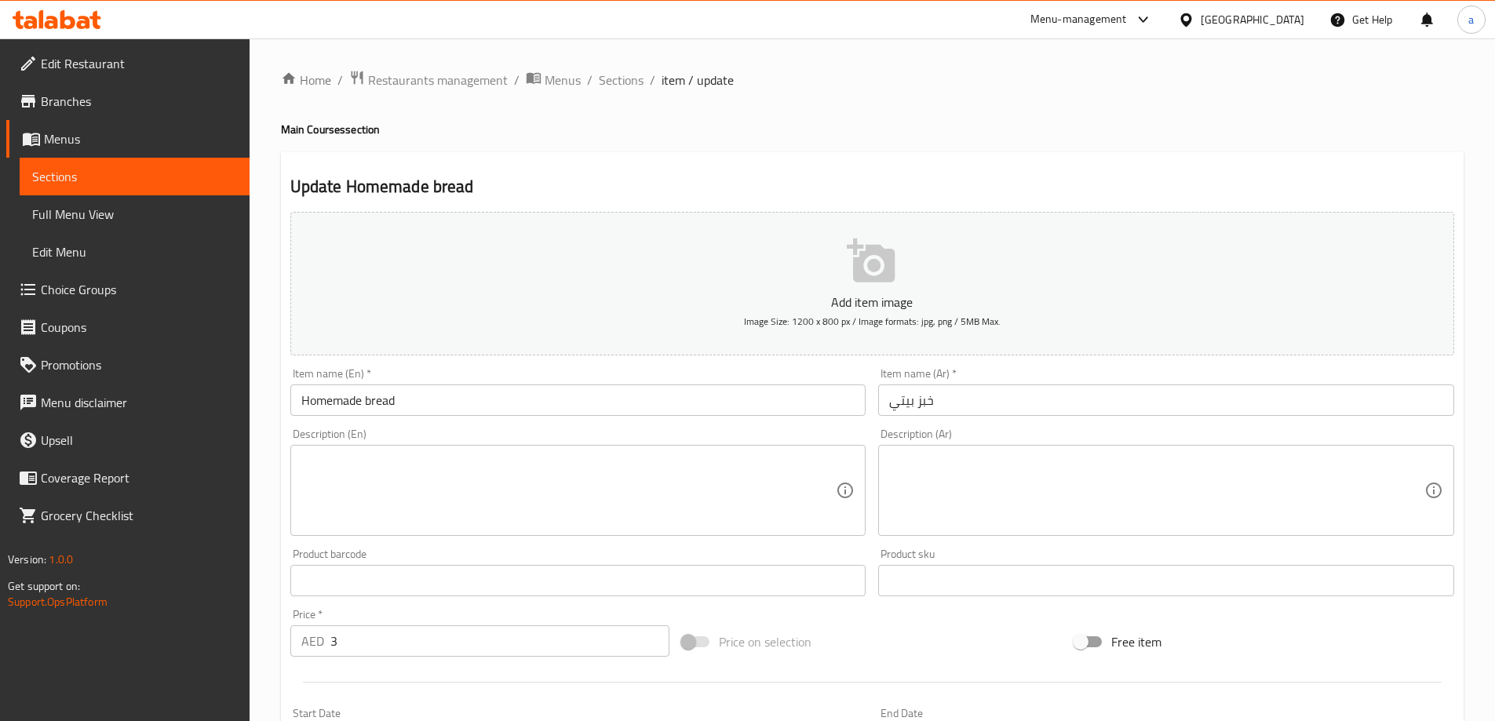
click at [567, 396] on input "Homemade bread" at bounding box center [578, 399] width 576 height 31
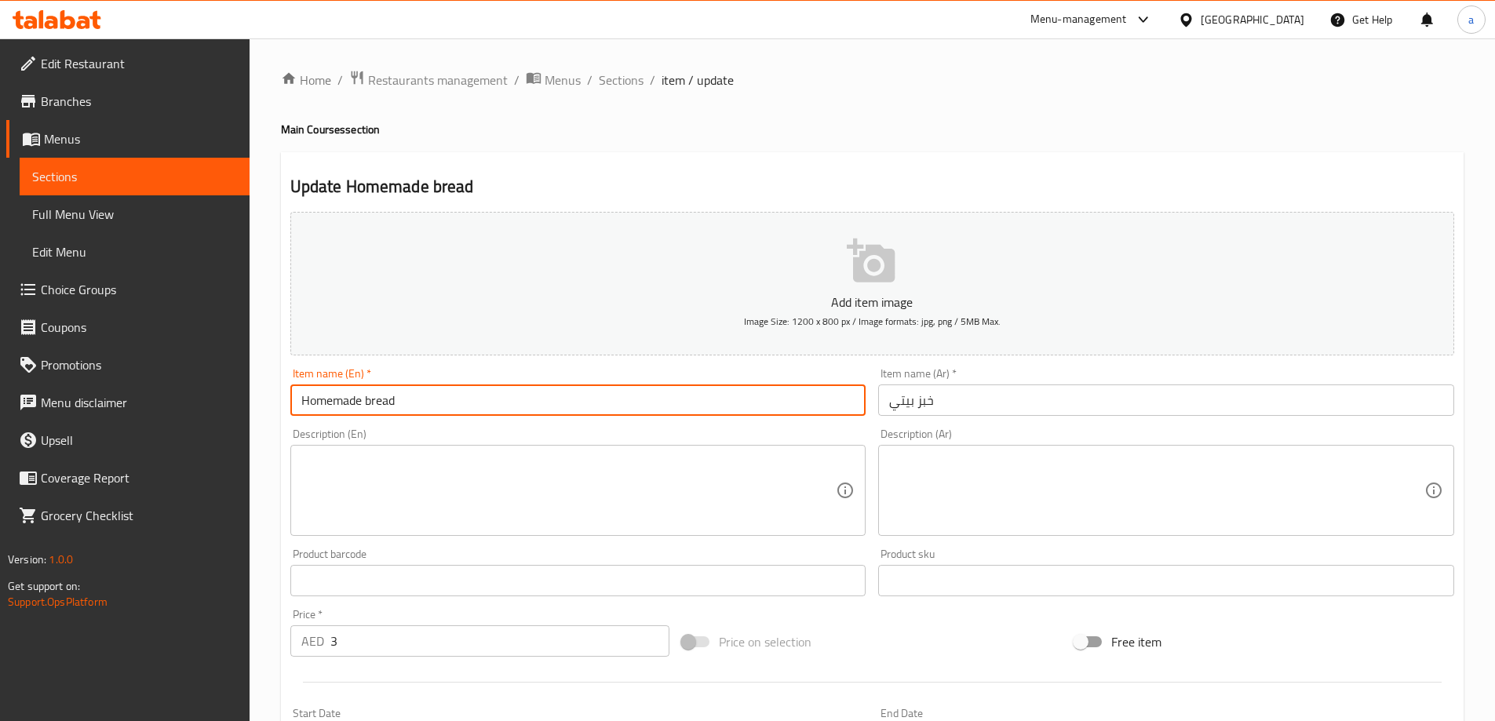
click at [1077, 384] on div "Item name (Ar)   * خبز بيتي Item name (Ar) *" at bounding box center [1166, 392] width 576 height 48
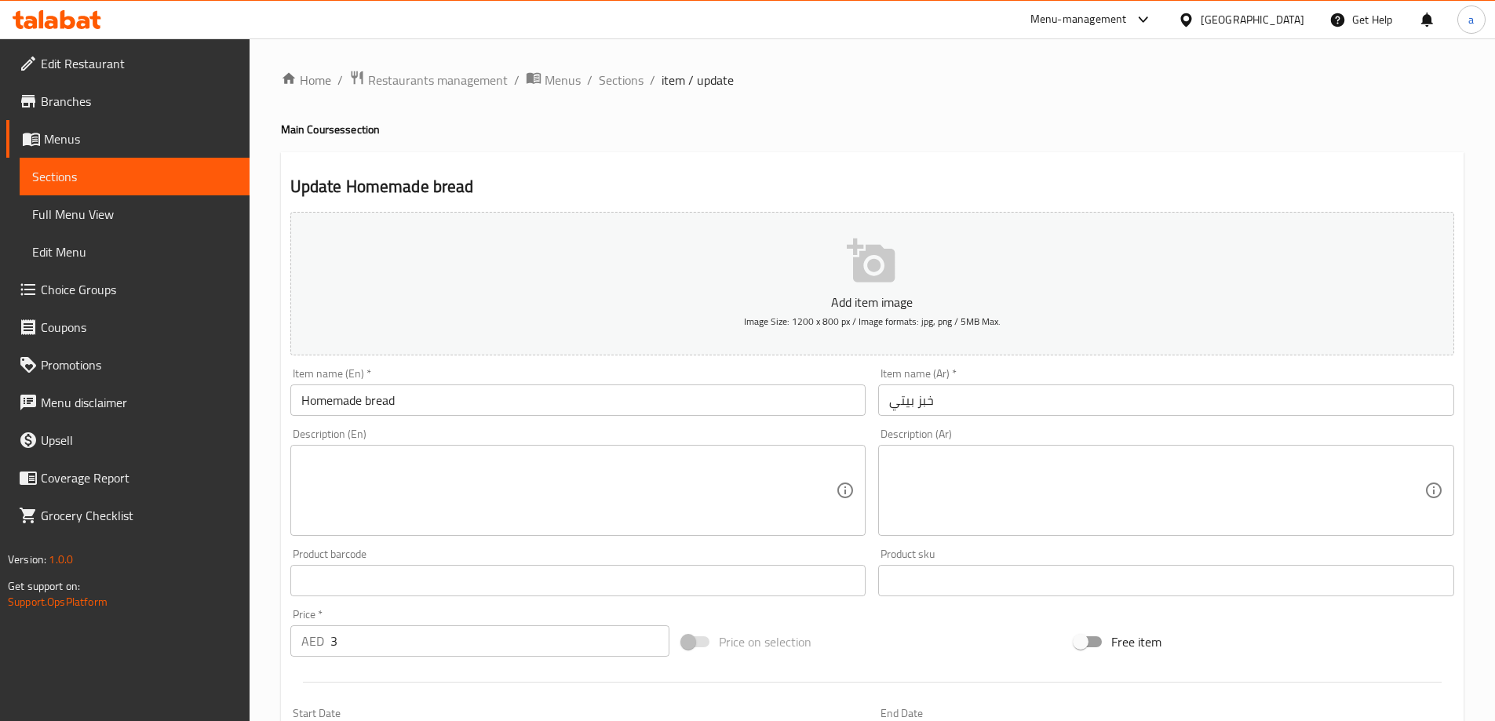
click at [1068, 392] on input "خبز بيتي" at bounding box center [1166, 399] width 576 height 31
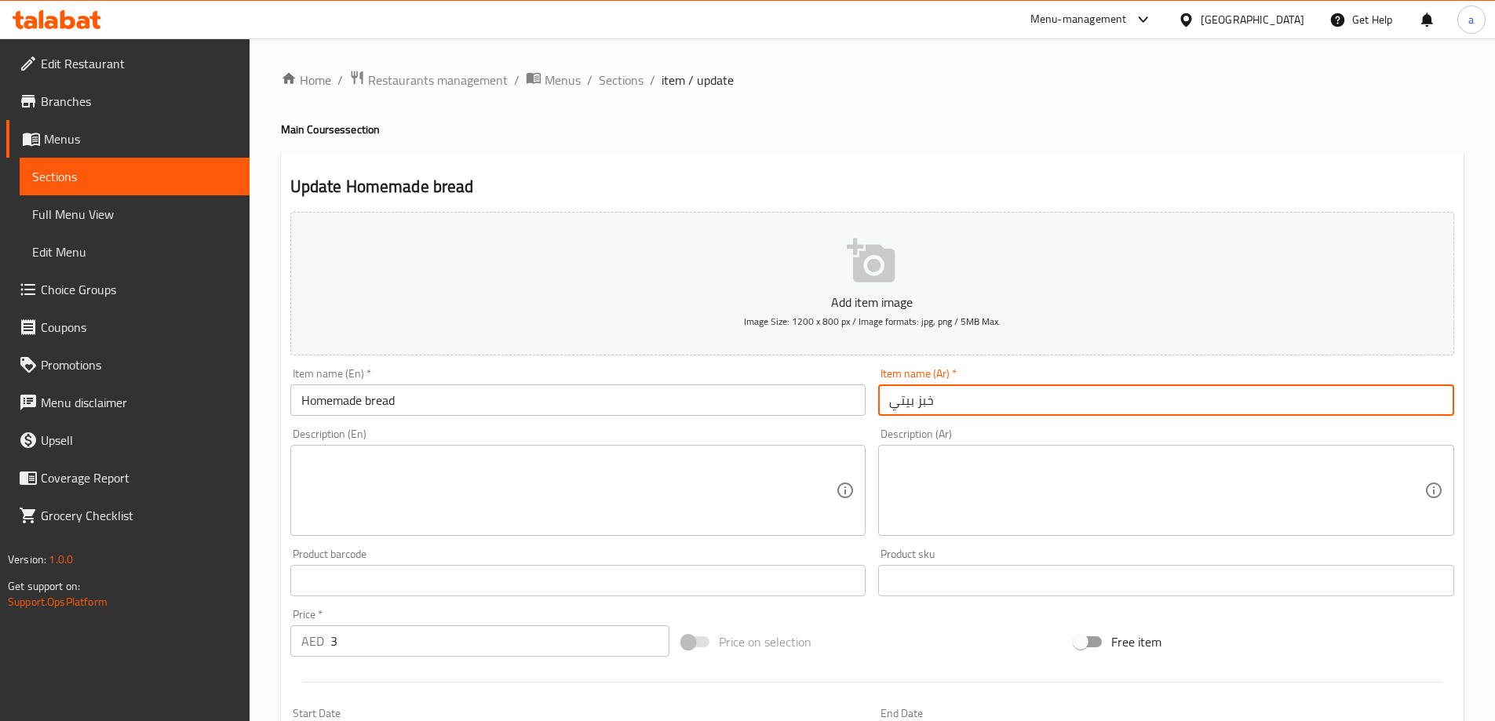
click at [896, 400] on input "خبز بيتي" at bounding box center [1166, 399] width 576 height 31
drag, startPoint x: 888, startPoint y: 403, endPoint x: 958, endPoint y: 414, distance: 70.6
click at [887, 403] on input "خبز بيتي" at bounding box center [1166, 399] width 576 height 31
click at [1092, 393] on input "قطعة خبز بيتي" at bounding box center [1166, 399] width 576 height 31
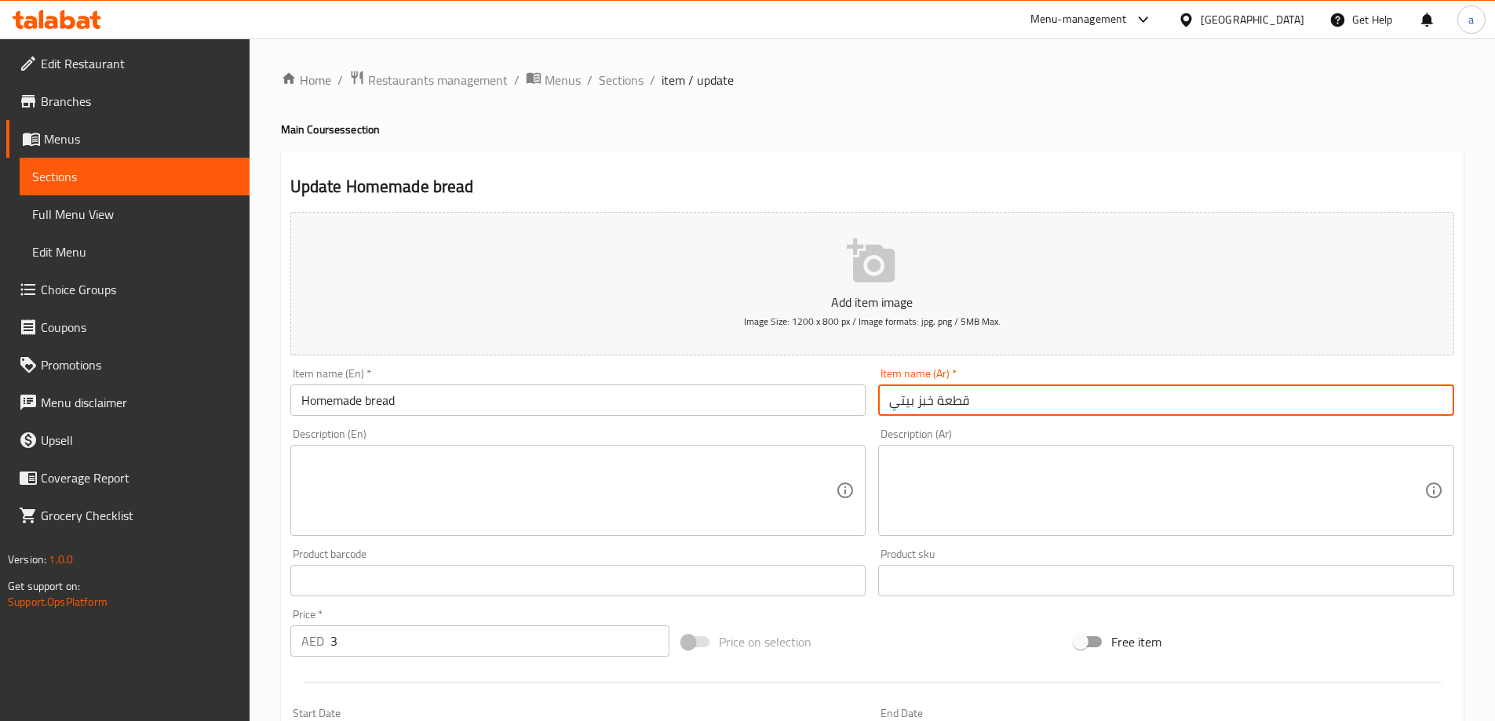
click at [1092, 393] on input "قطعة خبز بيتي" at bounding box center [1166, 399] width 576 height 31
type input "قطعة خبز بيتي"
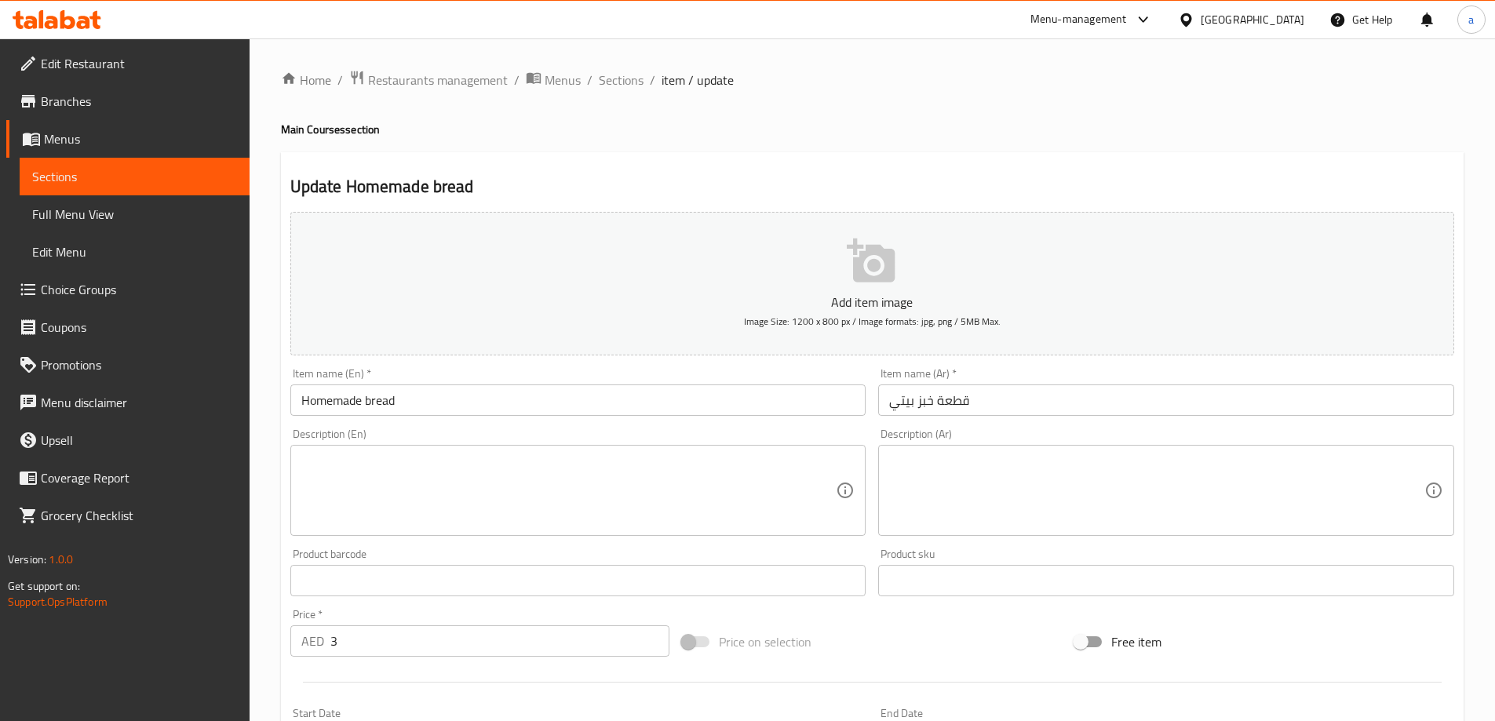
click at [555, 413] on input "Homemade bread" at bounding box center [578, 399] width 576 height 31
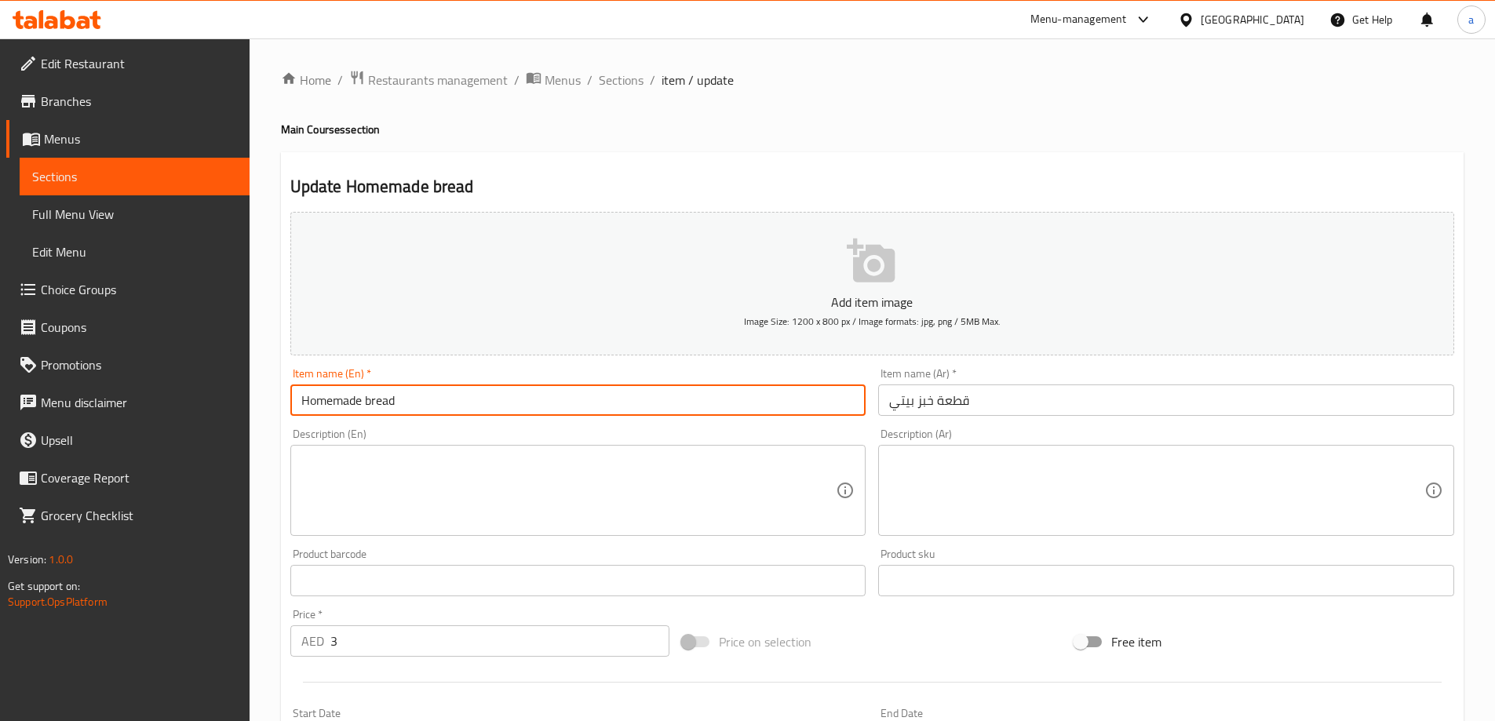
click at [555, 413] on input "Homemade bread" at bounding box center [578, 399] width 576 height 31
paste input "A piece of h"
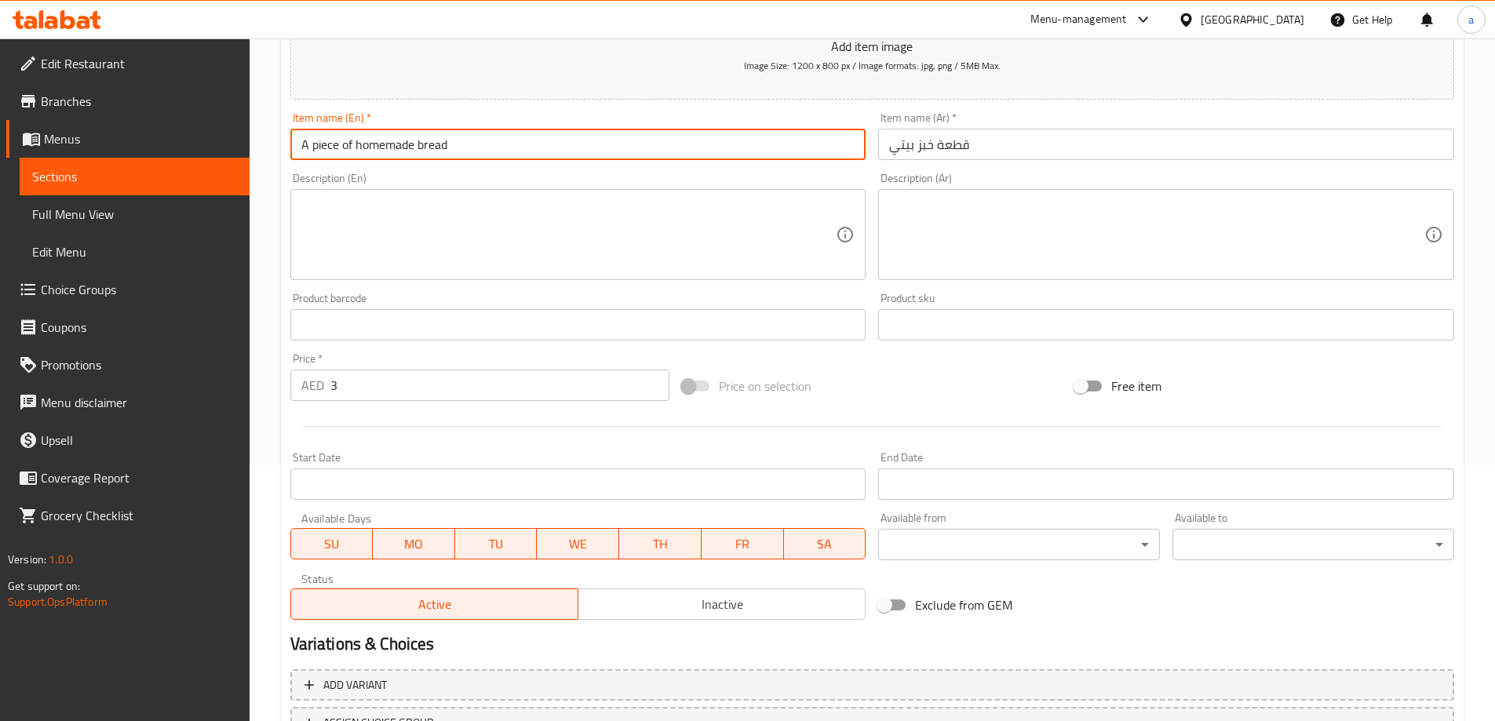
scroll to position [388, 0]
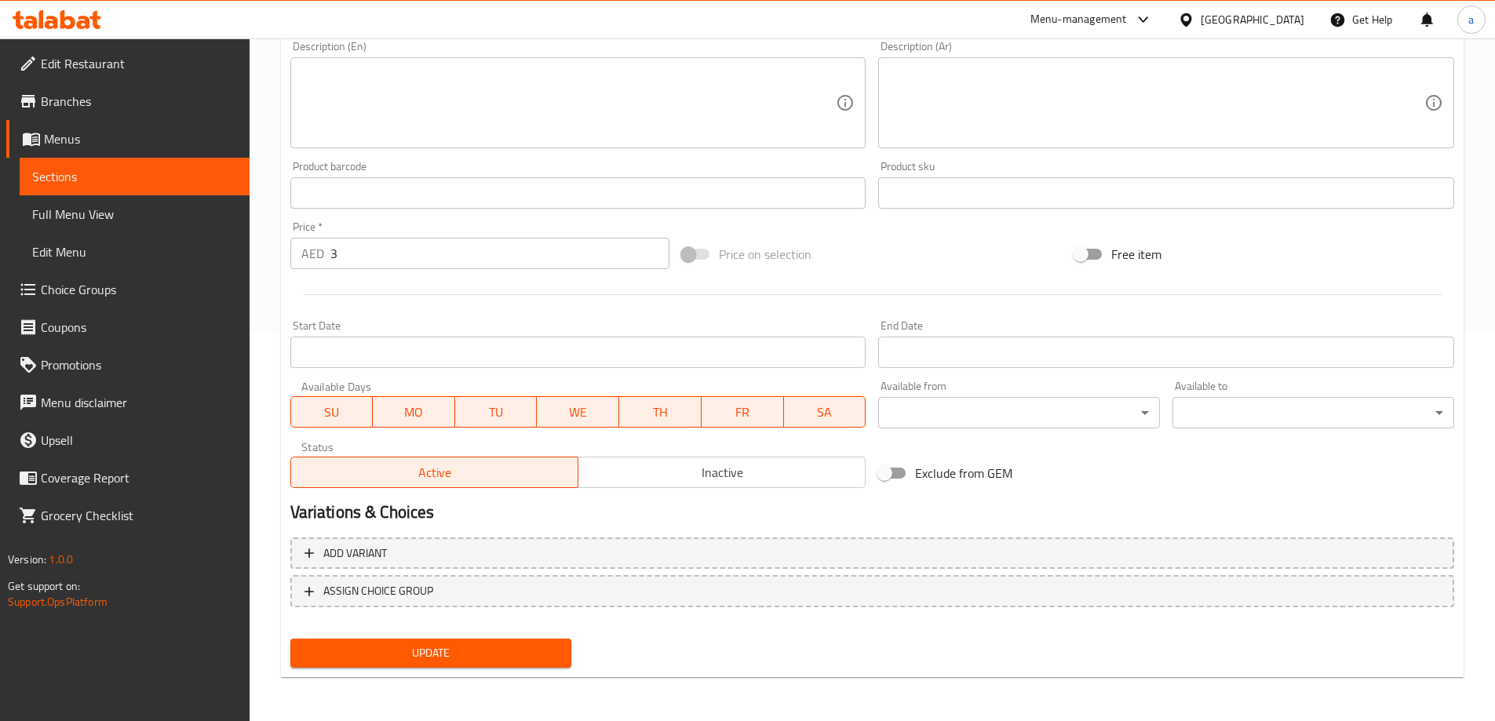
type input "A piece of homemade bread"
click at [457, 642] on button "Update" at bounding box center [431, 653] width 282 height 29
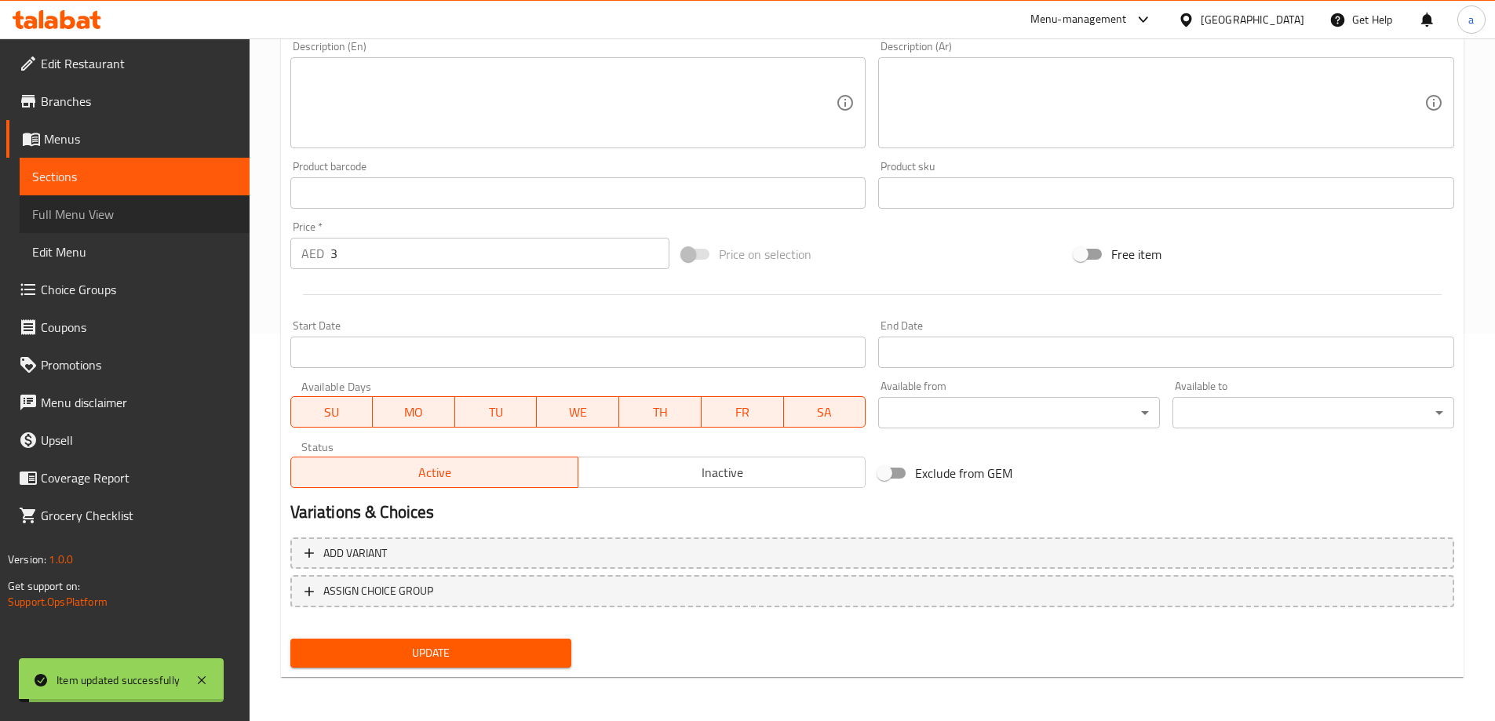
click at [135, 217] on span "Full Menu View" at bounding box center [134, 214] width 205 height 19
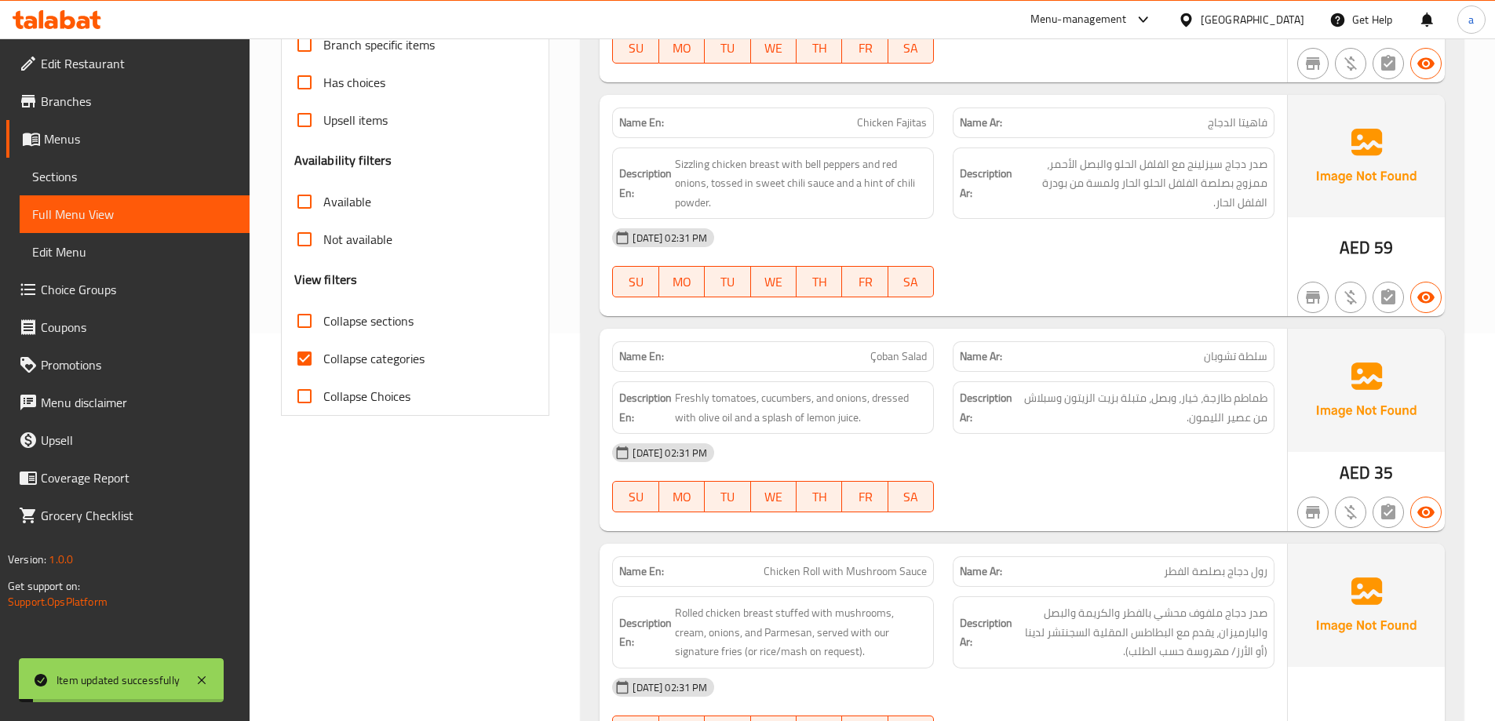
click at [135, 217] on span "Full Menu View" at bounding box center [134, 214] width 205 height 19
click at [337, 355] on span "Collapse categories" at bounding box center [373, 358] width 101 height 19
click at [323, 355] on input "Collapse categories" at bounding box center [305, 359] width 38 height 38
checkbox input "false"
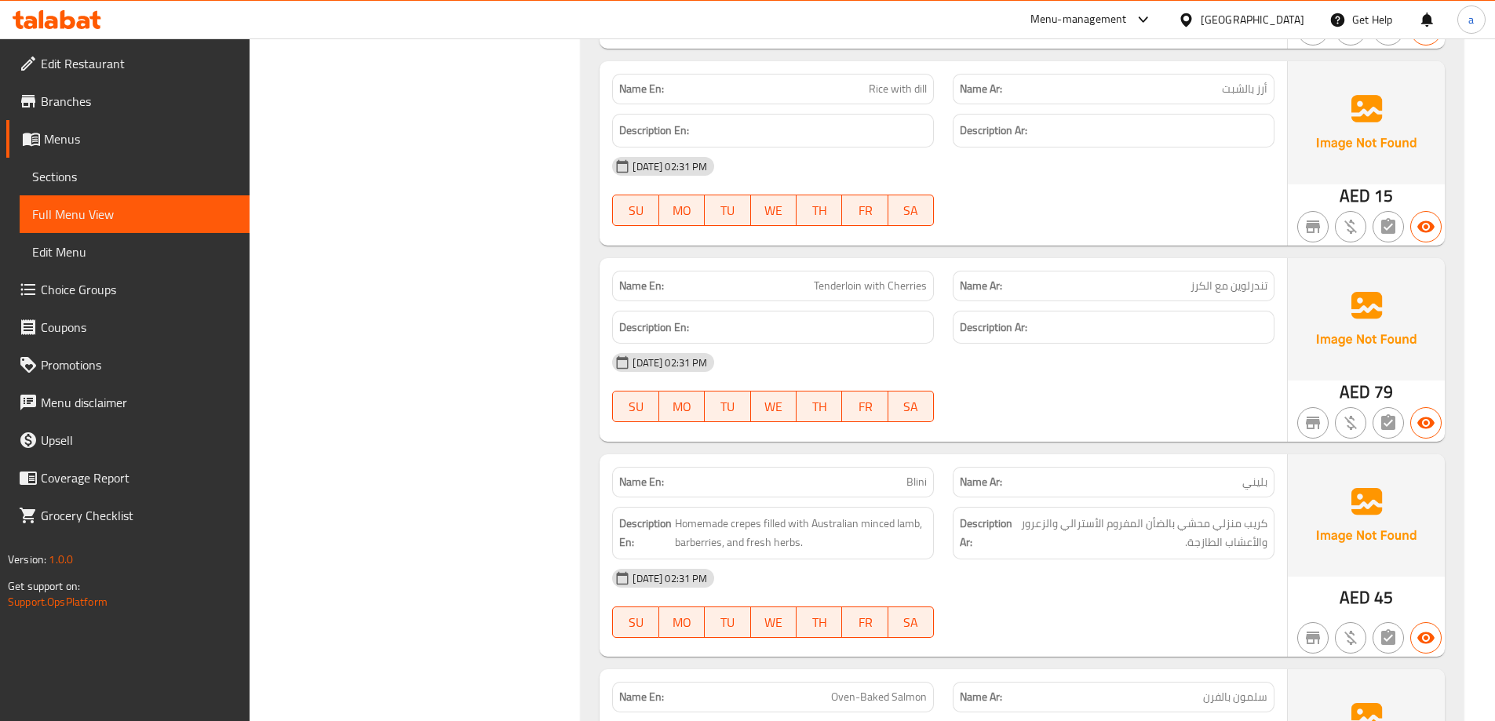
scroll to position [5096, 0]
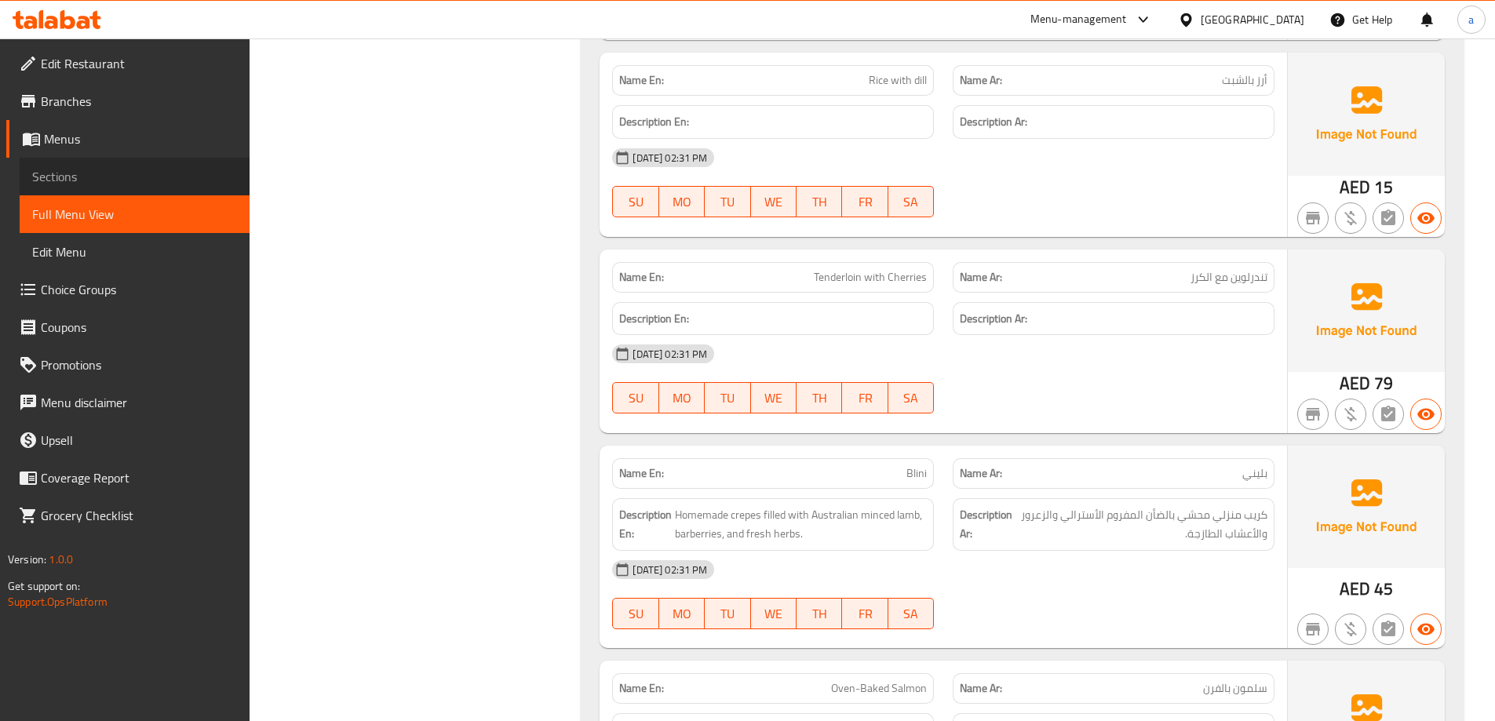
click at [123, 184] on span "Sections" at bounding box center [134, 176] width 205 height 19
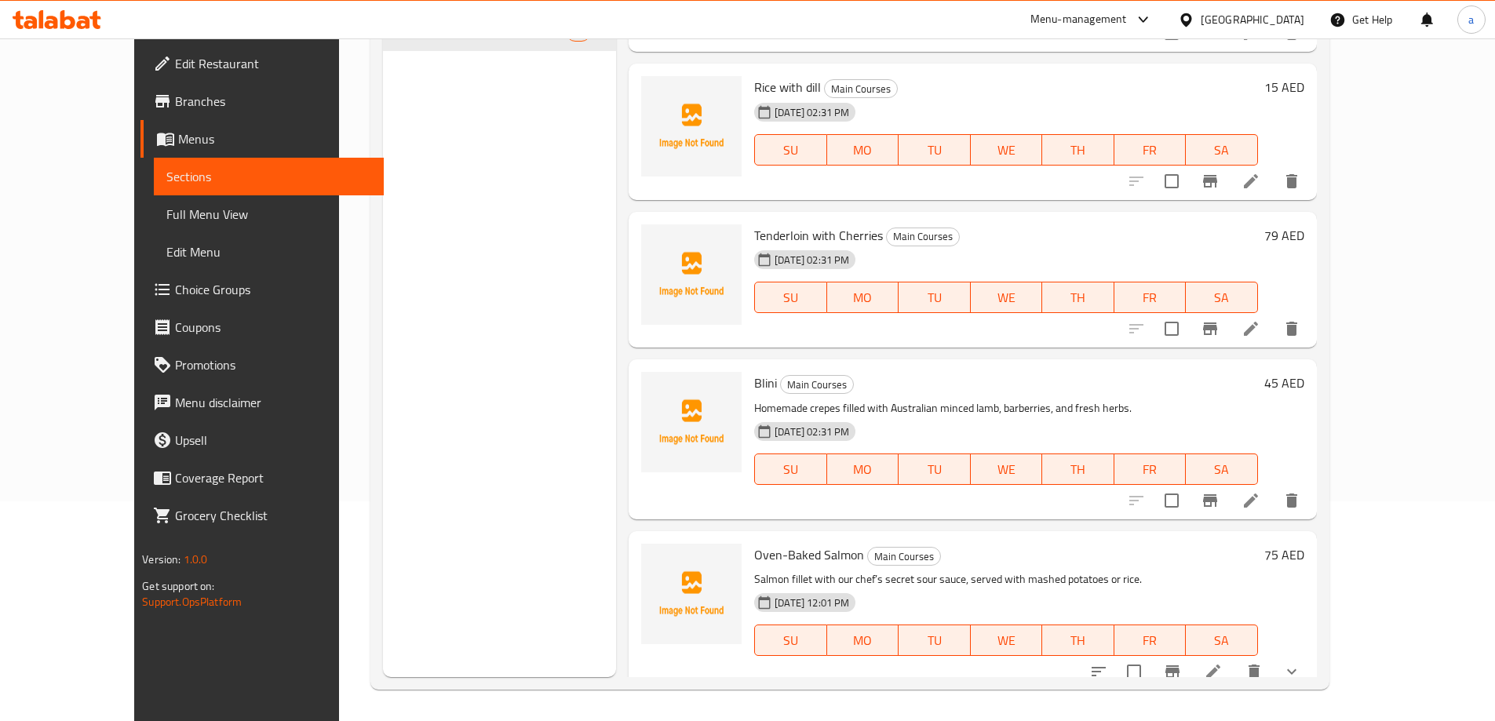
scroll to position [3452, 0]
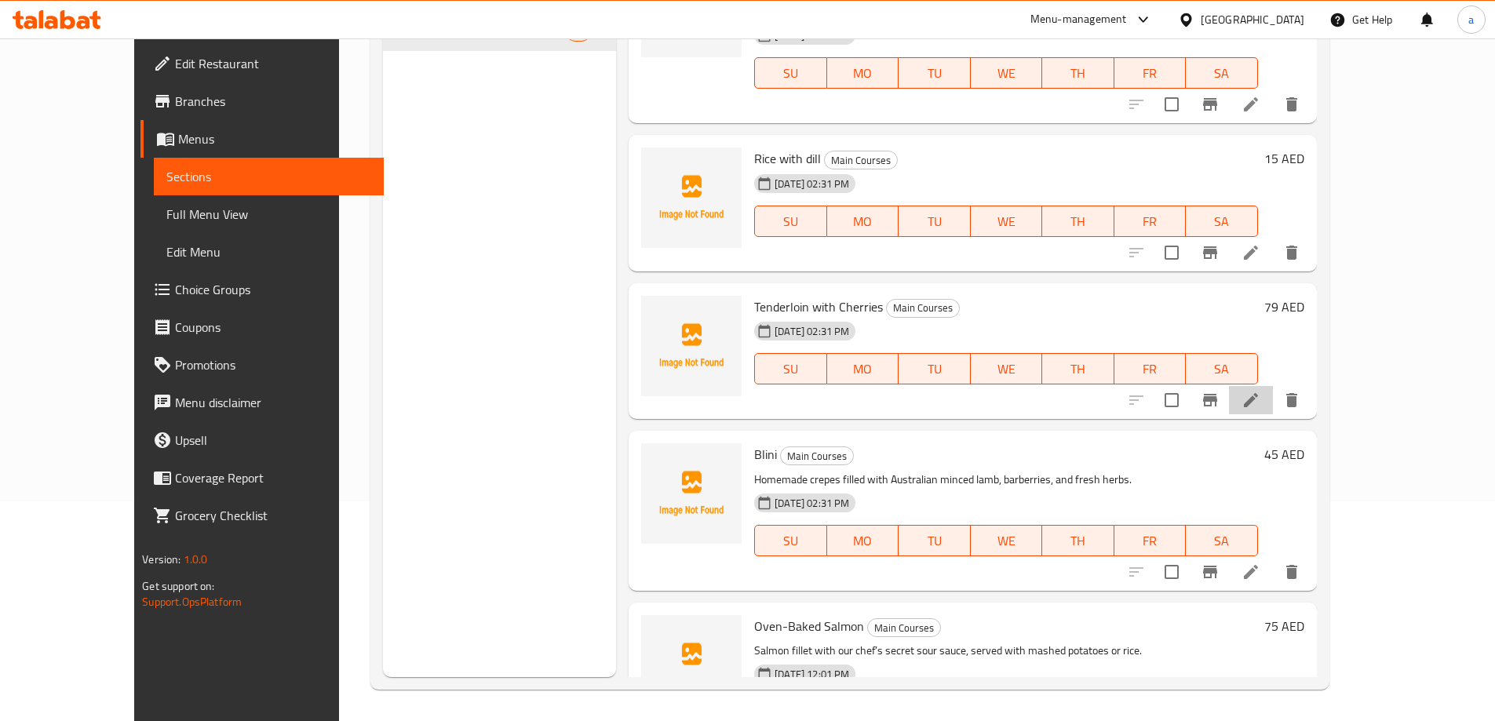
click at [1273, 386] on li at bounding box center [1251, 400] width 44 height 28
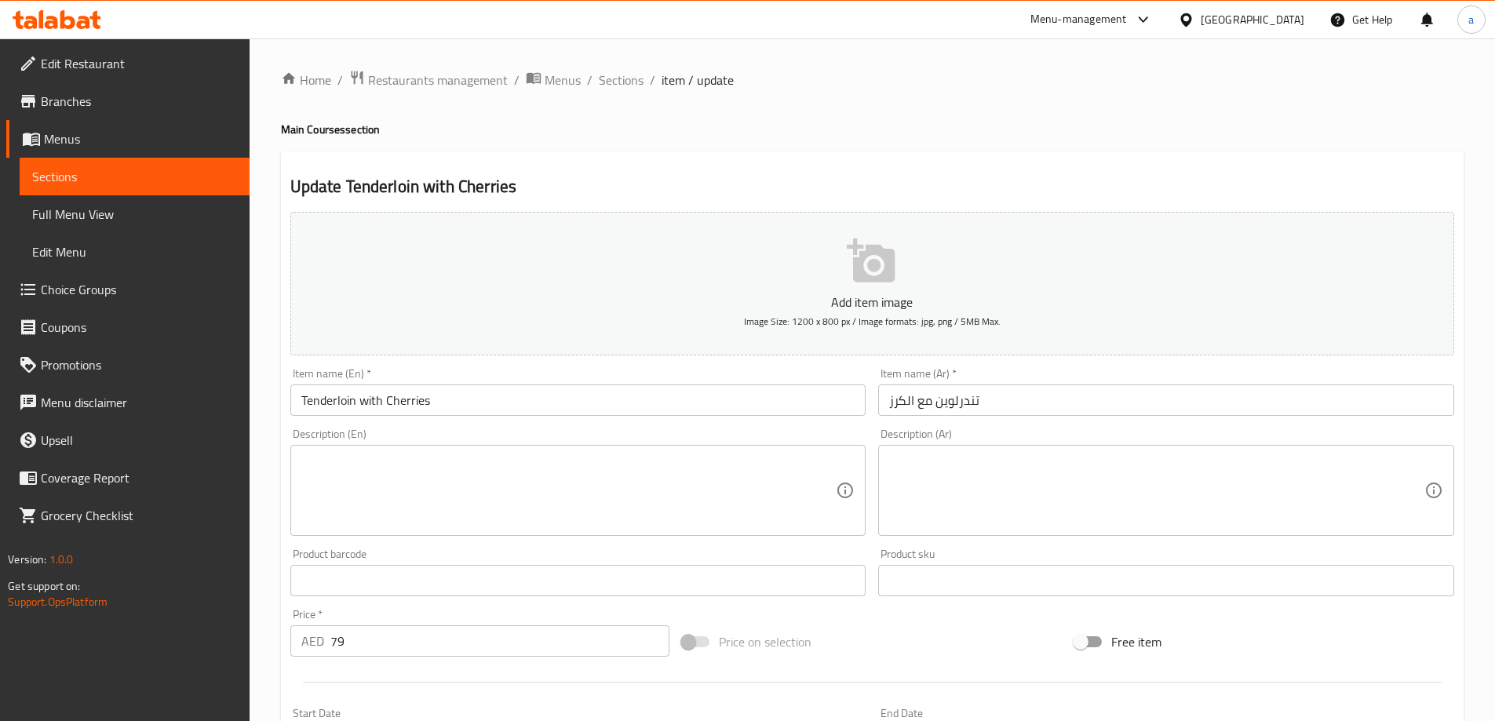
click at [952, 475] on textarea at bounding box center [1156, 491] width 535 height 75
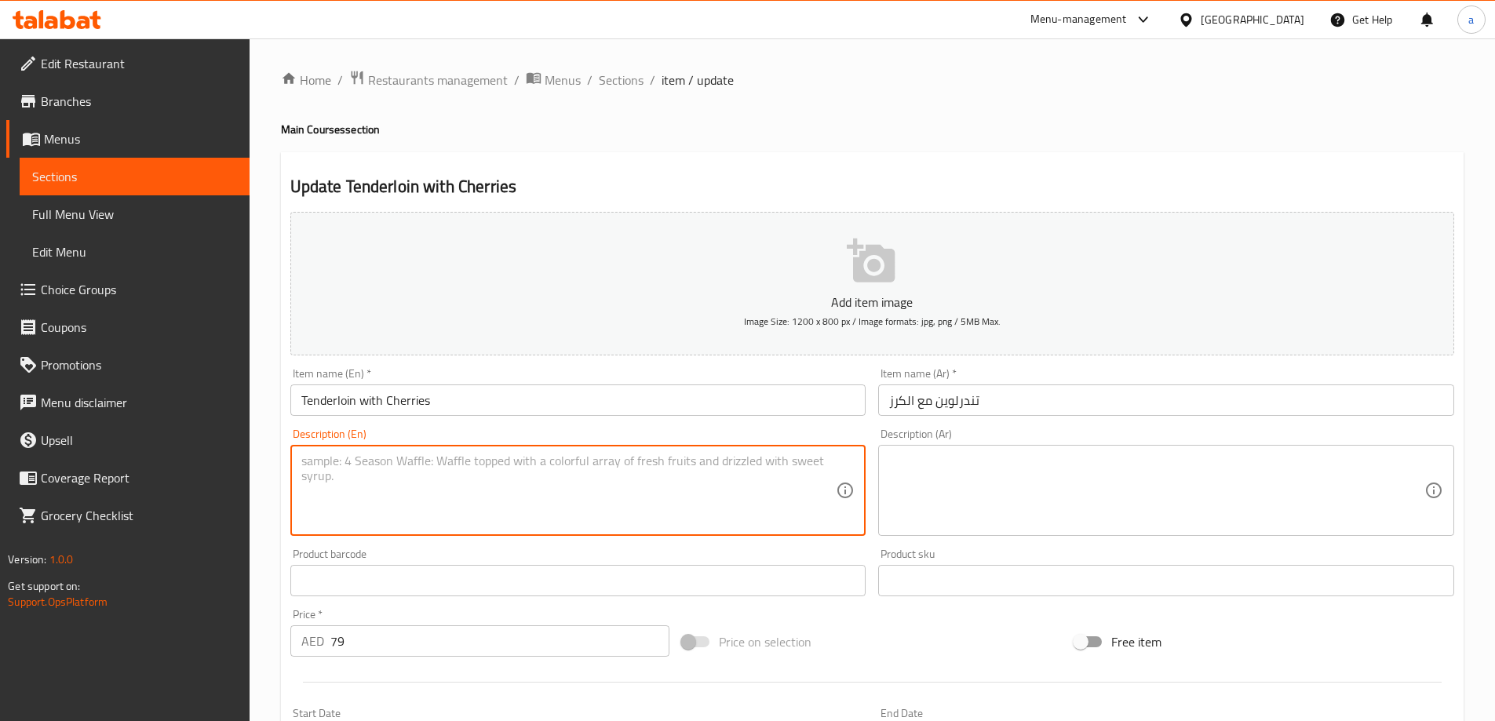
click at [680, 487] on textarea at bounding box center [568, 491] width 535 height 75
paste textarea "Juicy beef tenderloin sautéed with caramelised onions and tangy cherries in our…"
type textarea "Juicy beef tenderloin sautéed with caramelised onions and tangy cherries in our…"
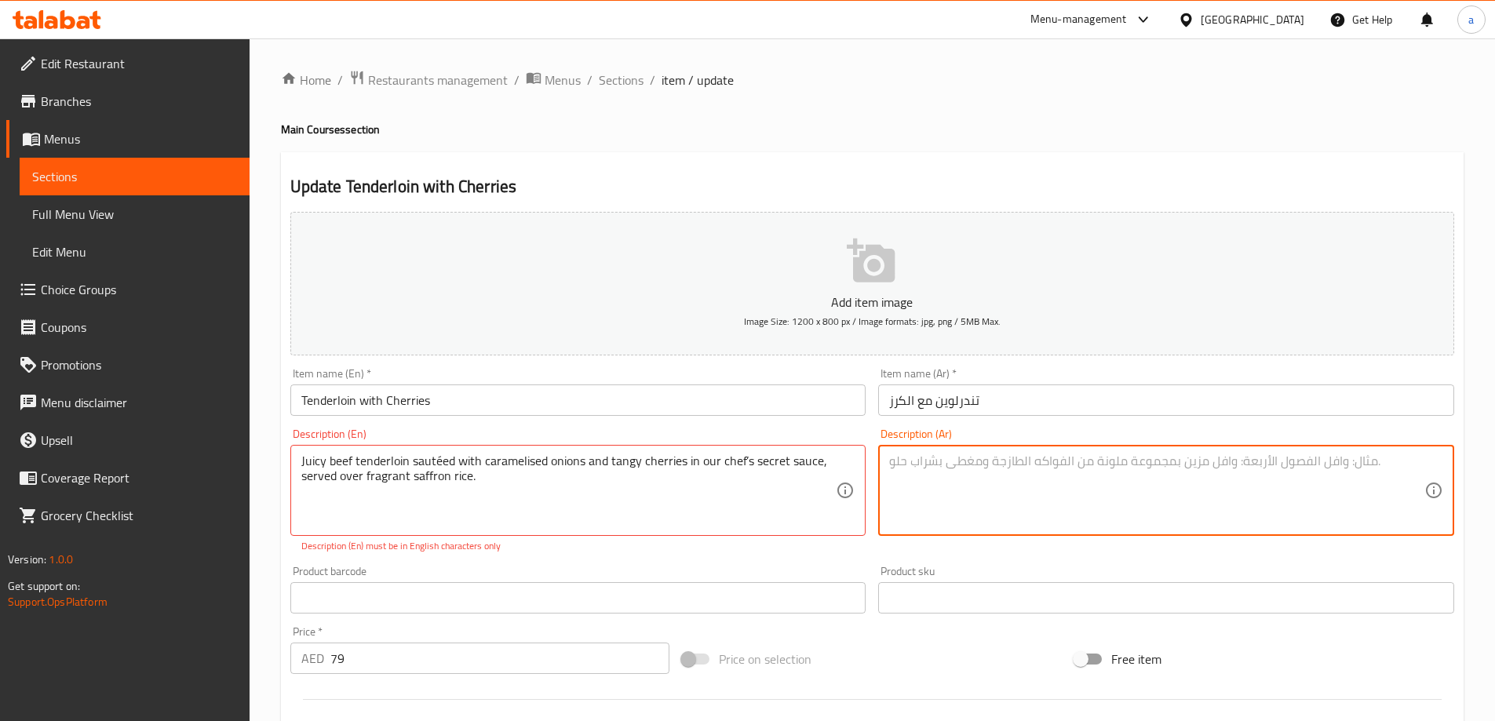
click at [918, 465] on textarea at bounding box center [1156, 491] width 535 height 75
paste textarea "فيليه لحم بقري طري مطهو مع البصل المكرمل والكرز اللاذع في صلصة سرية من إعداد ال…"
type textarea "فيليه لحم بقري طري مطهو مع البصل المكرمل والكرز اللاذع في صلصة سرية من إعداد ال…"
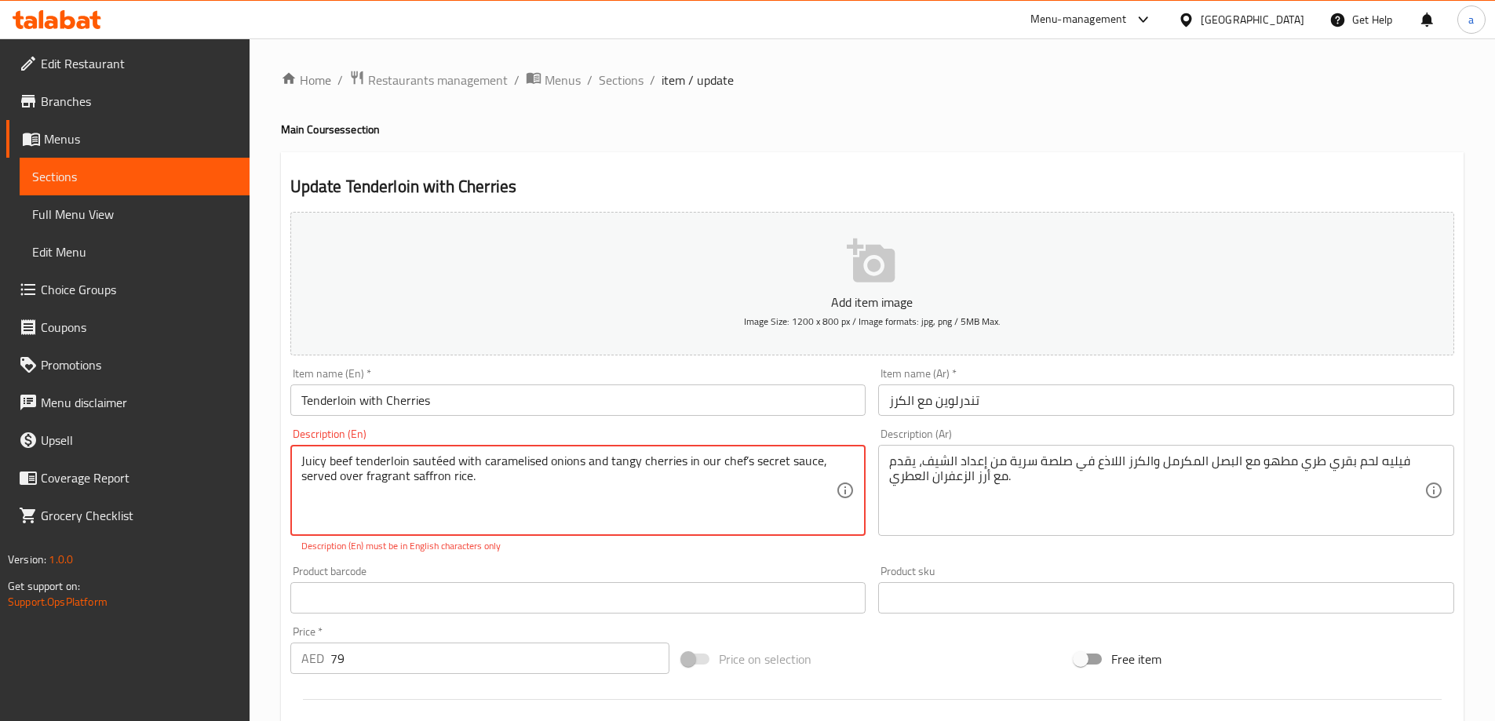
drag, startPoint x: 516, startPoint y: 472, endPoint x: 494, endPoint y: 461, distance: 24.6
click at [444, 465] on textarea "Juicy beef tenderloin sautéed with caramelized onions and tangy cherries in our…" at bounding box center [568, 491] width 535 height 75
type textarea "Juicy beef tenderloin sautéed with caramelized onions and tangy cherries in our…"
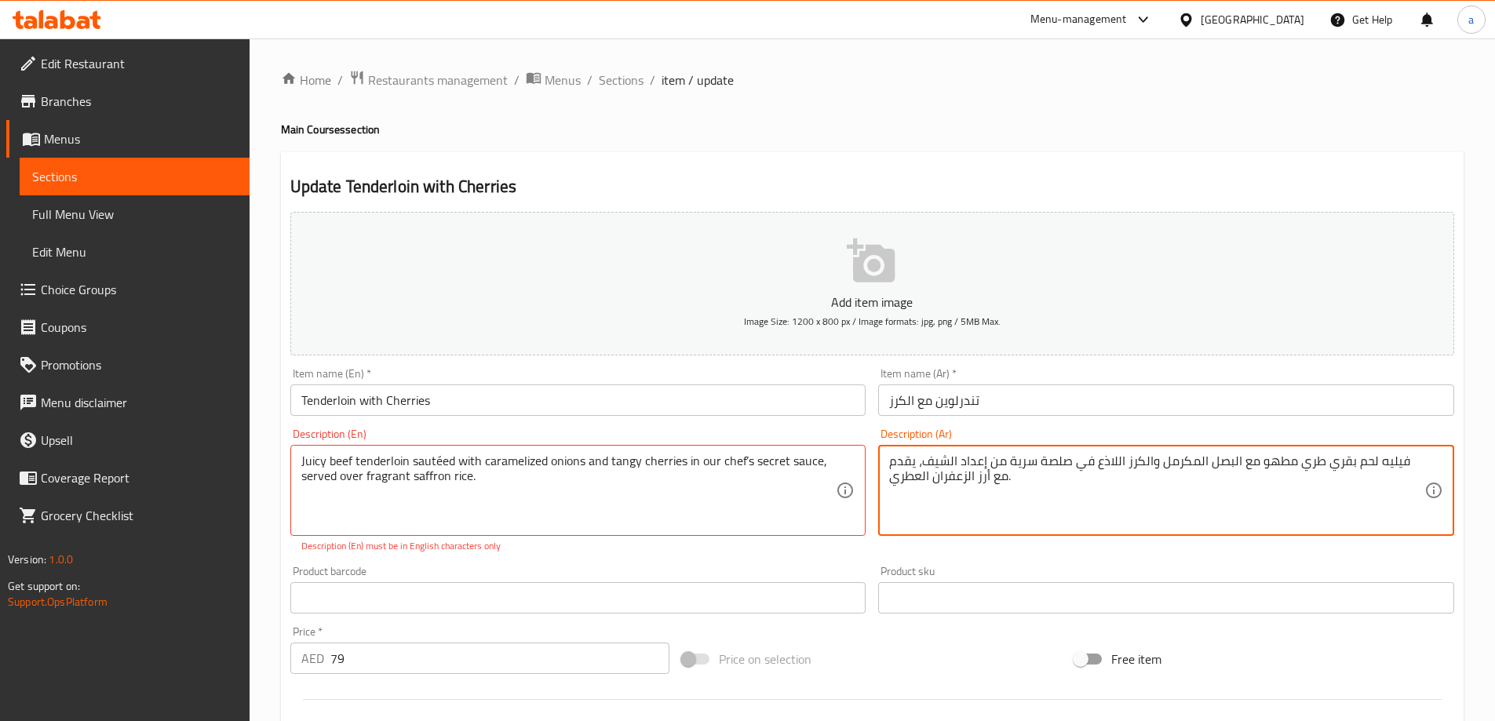
click at [1410, 461] on textarea "فيليه لحم بقري طري مطهو مع البصل المكرمل والكرز اللاذع في صلصة سرية من إعداد ال…" at bounding box center [1156, 491] width 535 height 75
click at [1332, 471] on textarea "لحم بقري طري مطهو مع البصل المكرمل والكرز اللاذع في صلصة سرية من إعداد الشيف، ي…" at bounding box center [1156, 491] width 535 height 75
drag, startPoint x: 1271, startPoint y: 460, endPoint x: 1263, endPoint y: 464, distance: 9.5
click at [1269, 461] on textarea "لحم بقري تندرلوين [PERSON_NAME] مع البصل المكرمل والكرز اللاذع في صلصة سرية من …" at bounding box center [1156, 491] width 535 height 75
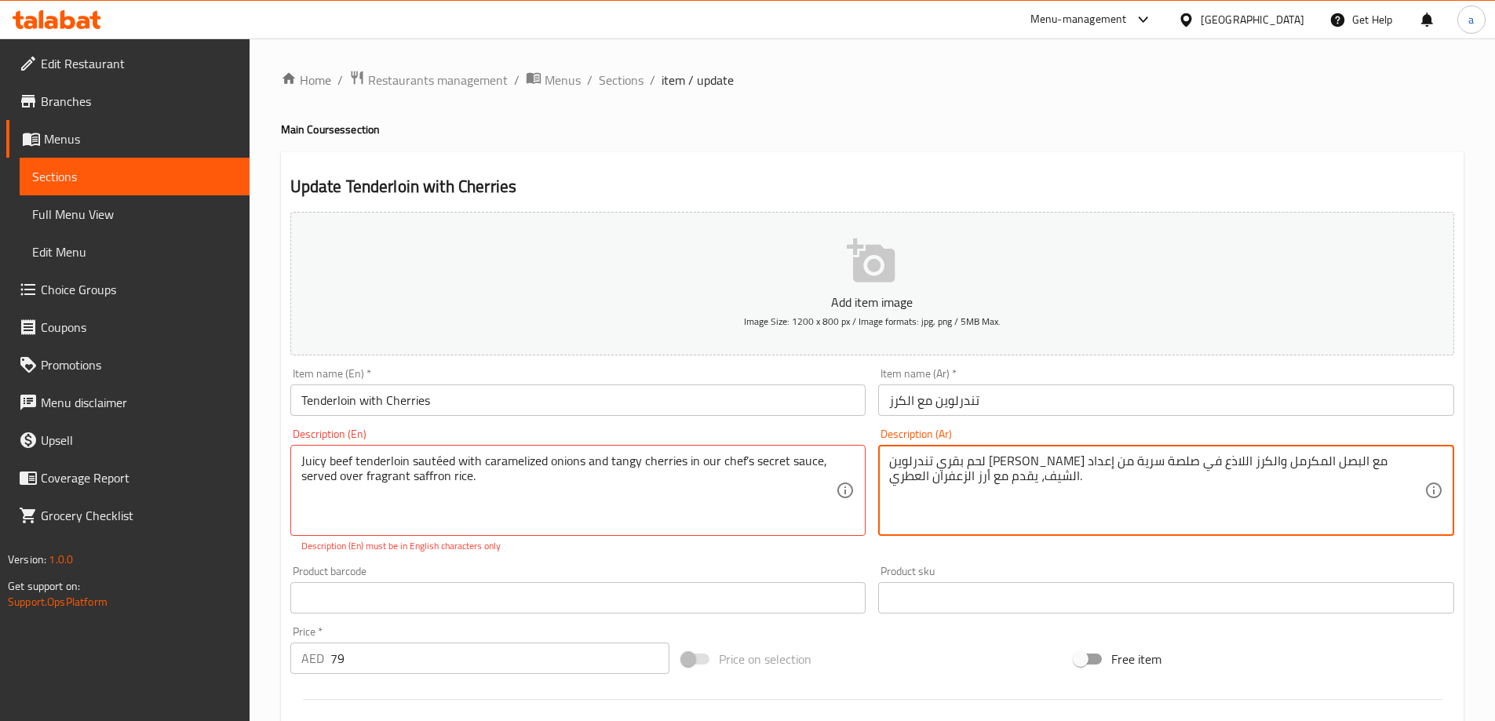
click at [1240, 465] on textarea "لحم بقري تندرلوين [PERSON_NAME] مع البصل المكرمل والكرز اللاذع في صلصة سرية من …" at bounding box center [1156, 491] width 535 height 75
click at [1073, 468] on textarea "لحم بقري تندرلوين [PERSON_NAME] مع البصل المكرمل والكرز اللاذع في صلصة سرية من …" at bounding box center [1156, 491] width 535 height 75
click at [906, 469] on textarea "لحم بقري تندرلوين [PERSON_NAME] مع البصل المكرمل والكرز المنعش في صلصة سرية من …" at bounding box center [1156, 491] width 535 height 75
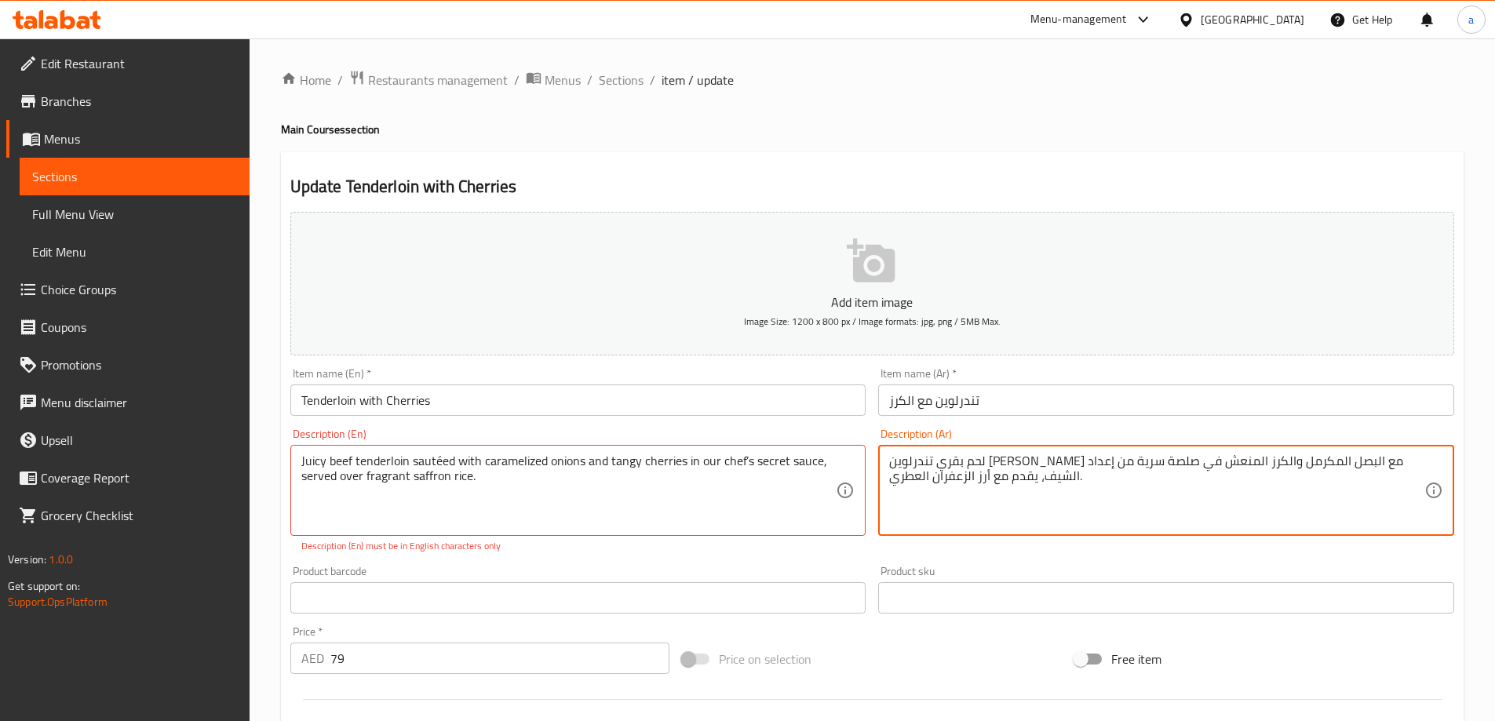
click at [906, 469] on textarea "لحم بقري تندرلوين [PERSON_NAME] مع البصل المكرمل والكرز المنعش في صلصة سرية من …" at bounding box center [1156, 491] width 535 height 75
click at [996, 455] on textarea "لحم بقري تندرلوين [PERSON_NAME] مع البصل المكرمل والكرز المنعش في صلصة سرية من …" at bounding box center [1156, 491] width 535 height 75
paste textarea "لشيف"
drag, startPoint x: 938, startPoint y: 457, endPoint x: 896, endPoint y: 462, distance: 42.7
click at [896, 462] on textarea "لحم بقري تندرلوين [PERSON_NAME] مع البصل المكرمل والكرز المنعش في صلصة الشيف سر…" at bounding box center [1156, 491] width 535 height 75
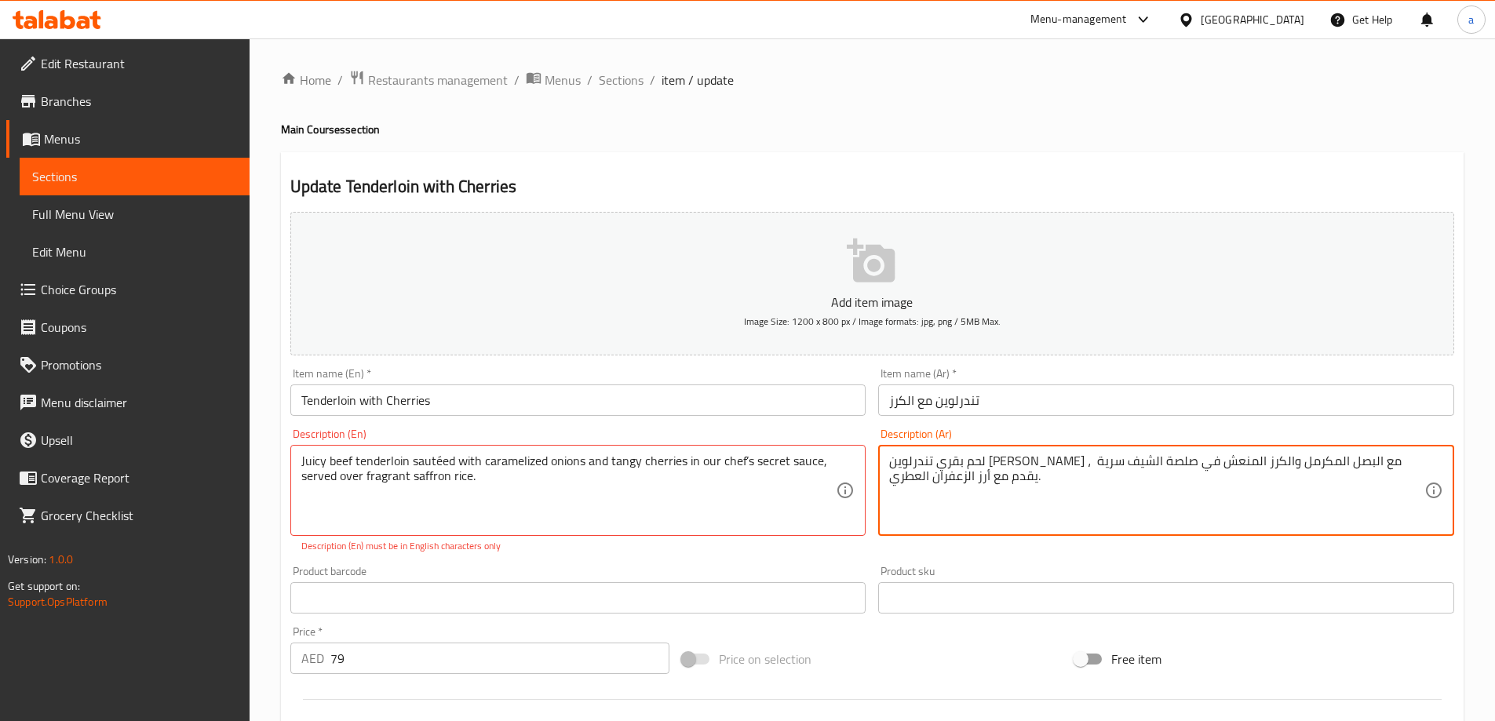
type textarea "لحم بقري تندرلوين [PERSON_NAME] مع البصل المكرمل والكرز المنعش في صلصة الشيف سر…"
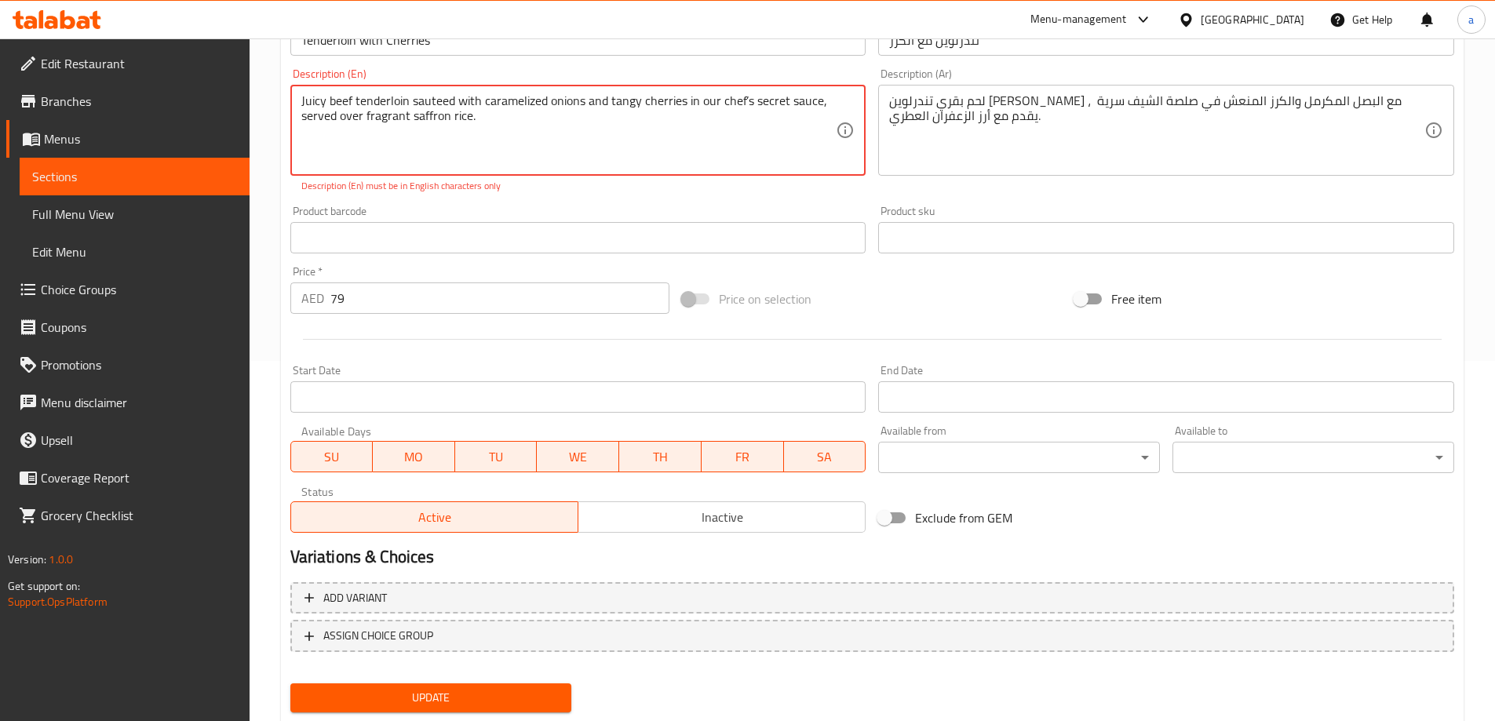
scroll to position [405, 0]
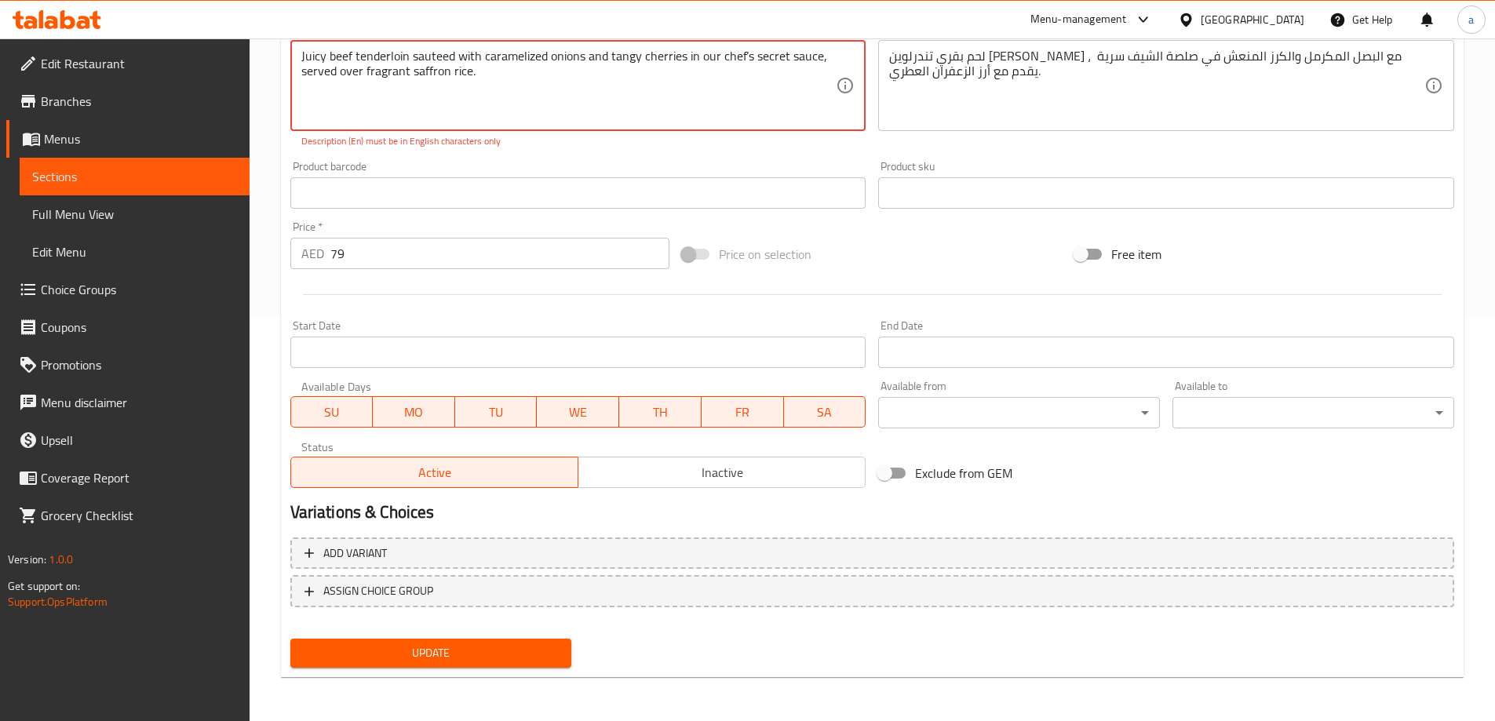
click at [439, 649] on span "Update" at bounding box center [431, 653] width 257 height 20
click at [442, 654] on span "Update" at bounding box center [431, 653] width 257 height 20
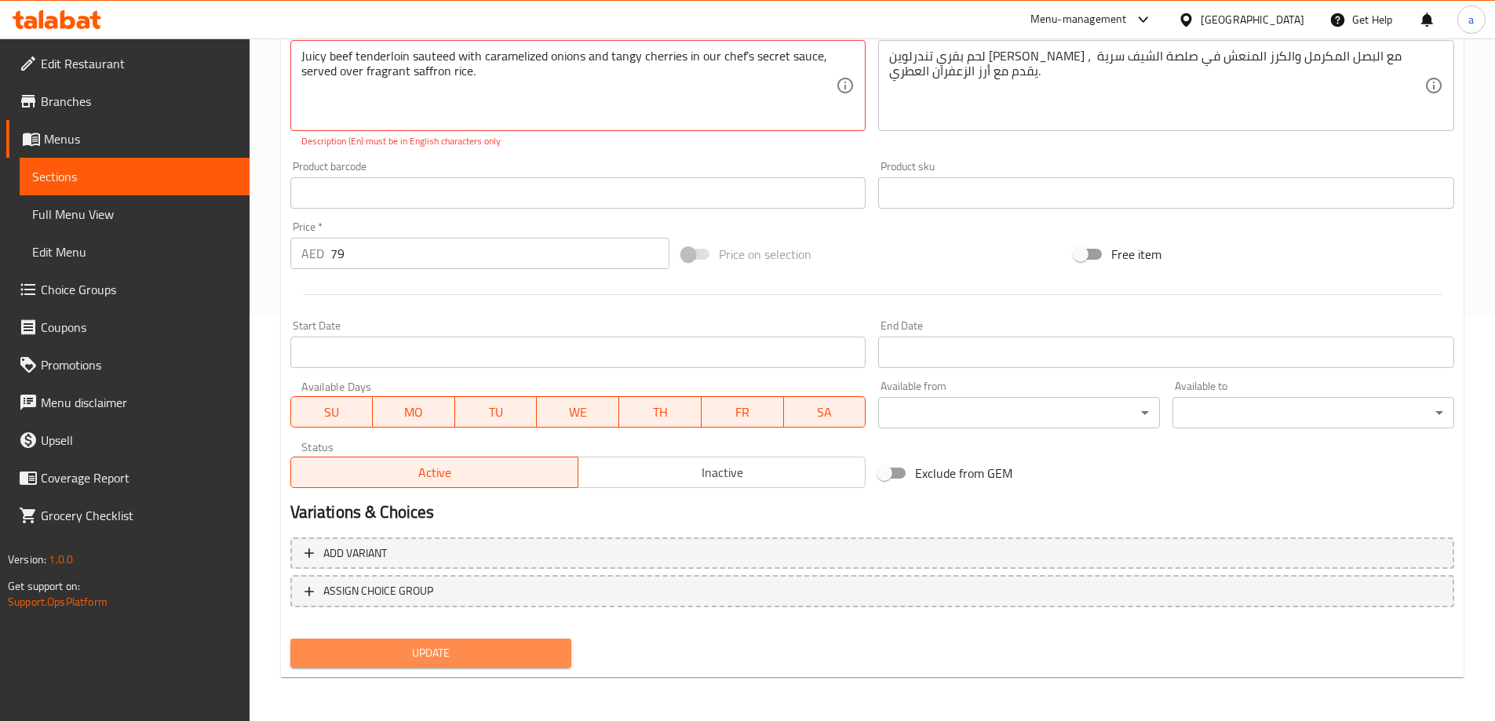
click at [443, 654] on span "Update" at bounding box center [431, 653] width 257 height 20
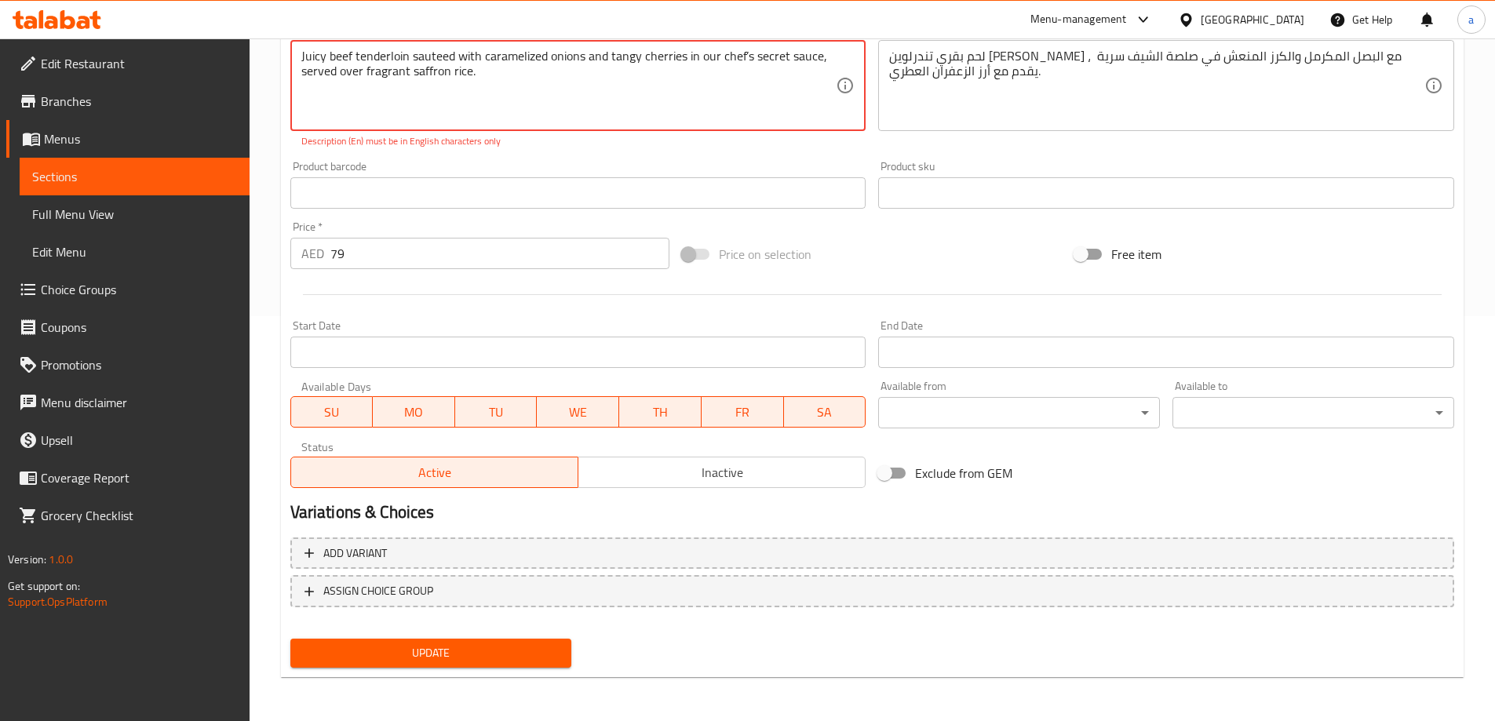
click at [736, 55] on textarea "Juicy beef tenderloin sauteed with caramelized onions and tangy cherries in our…" at bounding box center [568, 86] width 535 height 75
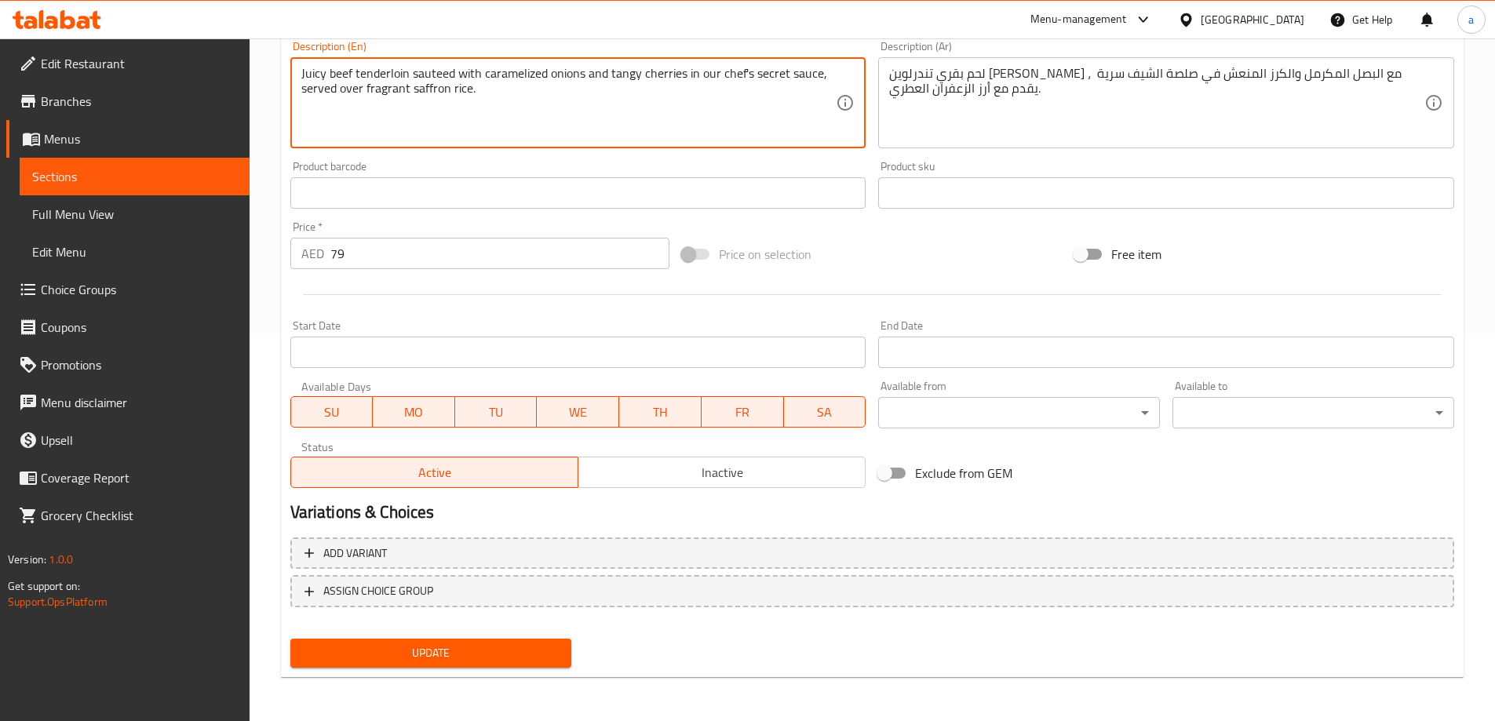
type textarea "Juicy beef tenderloin sauteed with caramelized onions and tangy cherries in our…"
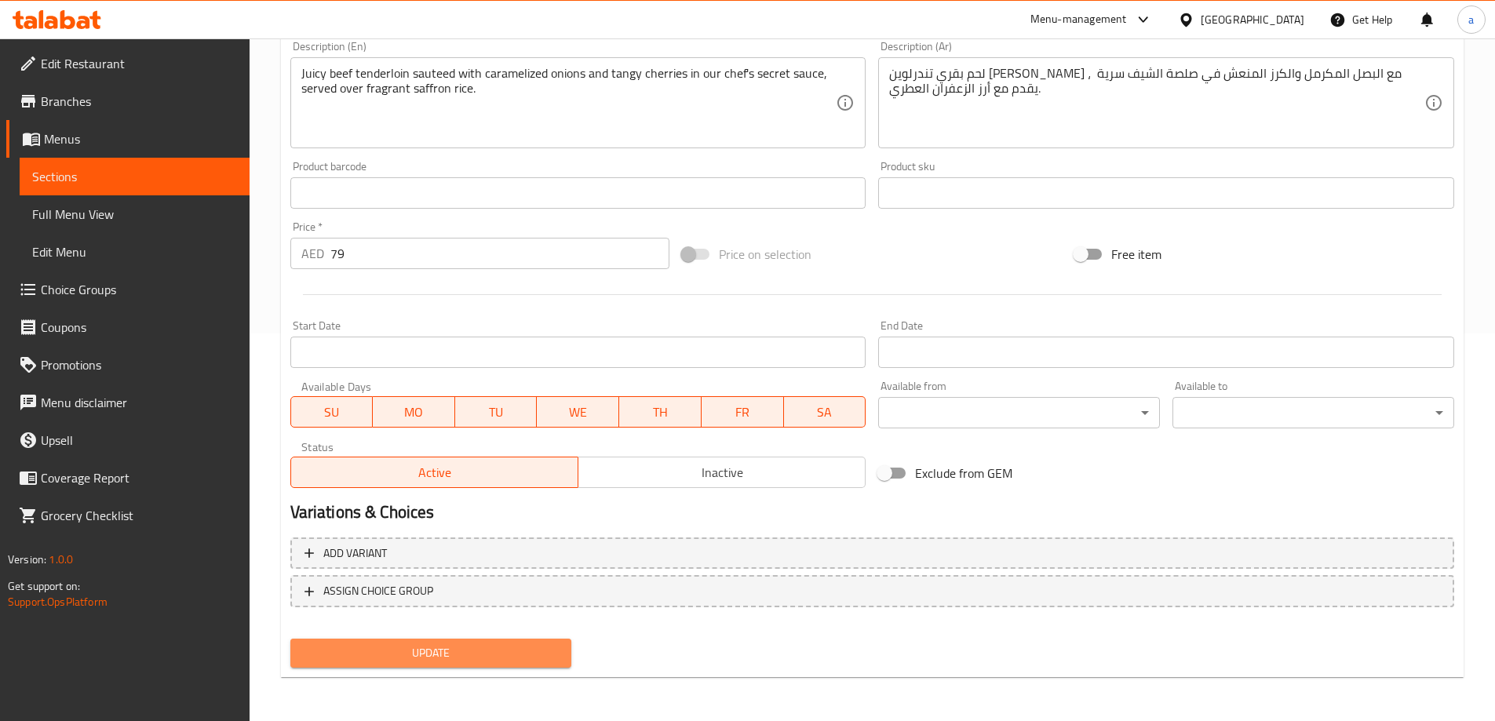
click at [533, 646] on span "Update" at bounding box center [431, 653] width 257 height 20
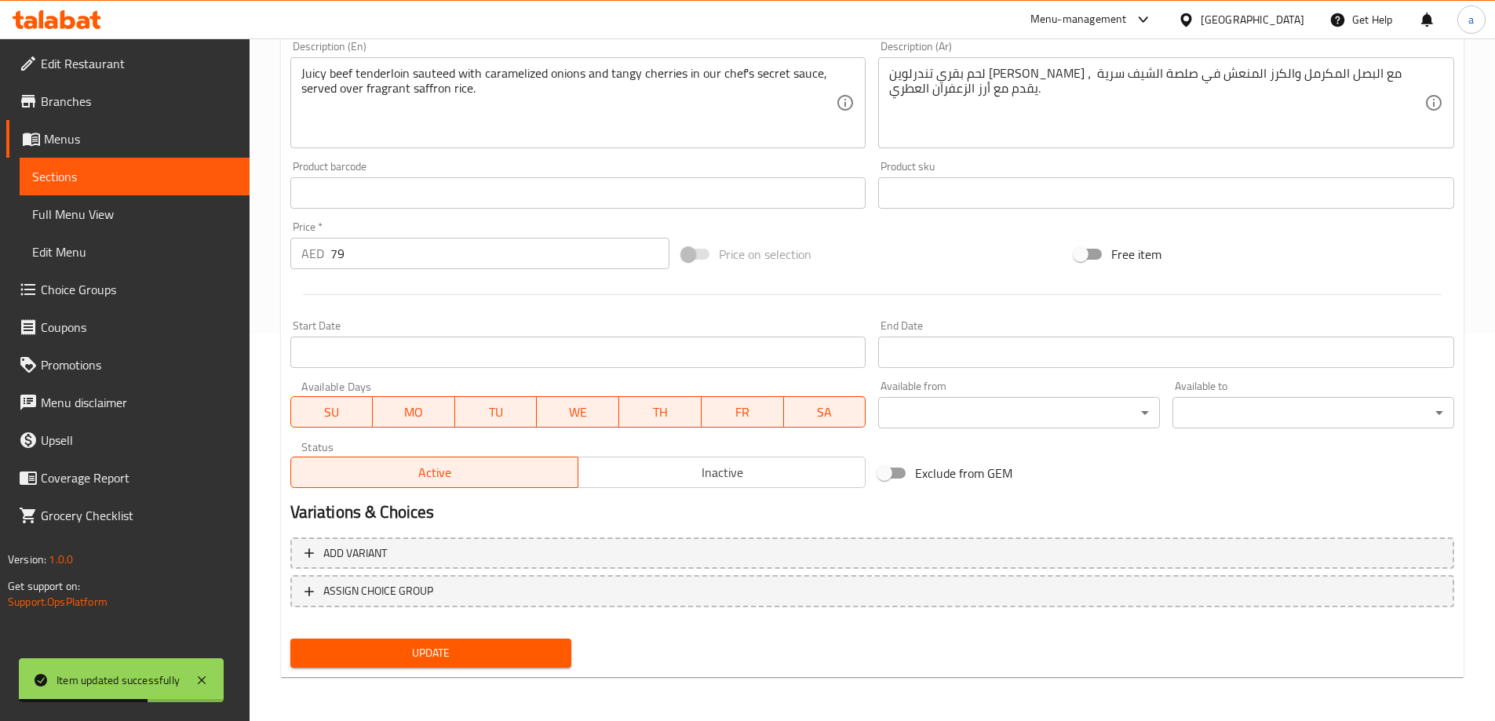
click at [94, 208] on span "Full Menu View" at bounding box center [134, 214] width 205 height 19
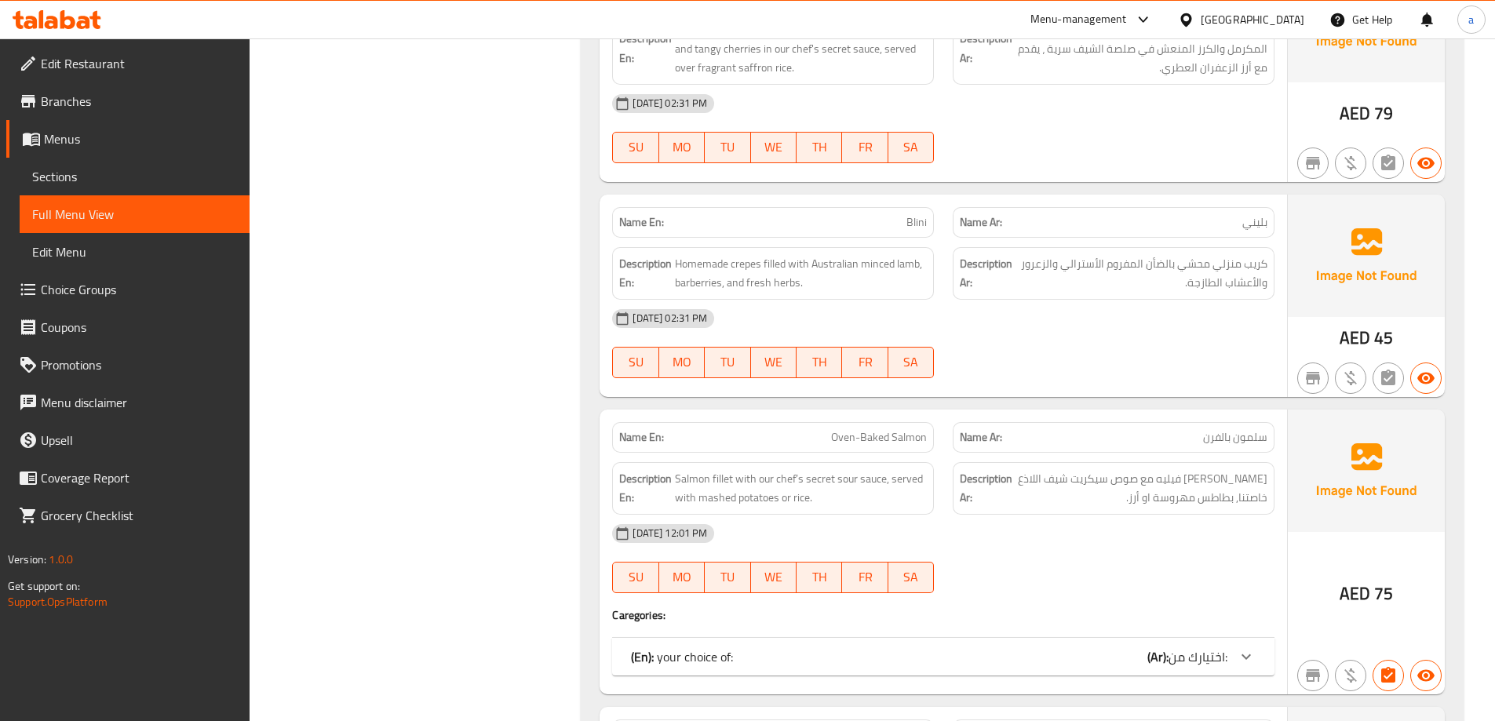
scroll to position [5017, 0]
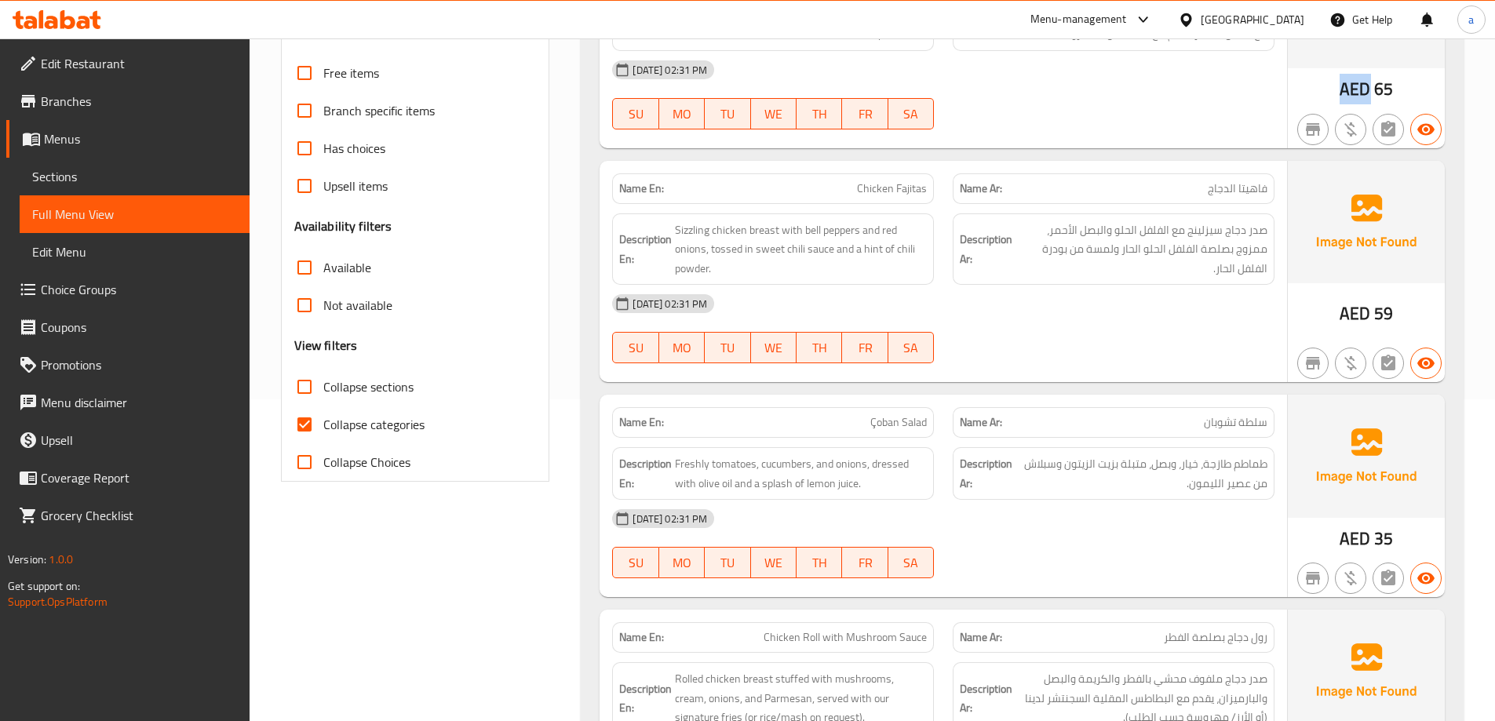
scroll to position [213, 0]
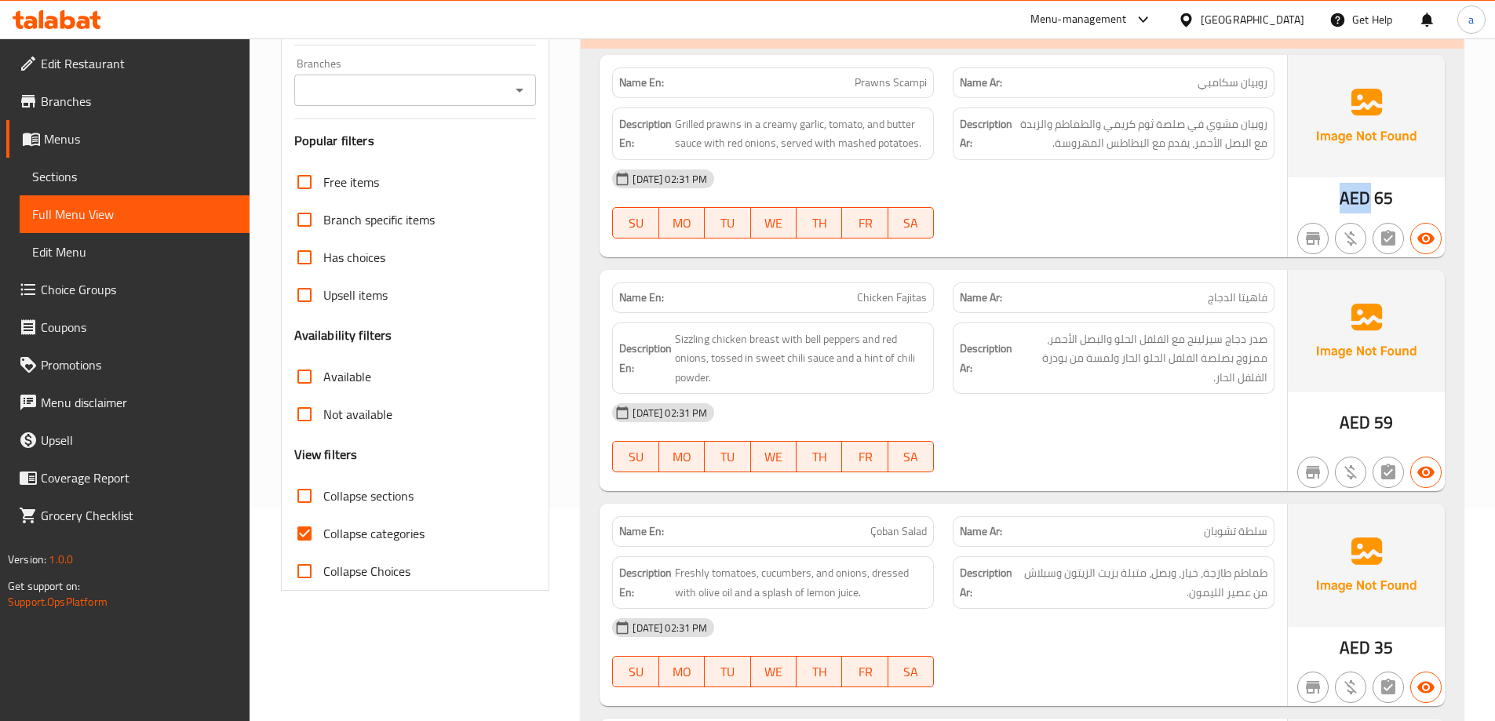
click at [359, 526] on span "Collapse categories" at bounding box center [373, 533] width 101 height 19
click at [323, 526] on input "Collapse categories" at bounding box center [305, 534] width 38 height 38
drag, startPoint x: 359, startPoint y: 526, endPoint x: 398, endPoint y: 512, distance: 40.7
click at [359, 526] on span "Collapse categories" at bounding box center [373, 533] width 101 height 19
click at [323, 526] on input "Collapse categories" at bounding box center [305, 534] width 38 height 38
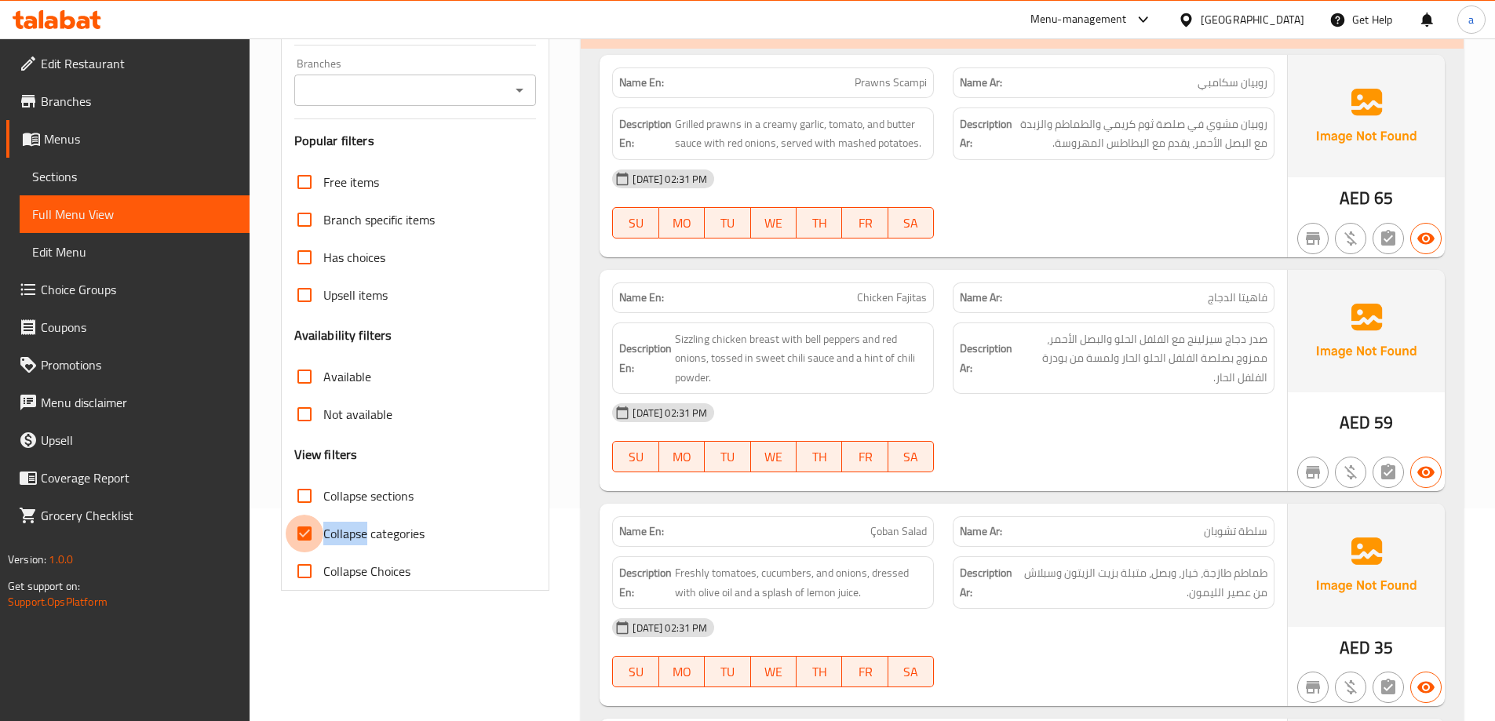
click at [319, 528] on input "Collapse categories" at bounding box center [305, 534] width 38 height 38
checkbox input "false"
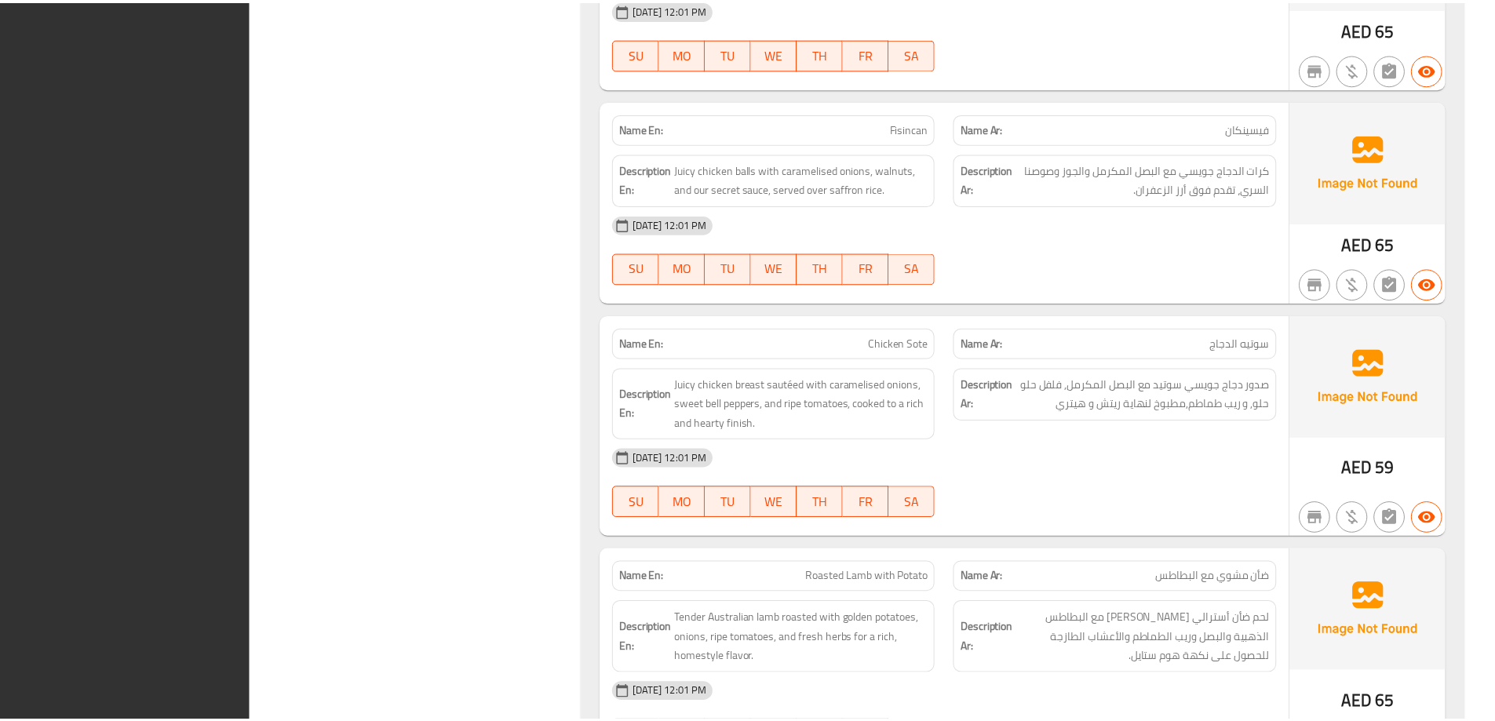
scroll to position [7437, 0]
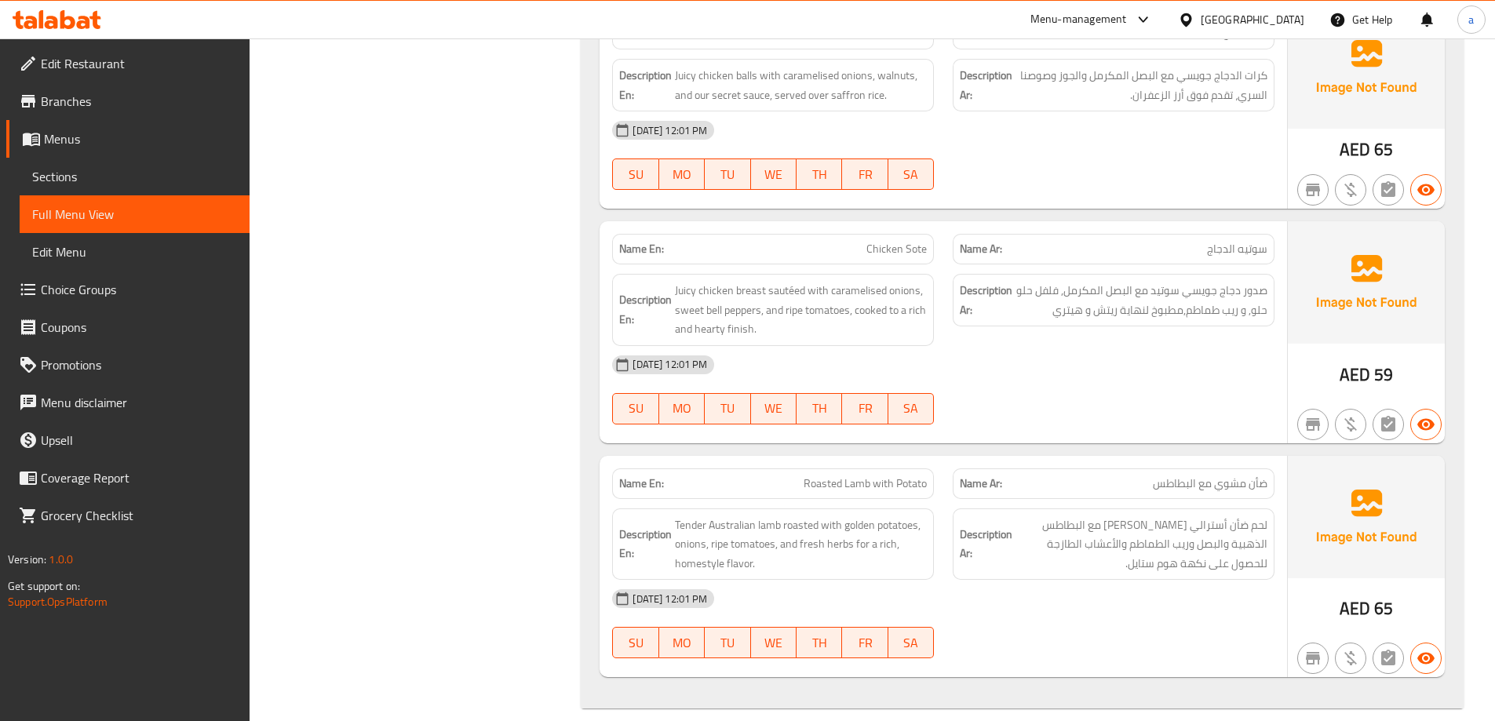
click at [1229, 9] on div "[GEOGRAPHIC_DATA]" at bounding box center [1240, 20] width 151 height 38
click at [1237, 41] on span "فيسينكان" at bounding box center [1244, 34] width 45 height 16
click at [1249, 20] on div "[GEOGRAPHIC_DATA]" at bounding box center [1253, 19] width 104 height 17
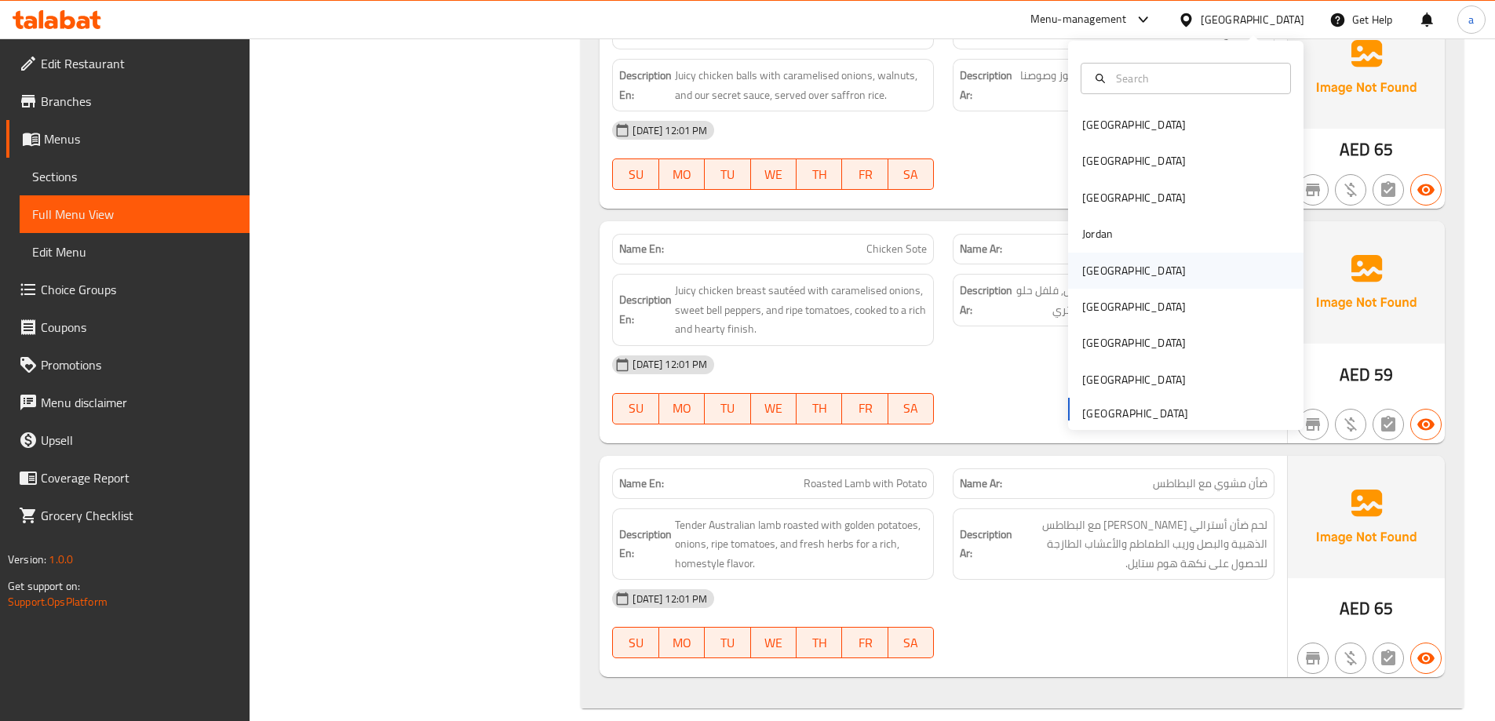
click at [1099, 262] on div "[GEOGRAPHIC_DATA]" at bounding box center [1134, 270] width 104 height 17
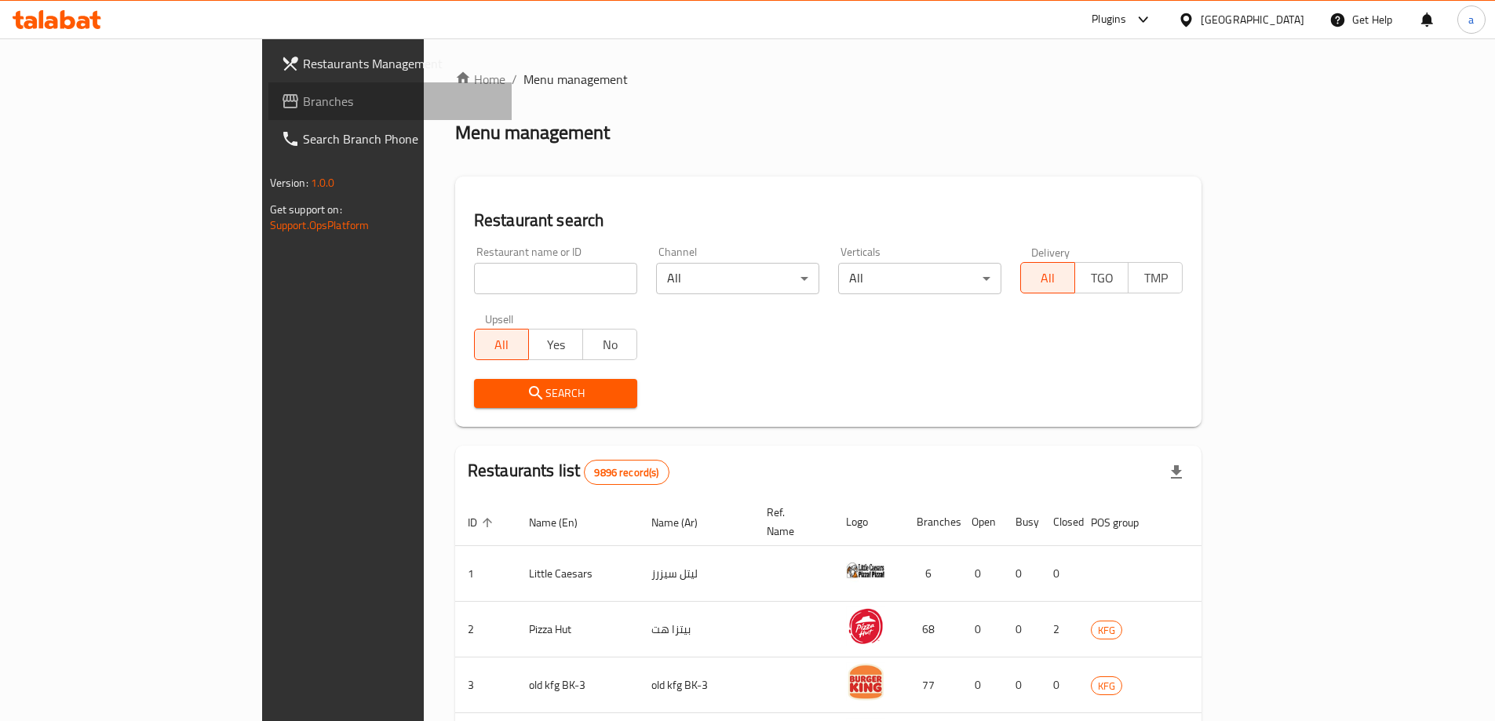
click at [268, 85] on link "Branches" at bounding box center [389, 101] width 243 height 38
